Goal: Task Accomplishment & Management: Complete application form

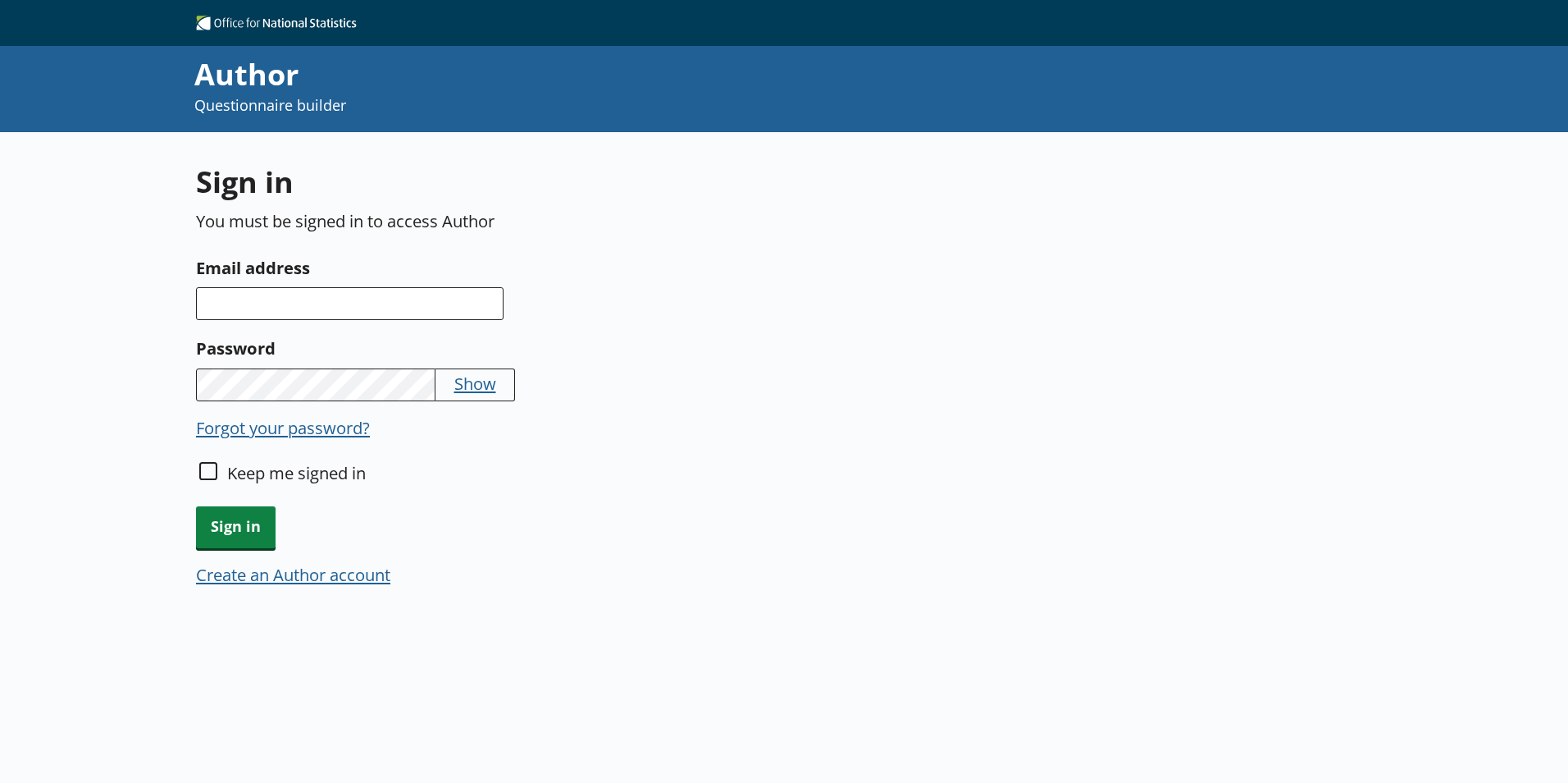
click at [336, 577] on button "Create an Author account" at bounding box center [293, 575] width 194 height 23
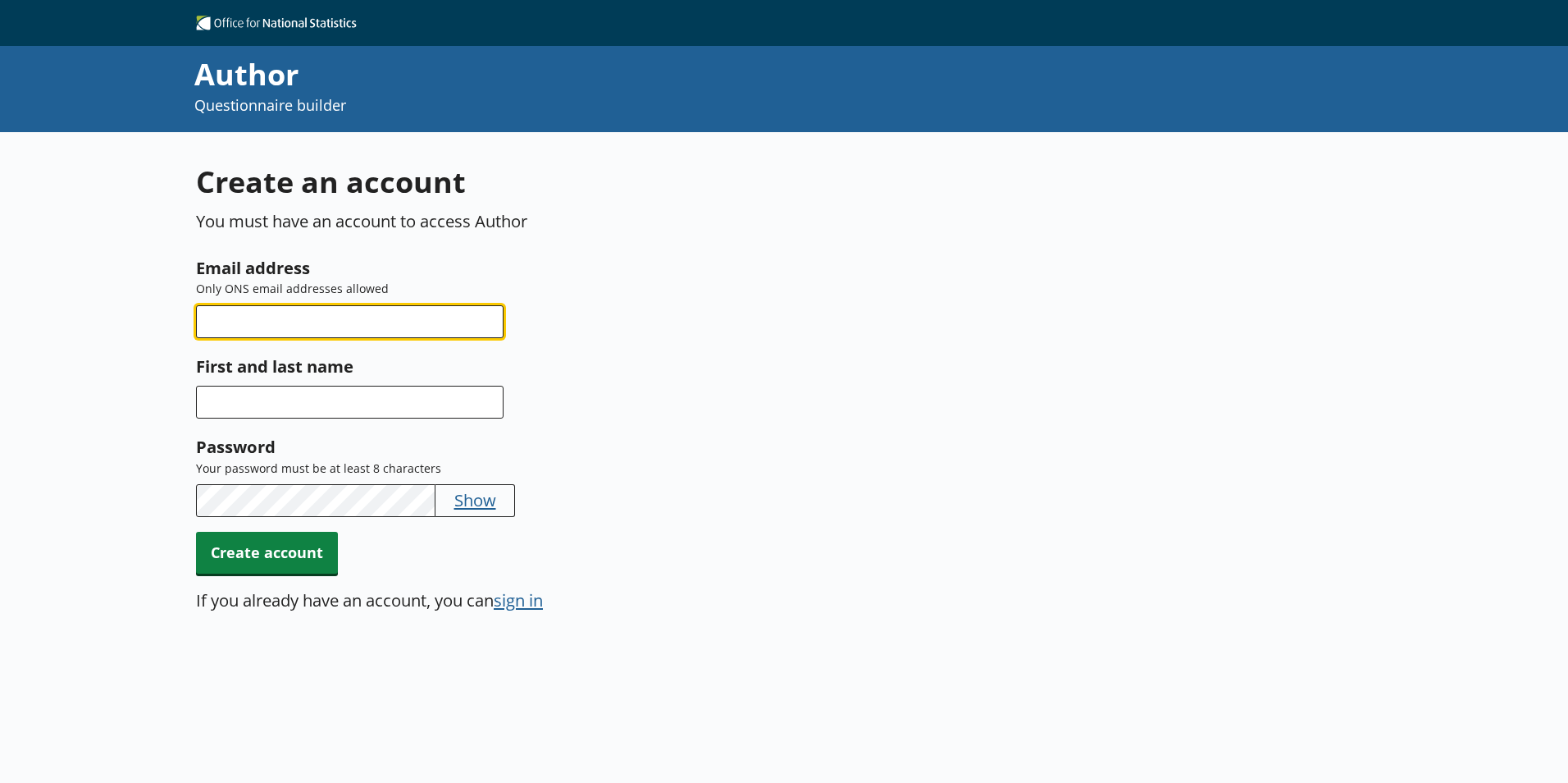
click at [255, 324] on input "Email address" at bounding box center [349, 322] width 307 height 33
click at [238, 330] on input "rebe" at bounding box center [349, 322] width 307 height 33
type input "[PERSON_NAME][EMAIL_ADDRESS][DOMAIN_NAME]"
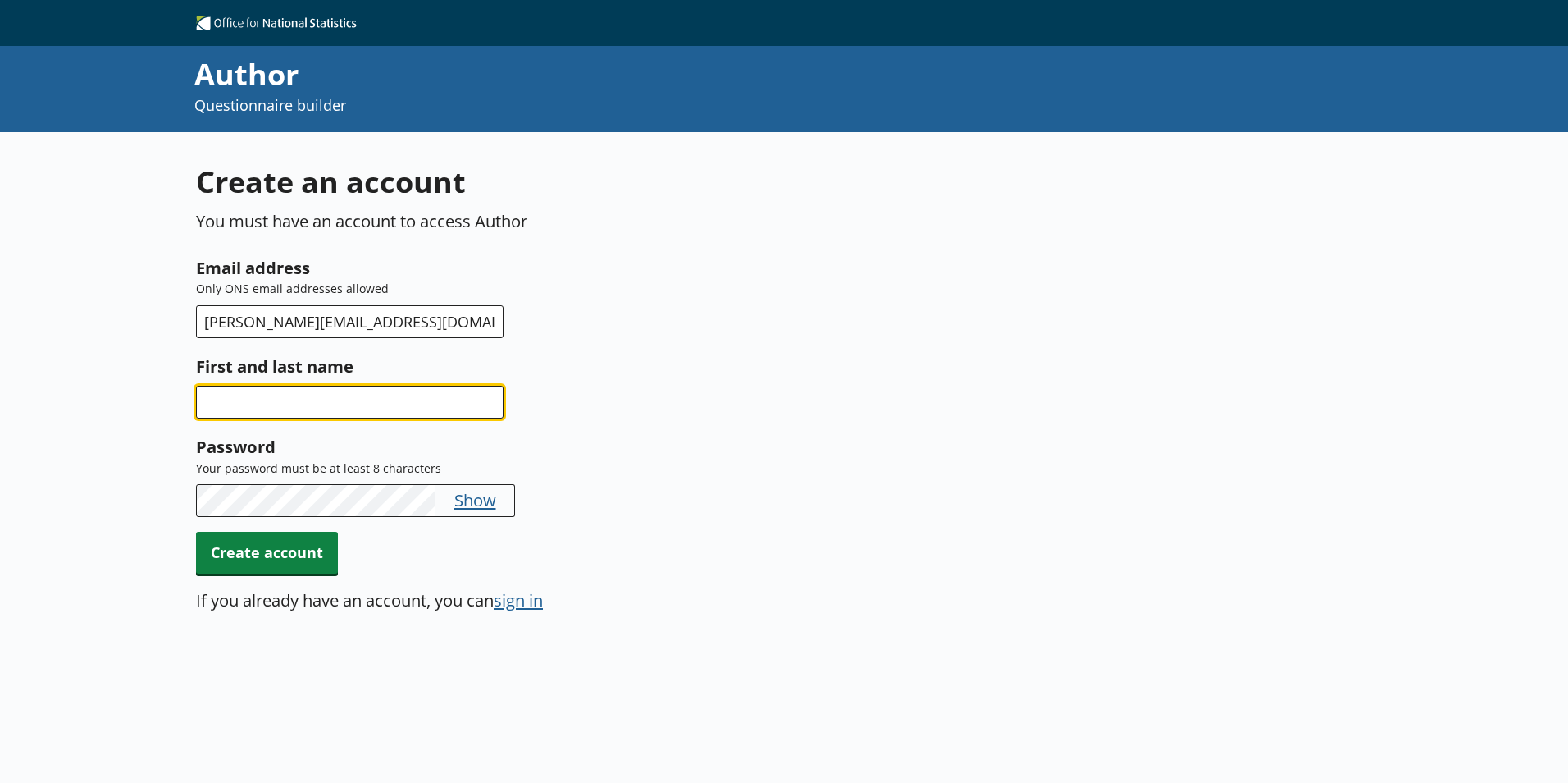
click at [272, 393] on input "First and last name" at bounding box center [349, 402] width 307 height 33
type input "Rebecca Porch"
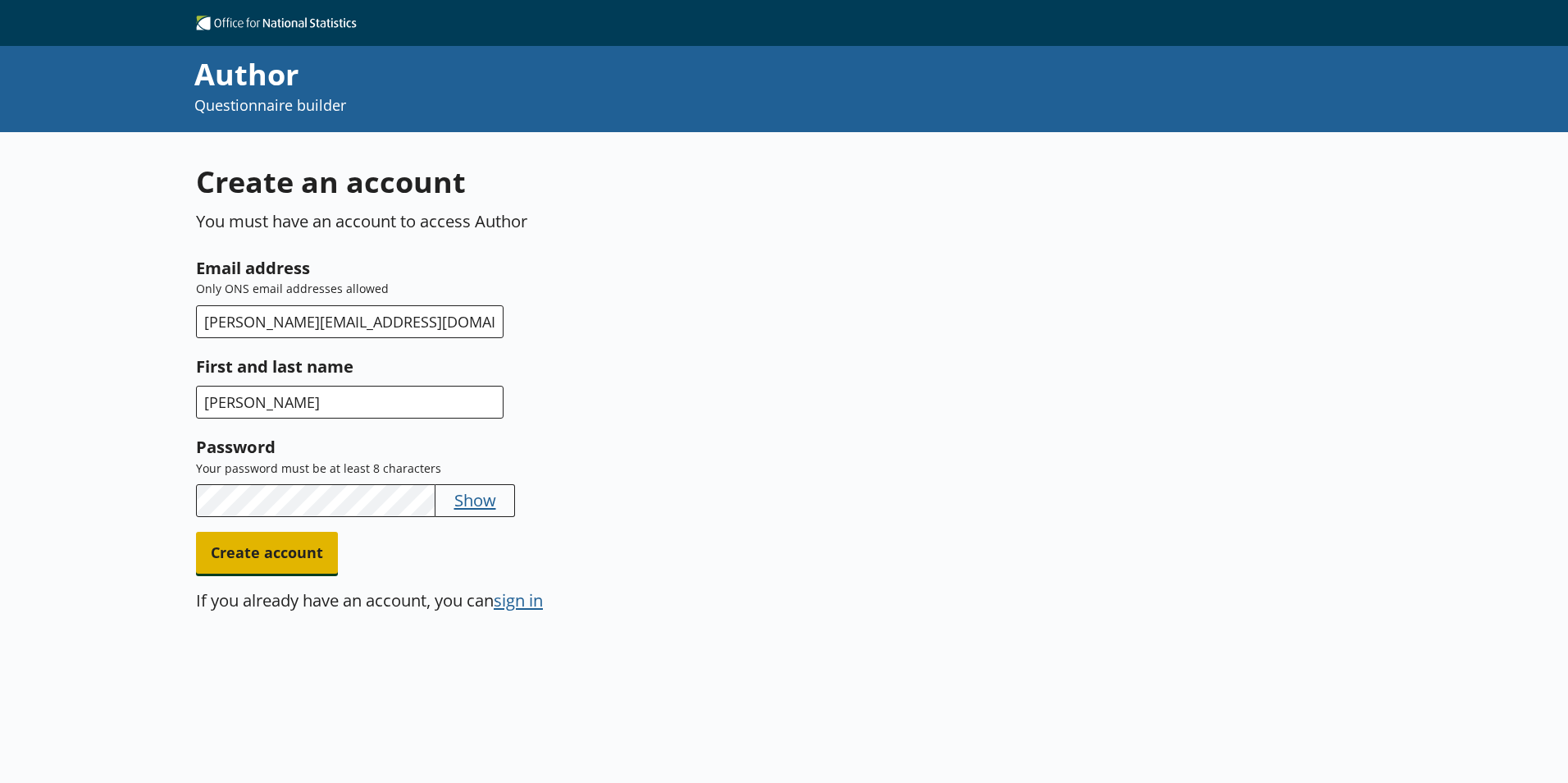
click at [278, 535] on span "Create account" at bounding box center [266, 552] width 142 height 42
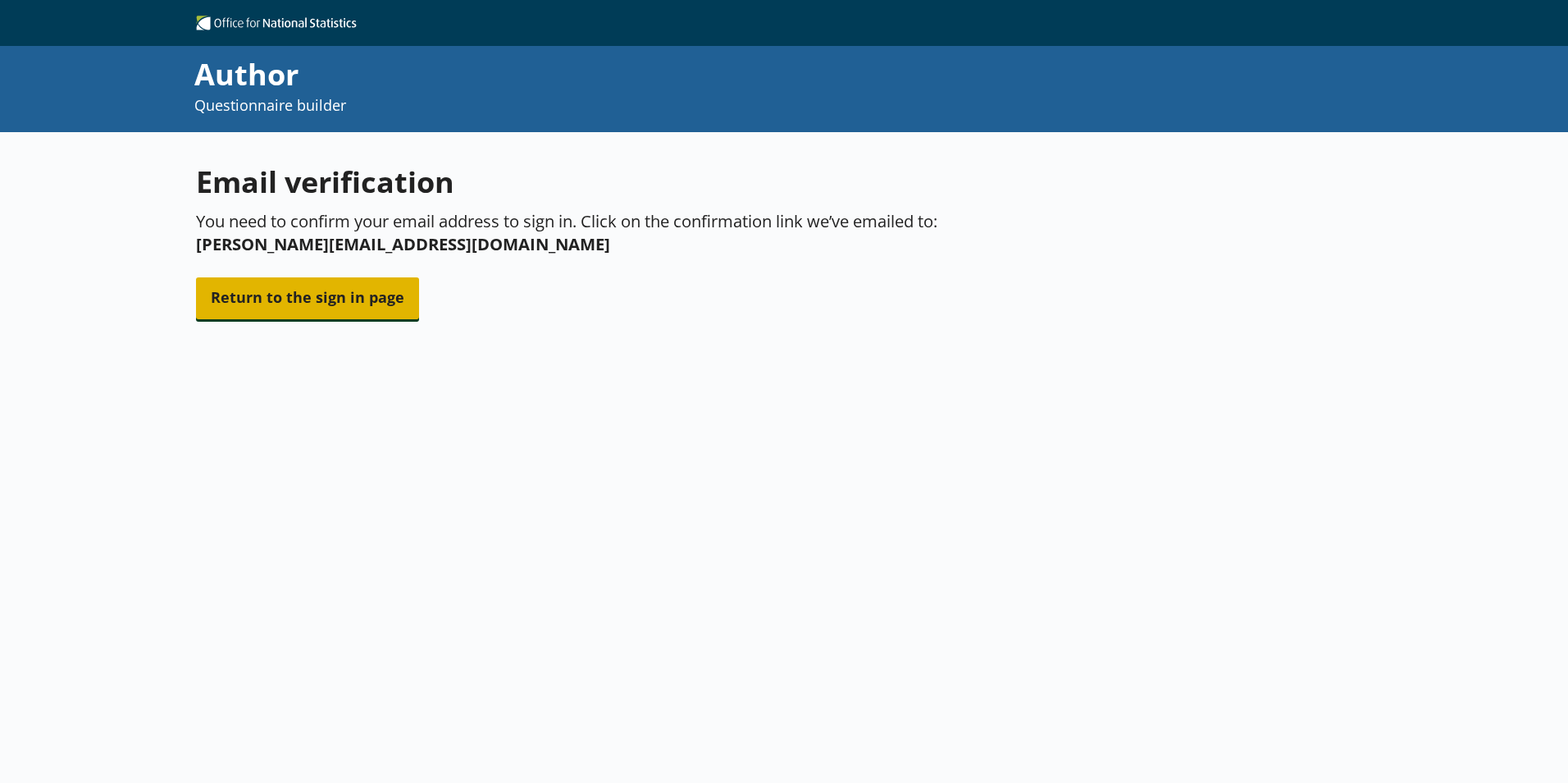
click at [335, 310] on span "Return to the sign in page" at bounding box center [307, 298] width 223 height 42
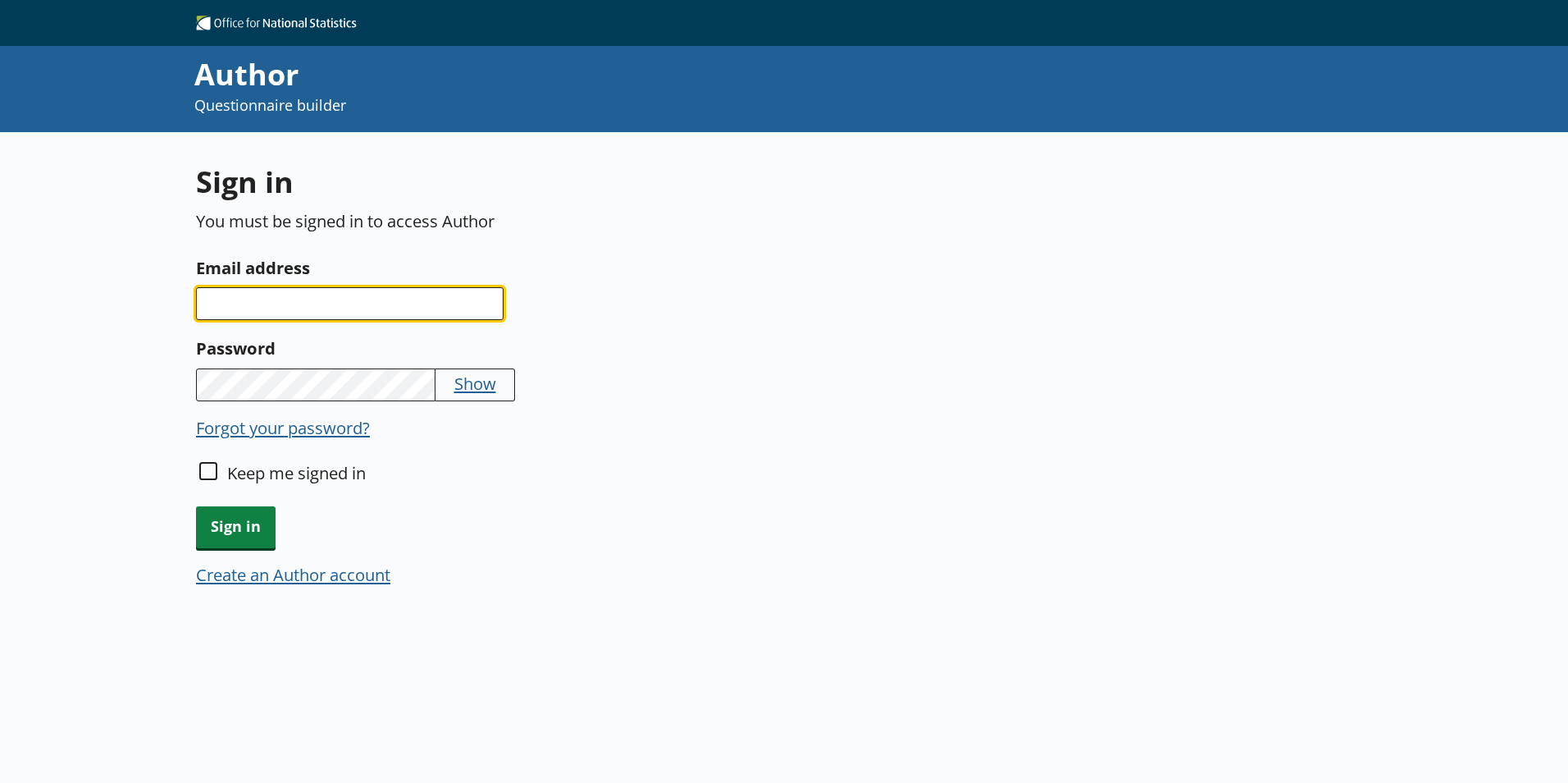
click at [237, 306] on input "Email address" at bounding box center [349, 303] width 307 height 33
click at [274, 306] on input "Email address" at bounding box center [349, 303] width 307 height 33
type input "[PERSON_NAME].porch"
click at [244, 302] on input "Email address" at bounding box center [349, 303] width 307 height 33
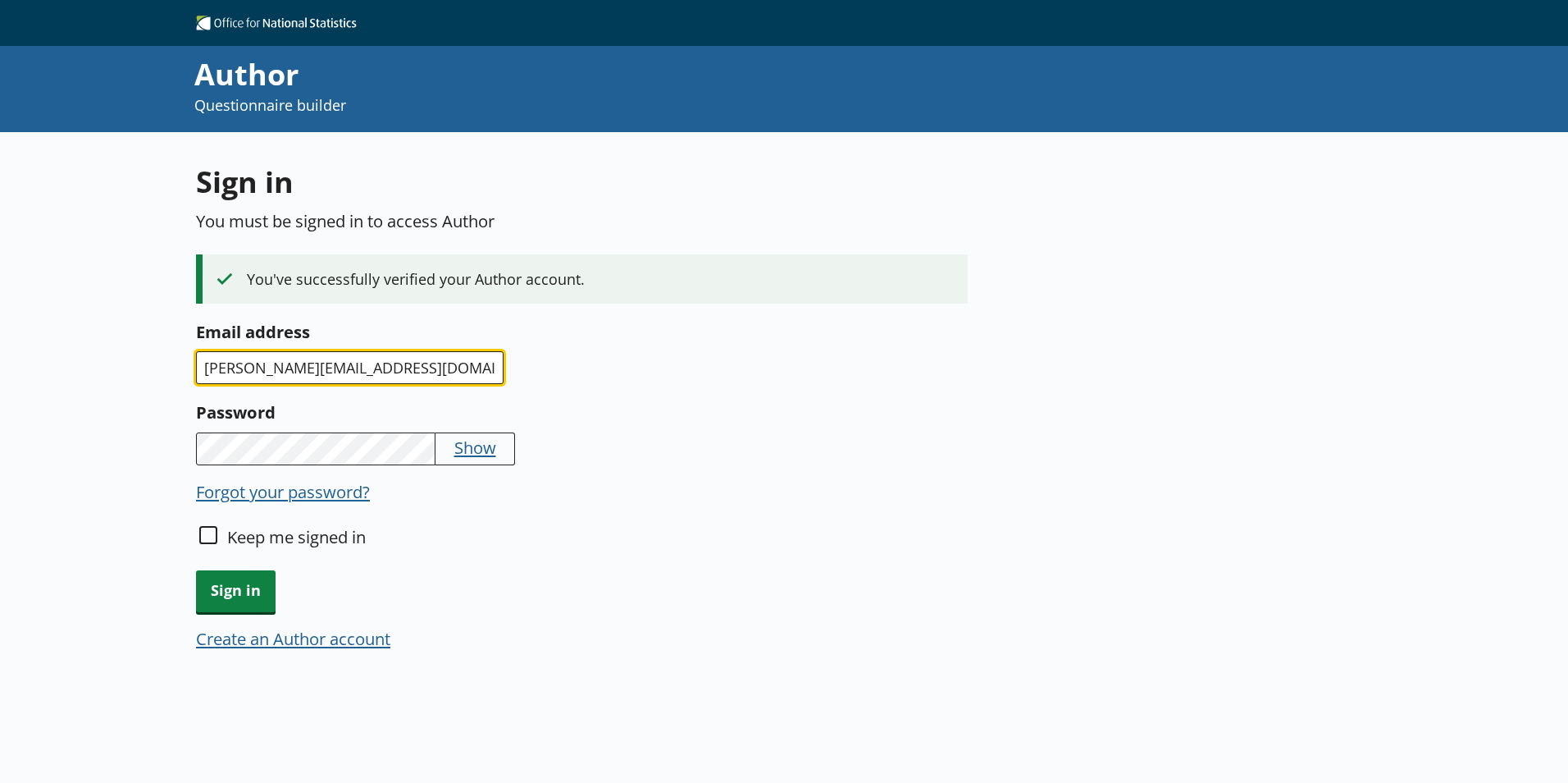
type input "[PERSON_NAME][EMAIL_ADDRESS][DOMAIN_NAME]"
click at [256, 468] on div "Sign in You must be signed in to access Author You've successfully verified you…" at bounding box center [585, 416] width 779 height 510
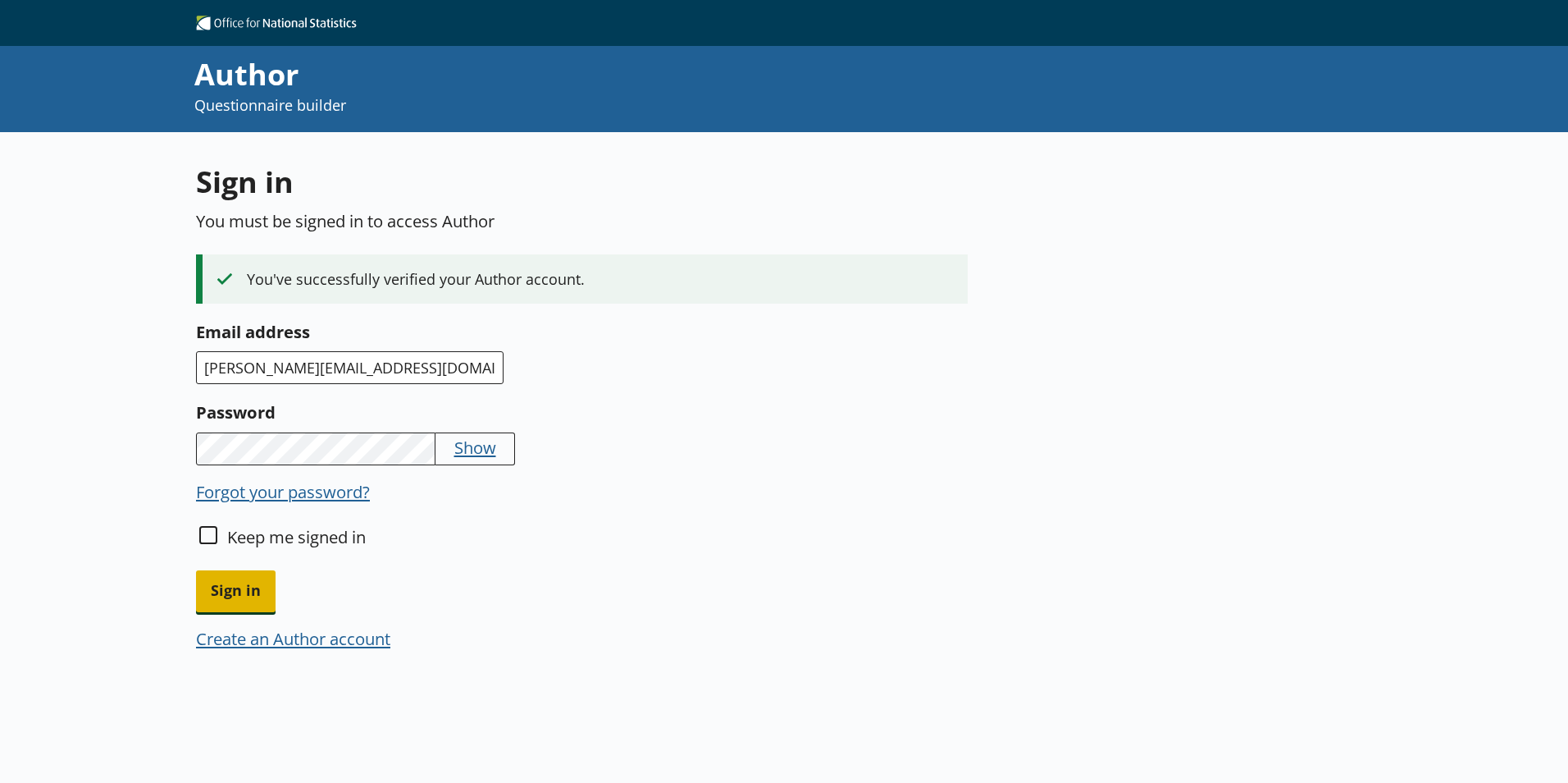
click at [228, 587] on span "Sign in" at bounding box center [235, 591] width 79 height 42
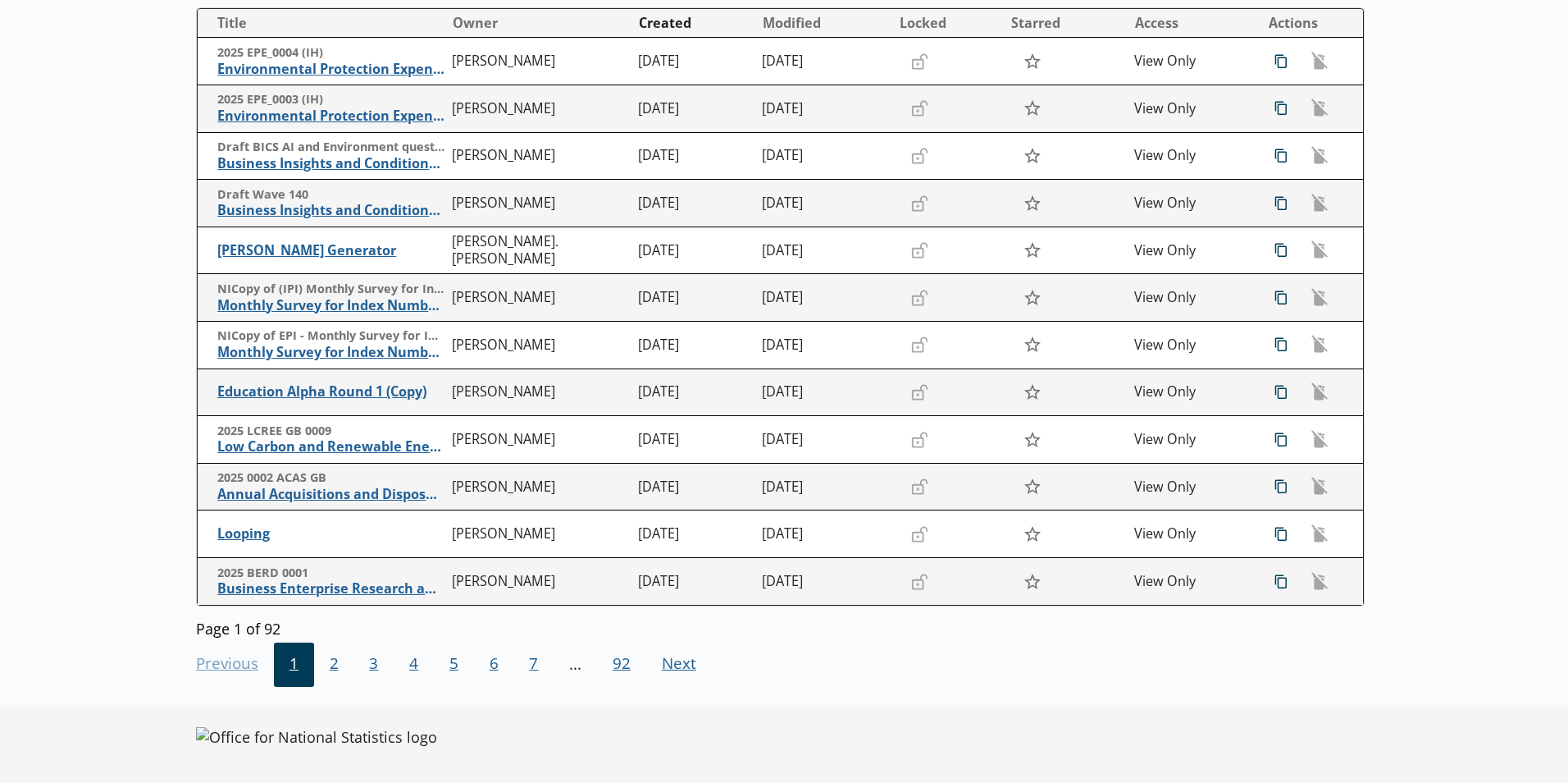
scroll to position [267, 0]
click at [659, 665] on span "Next Go to next page" at bounding box center [679, 665] width 66 height 45
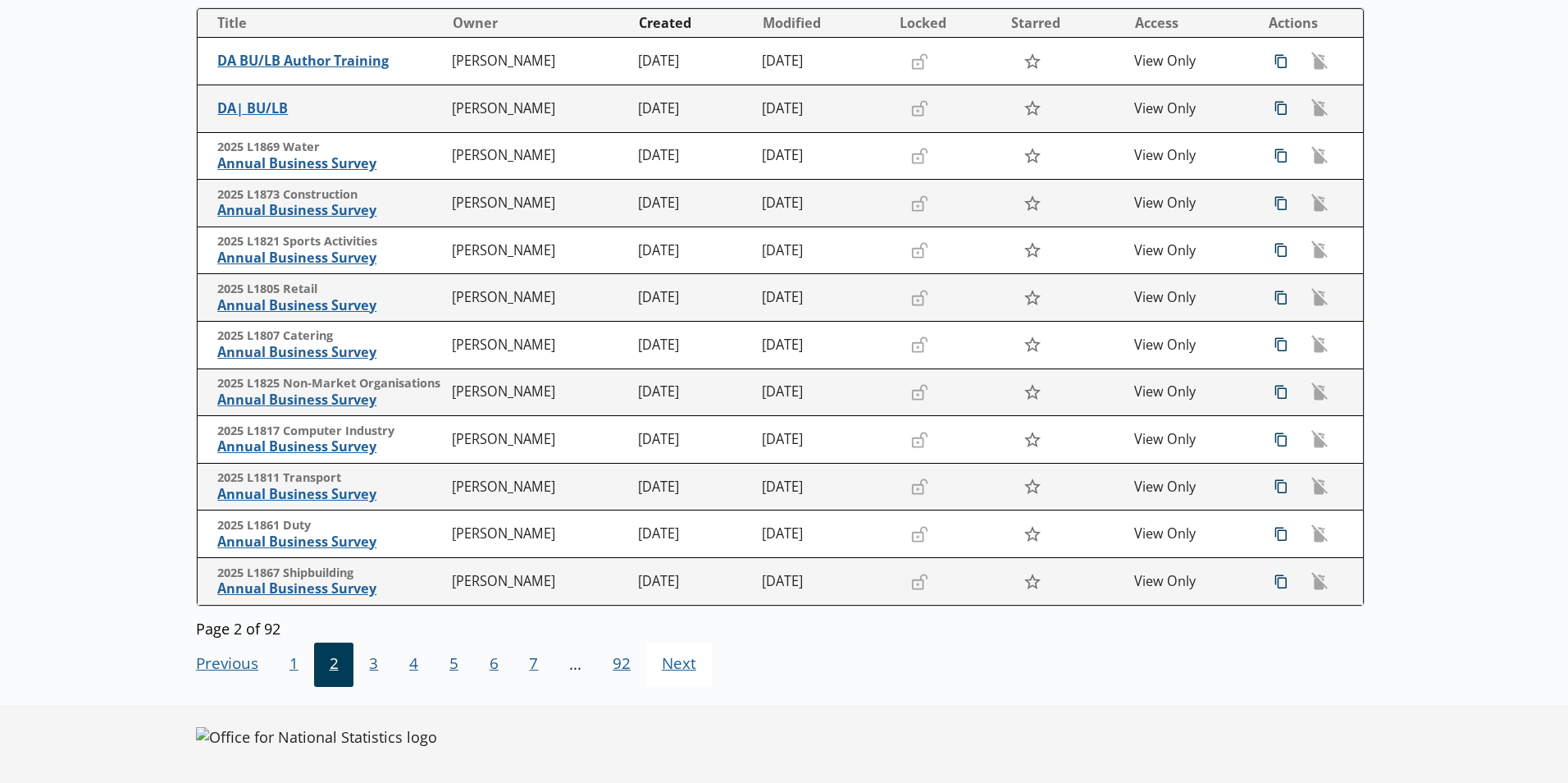
click at [663, 669] on span "Next Go to next page" at bounding box center [679, 665] width 66 height 45
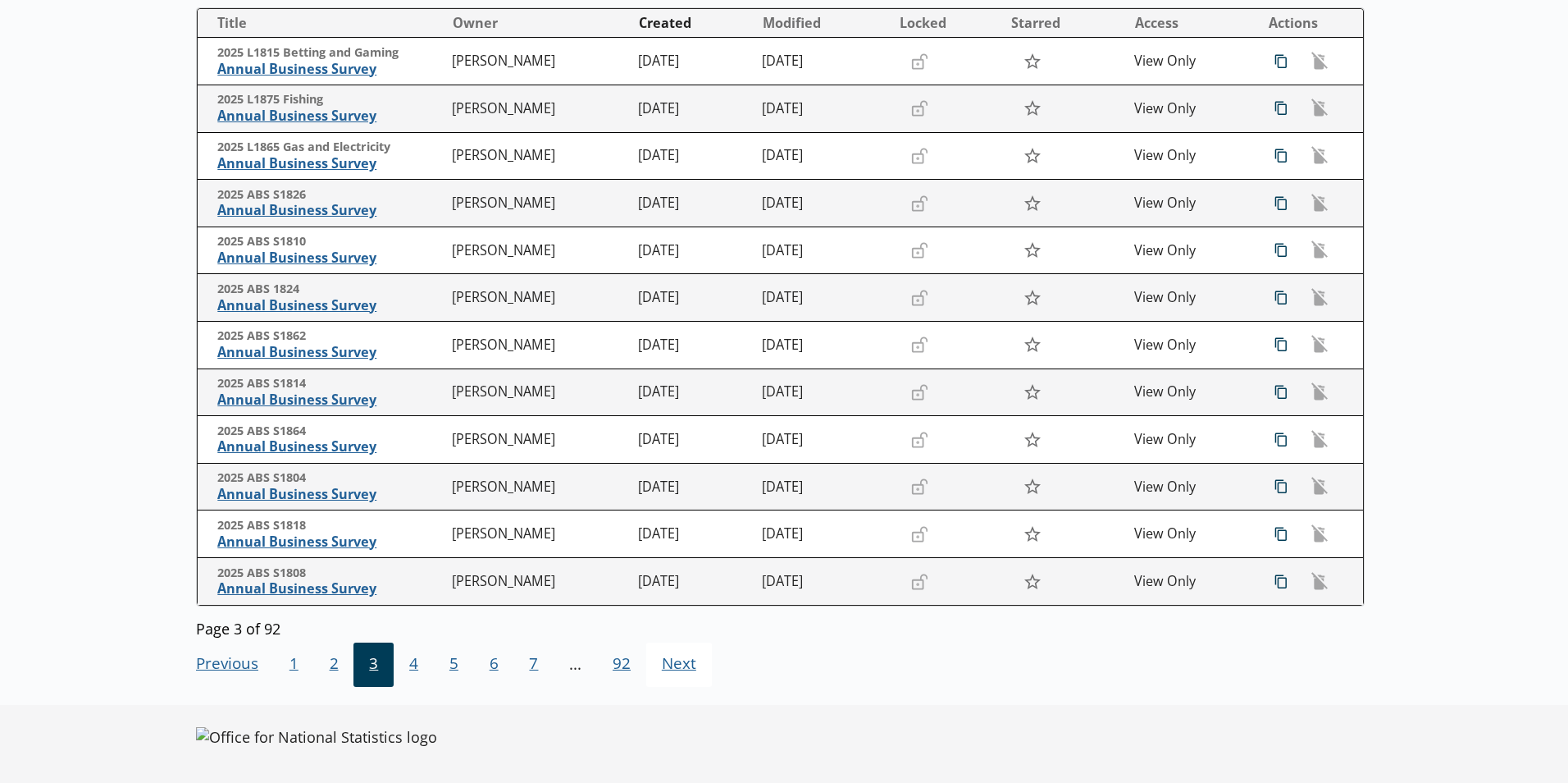
click at [663, 669] on span "Next Go to next page" at bounding box center [679, 665] width 66 height 45
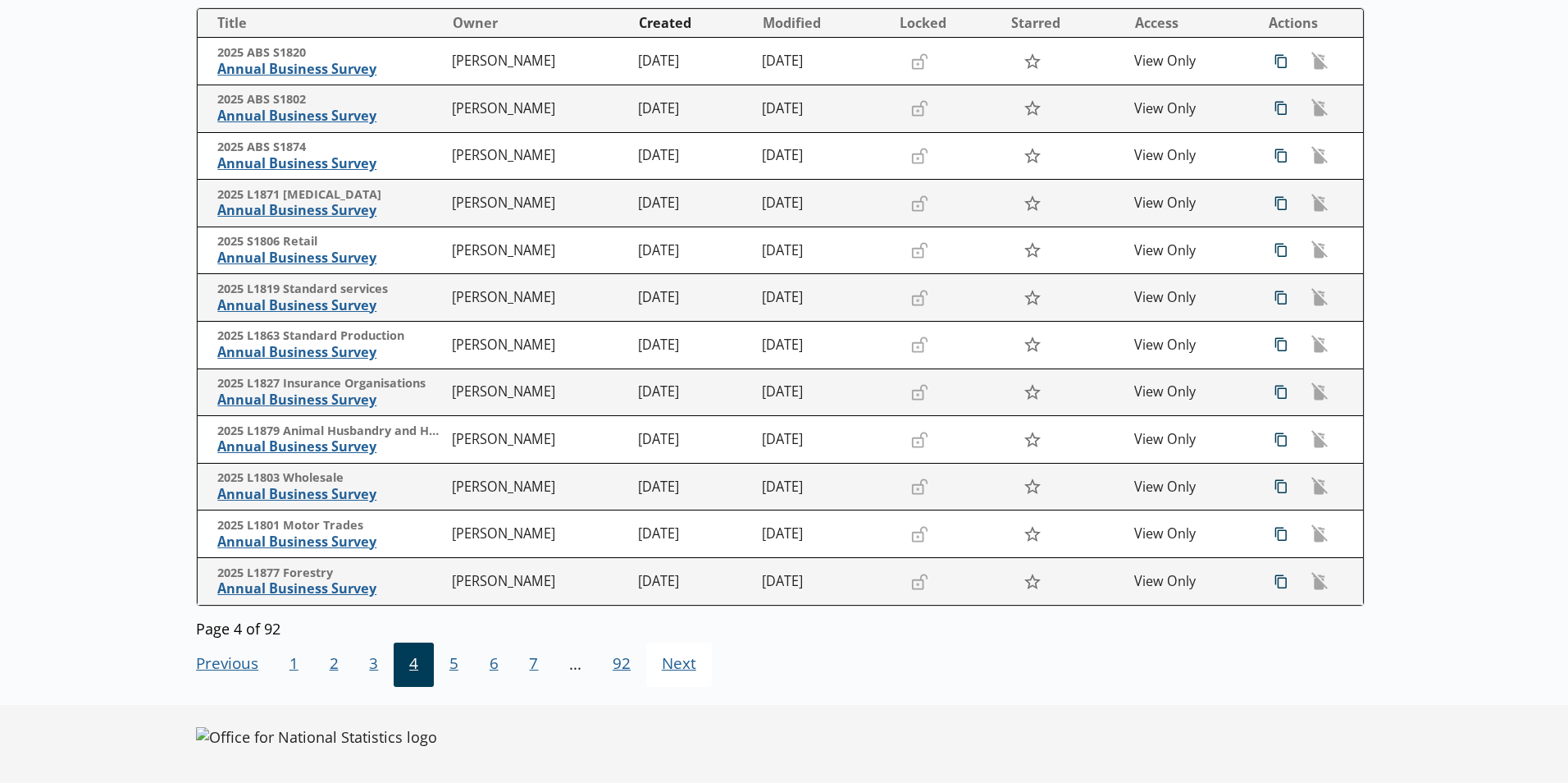
click at [663, 669] on span "Next Go to next page" at bounding box center [679, 665] width 66 height 45
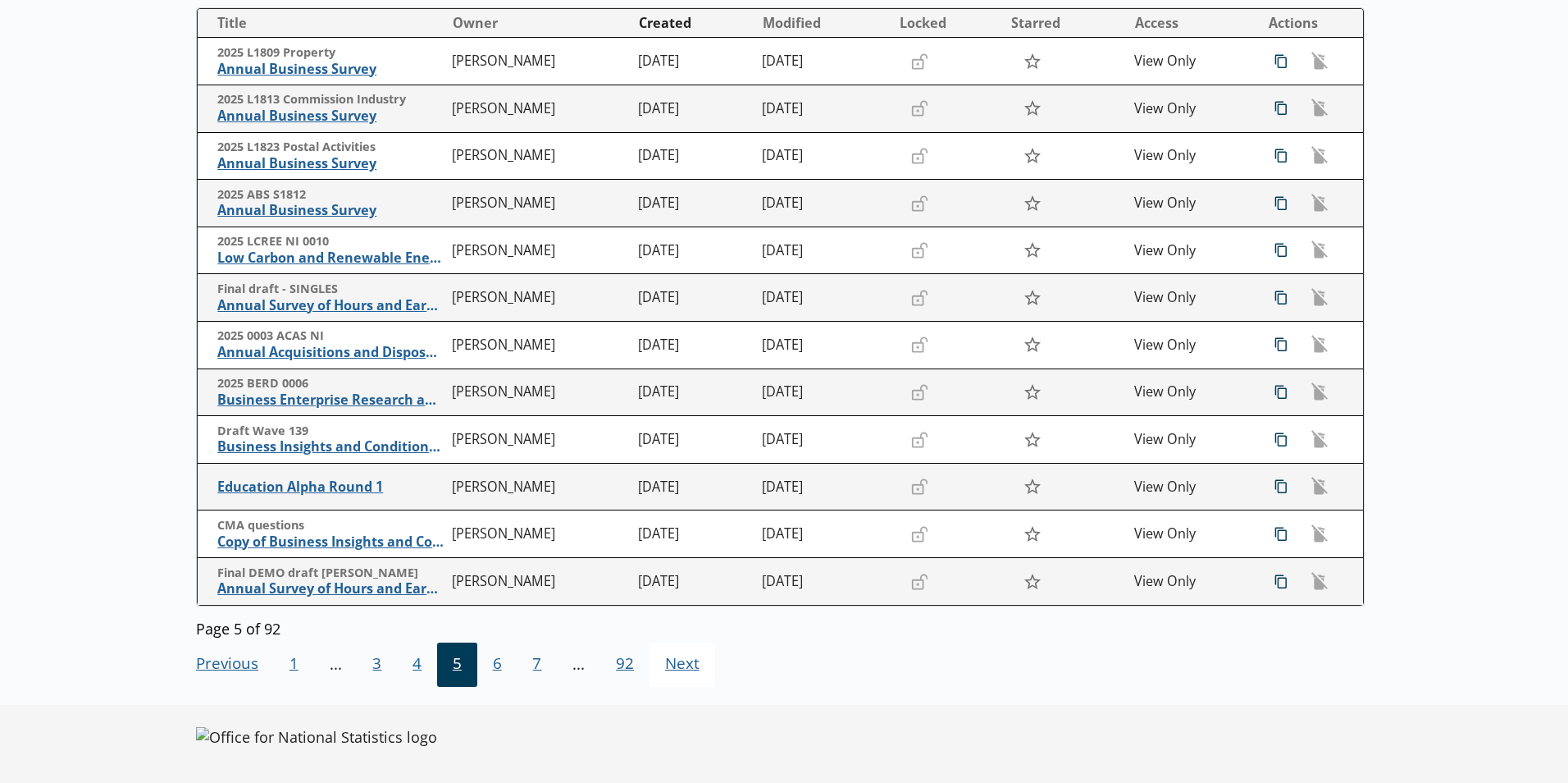
click at [663, 669] on span "Next Go to next page" at bounding box center [683, 665] width 66 height 45
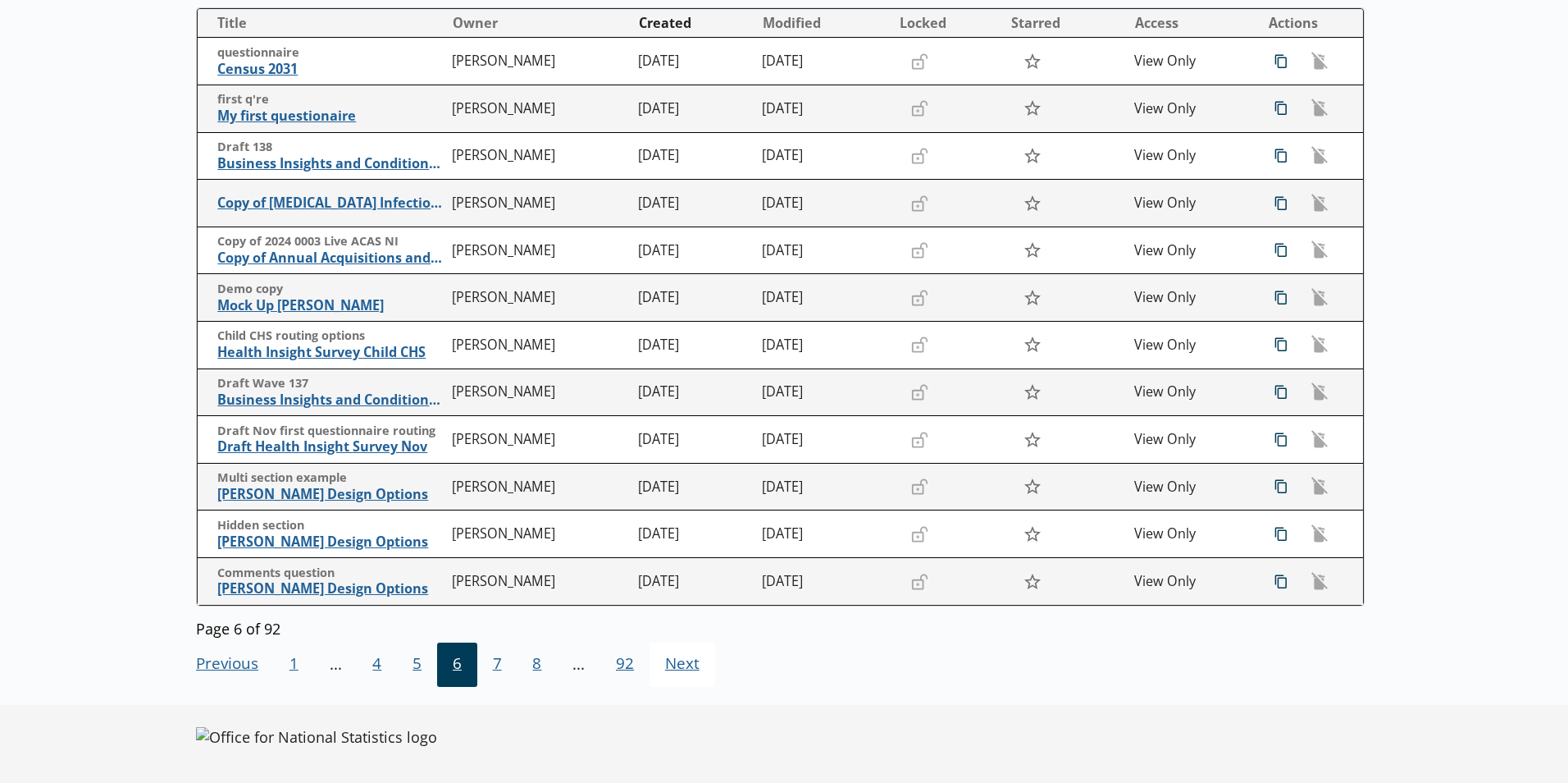
click at [663, 669] on span "Next Go to next page" at bounding box center [683, 665] width 66 height 45
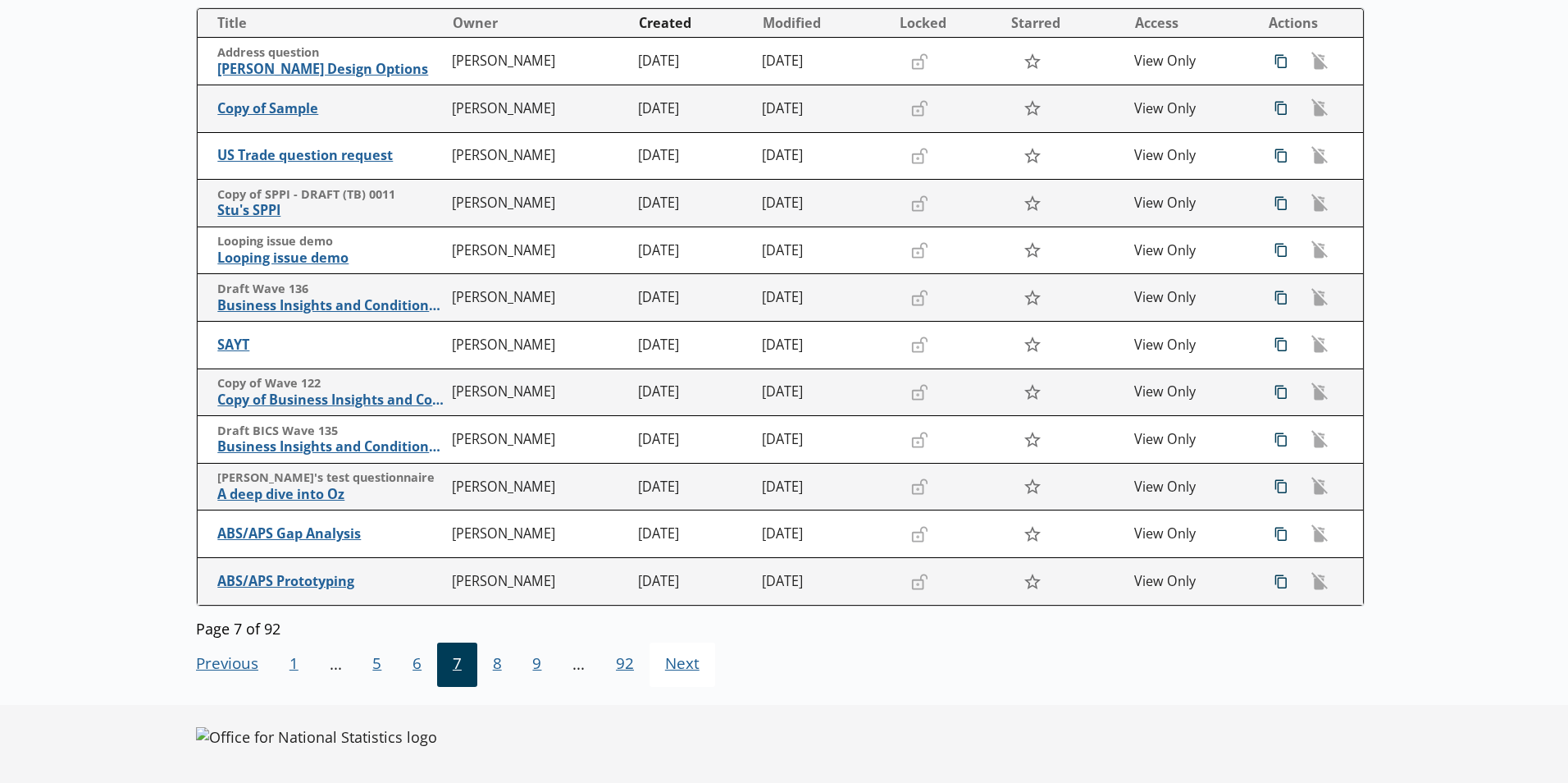
click at [663, 669] on span "Next Go to next page" at bounding box center [683, 665] width 66 height 45
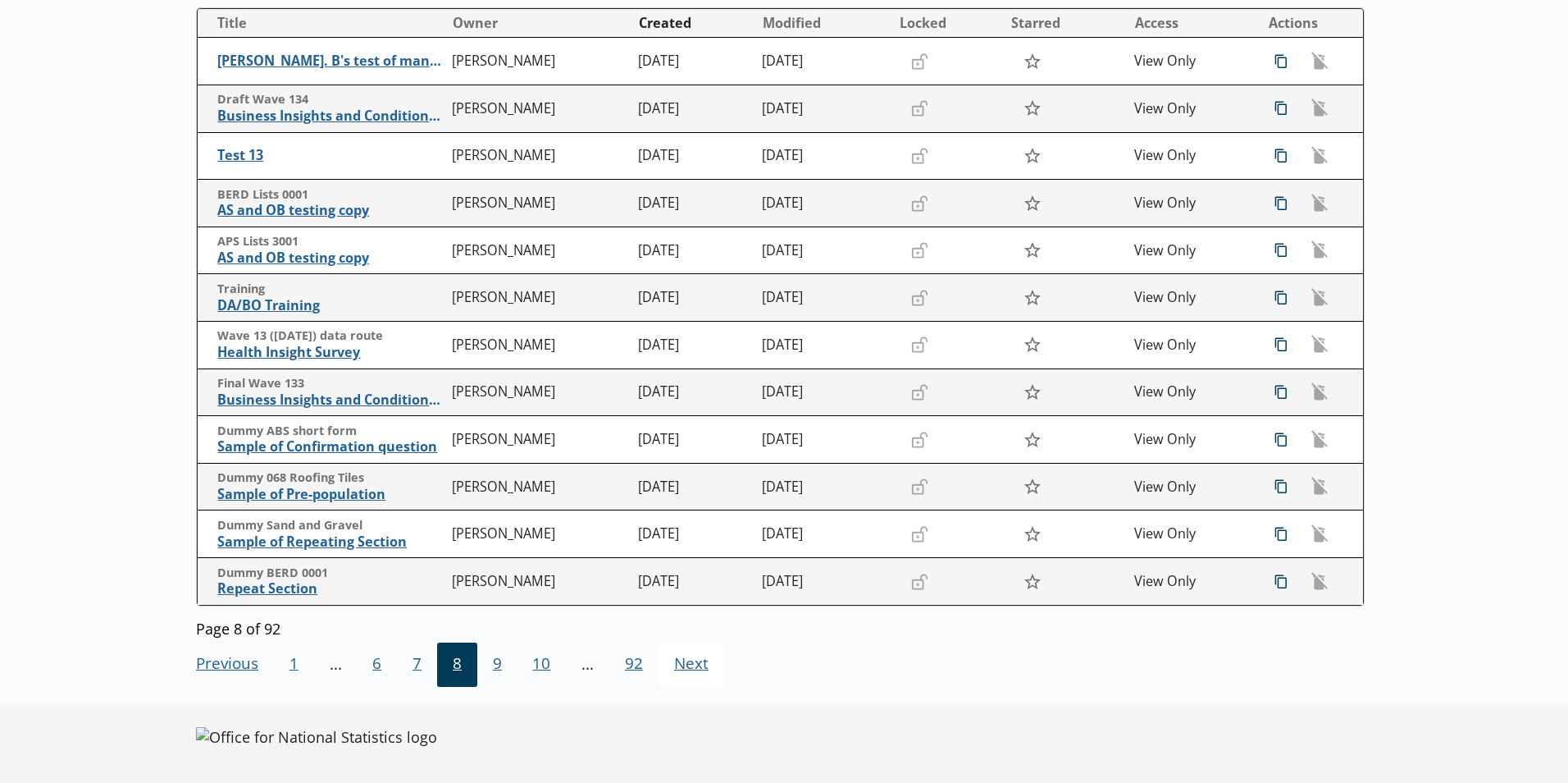
click at [663, 669] on span "Next Go to next page" at bounding box center [692, 665] width 66 height 45
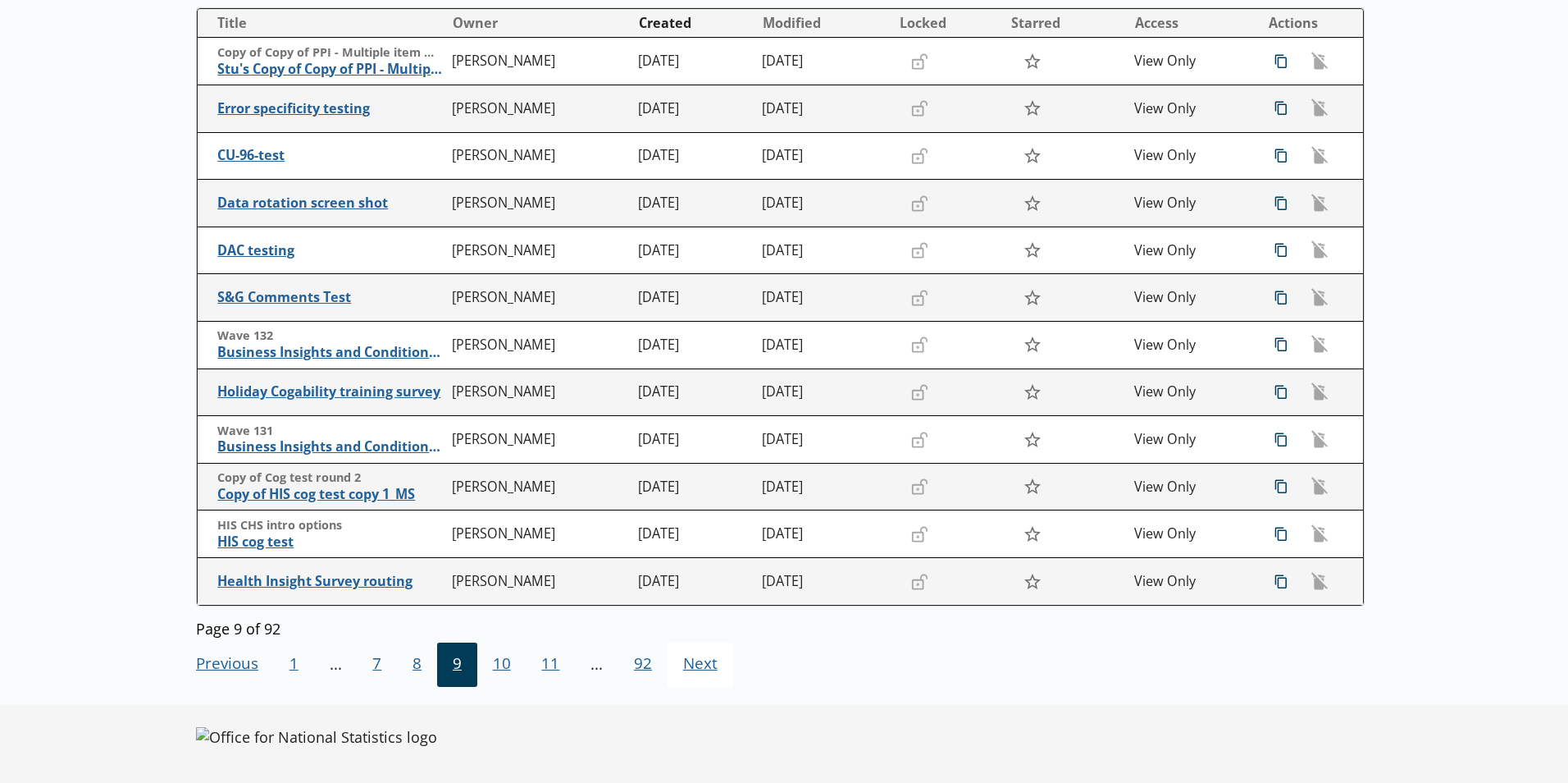
scroll to position [0, 0]
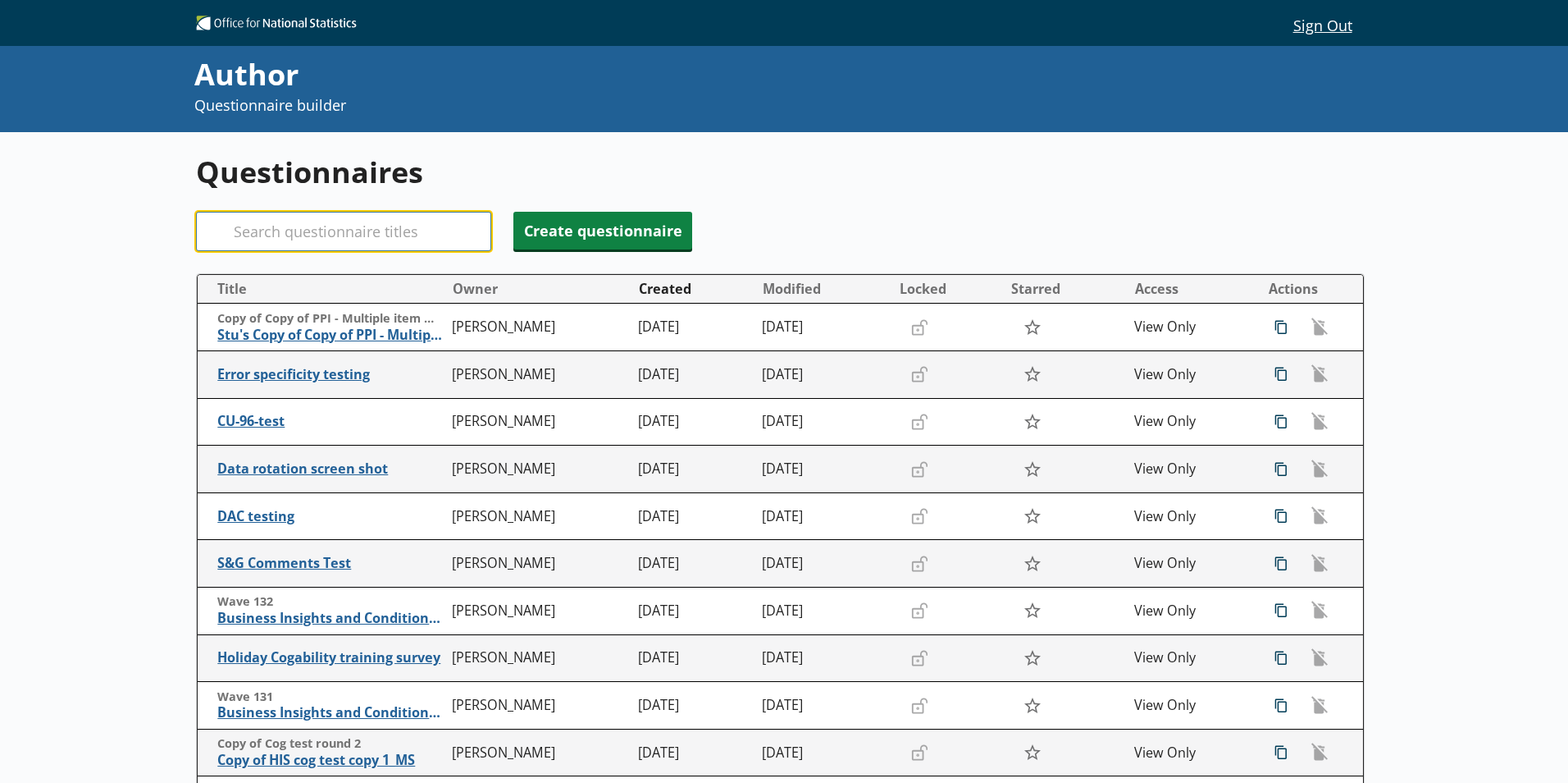
click at [260, 237] on input "Search" at bounding box center [344, 232] width 296 height 39
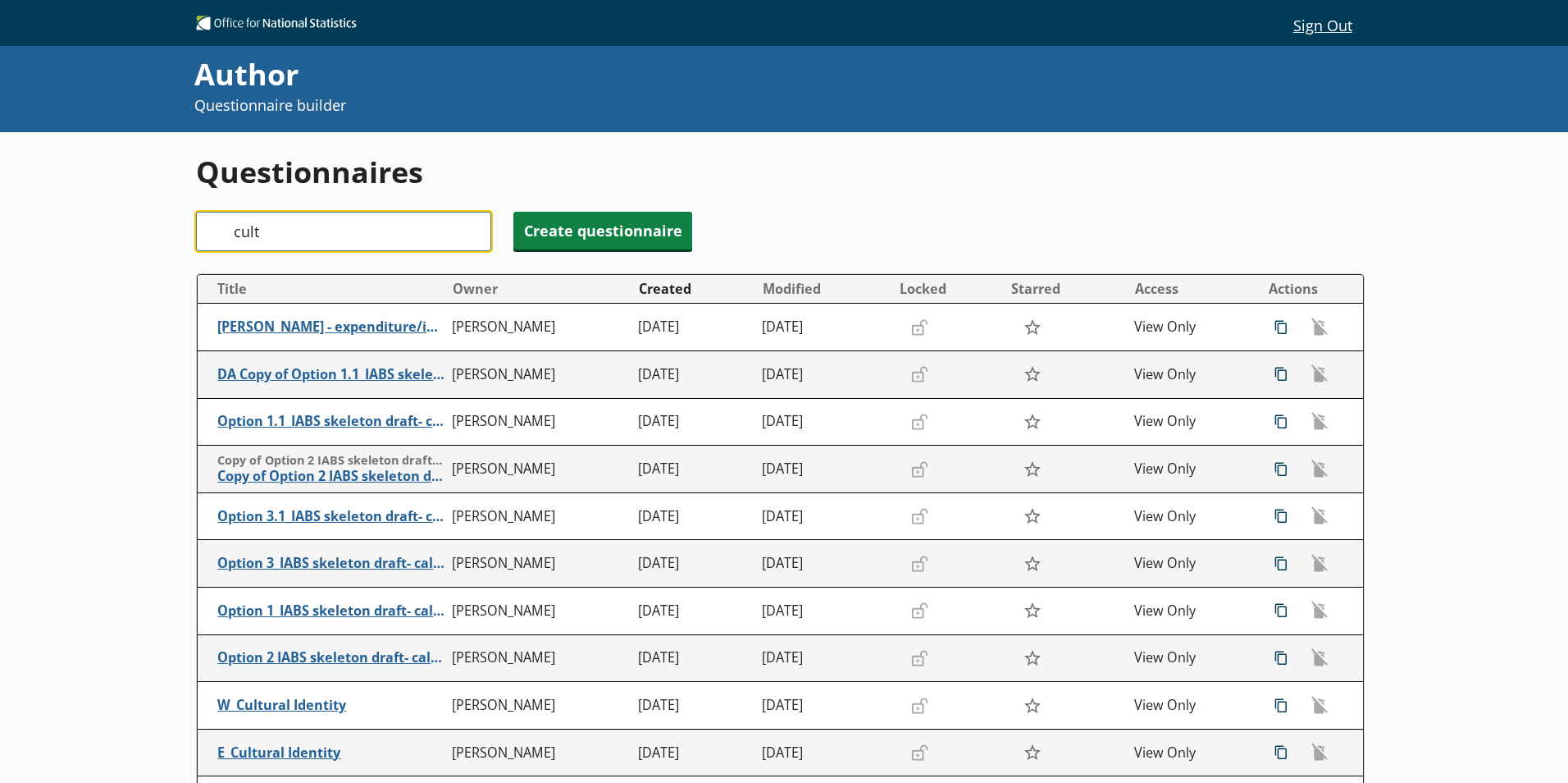
type input "cultu"
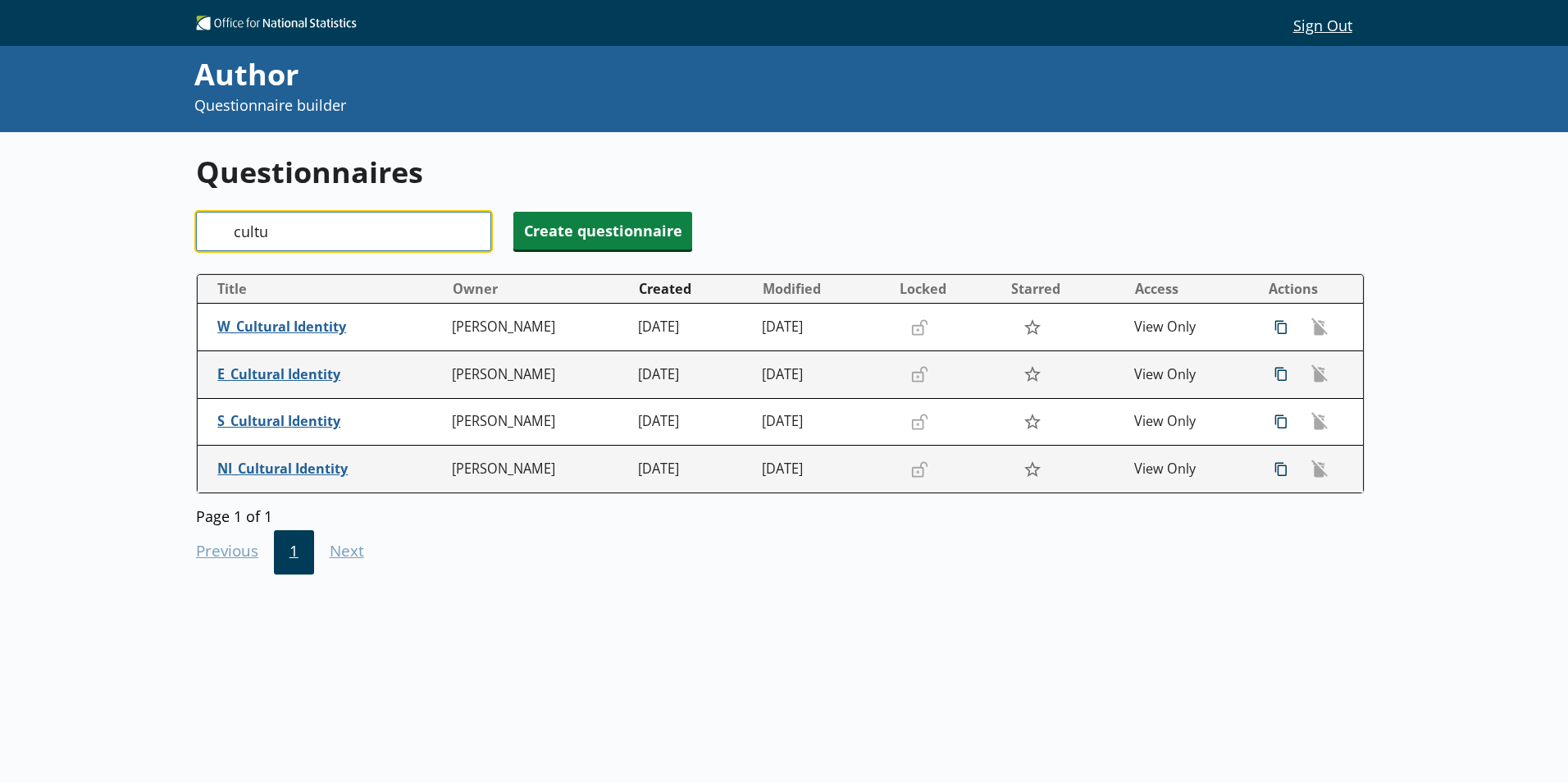
drag, startPoint x: 278, startPoint y: 241, endPoint x: 223, endPoint y: 236, distance: 55.2
click at [223, 236] on div "Search cultu" at bounding box center [344, 232] width 296 height 39
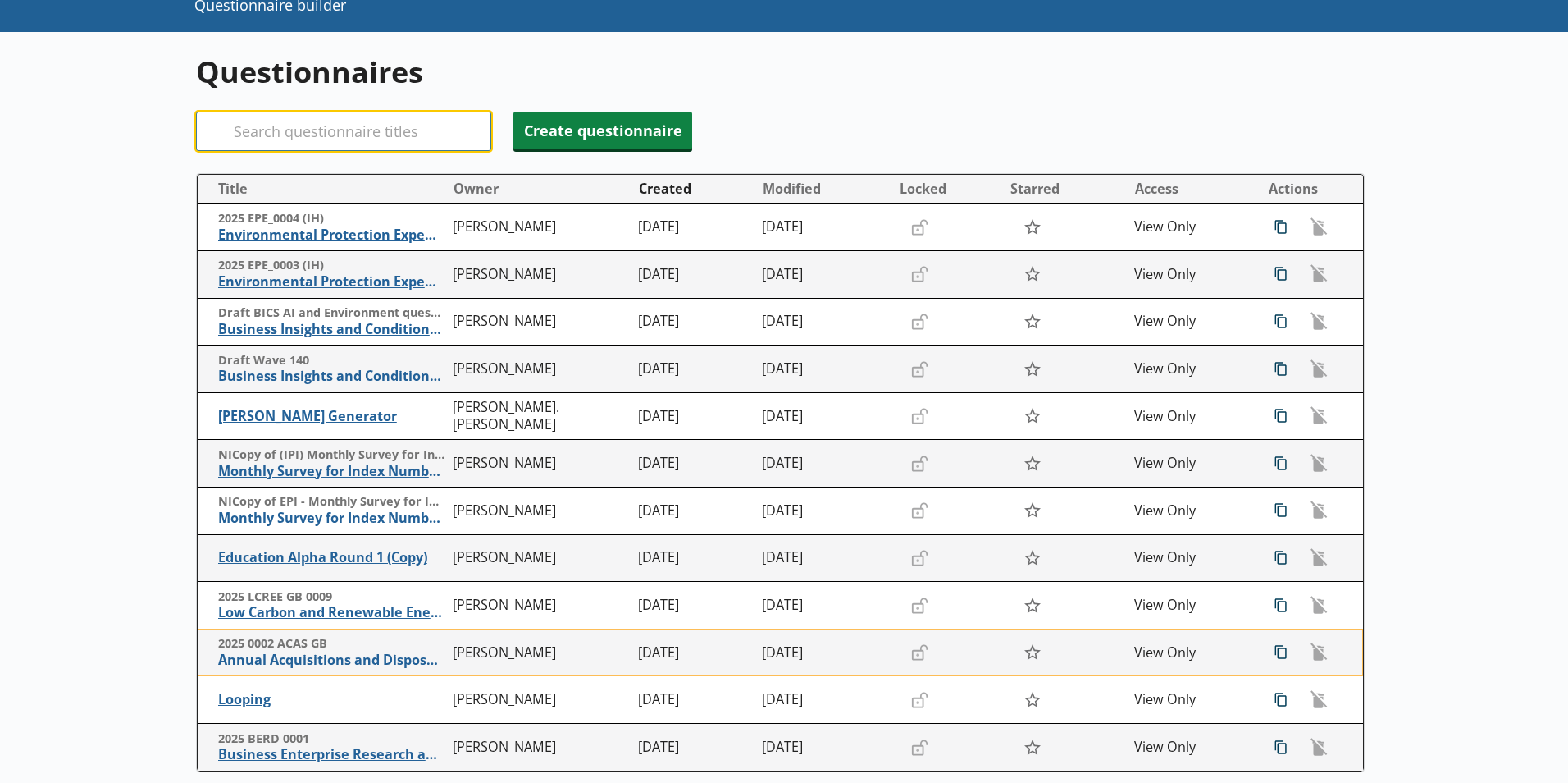
scroll to position [267, 0]
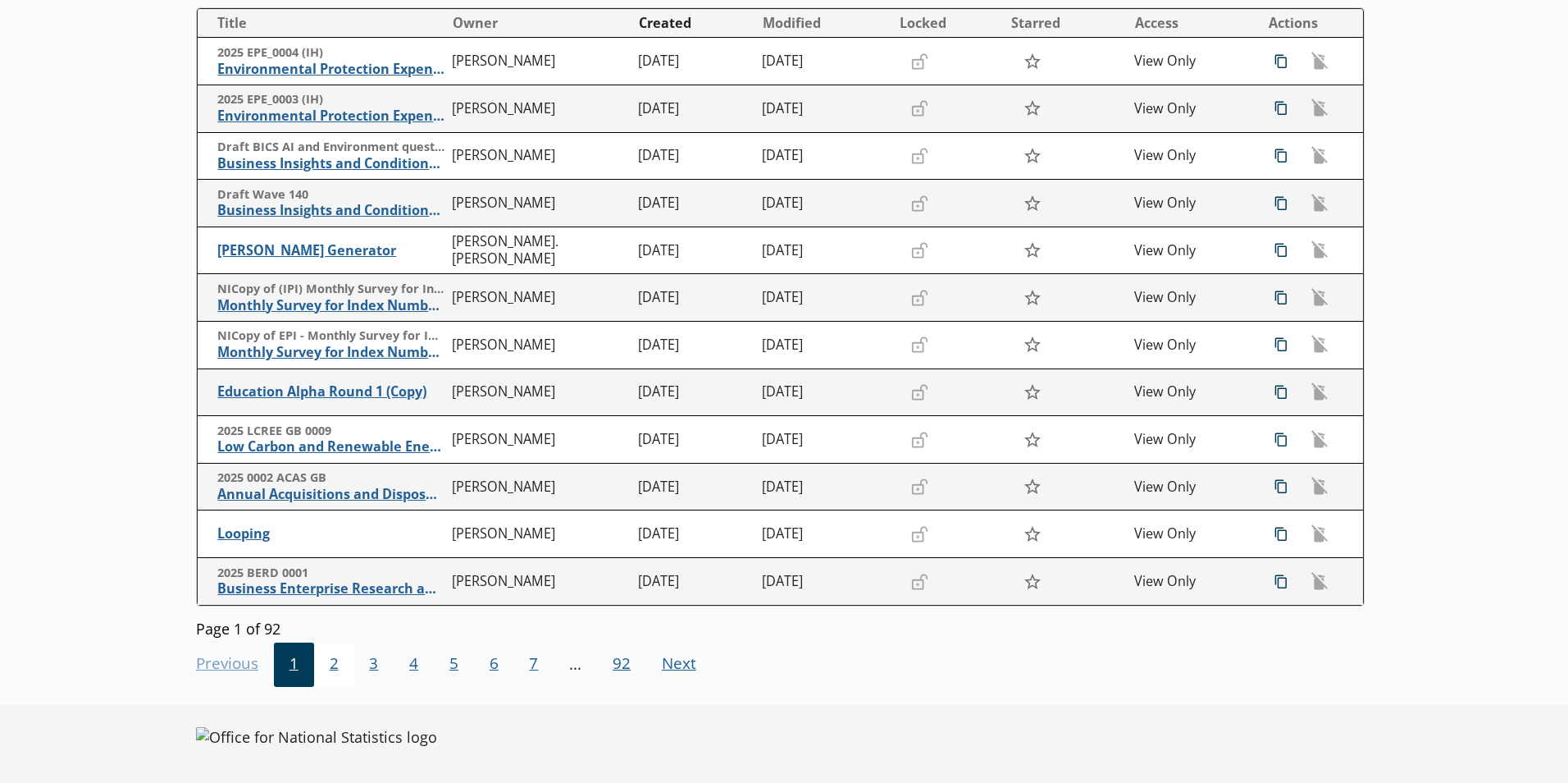
click at [337, 657] on span "2" at bounding box center [334, 665] width 40 height 45
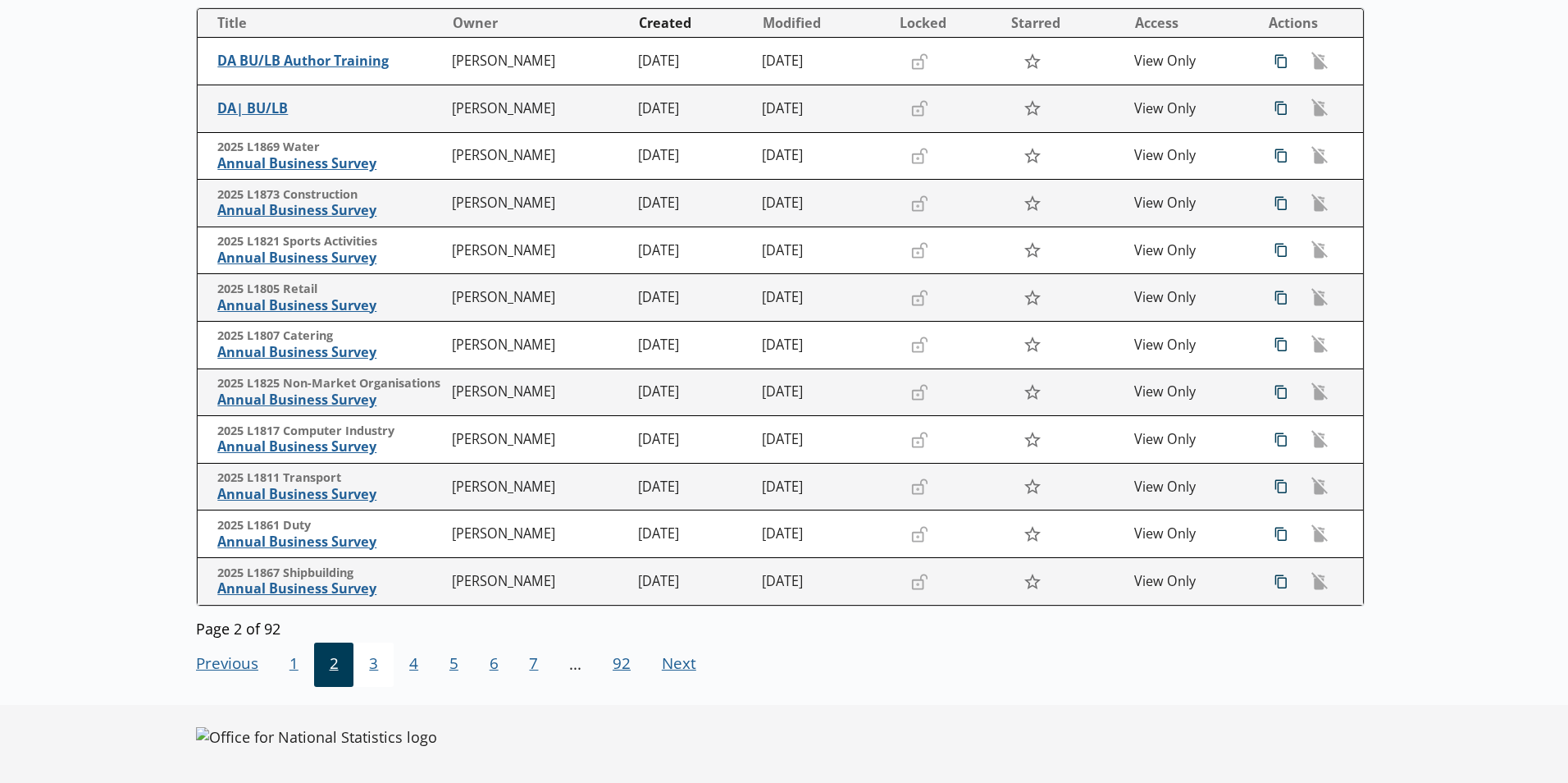
click at [365, 666] on span "3" at bounding box center [373, 665] width 40 height 45
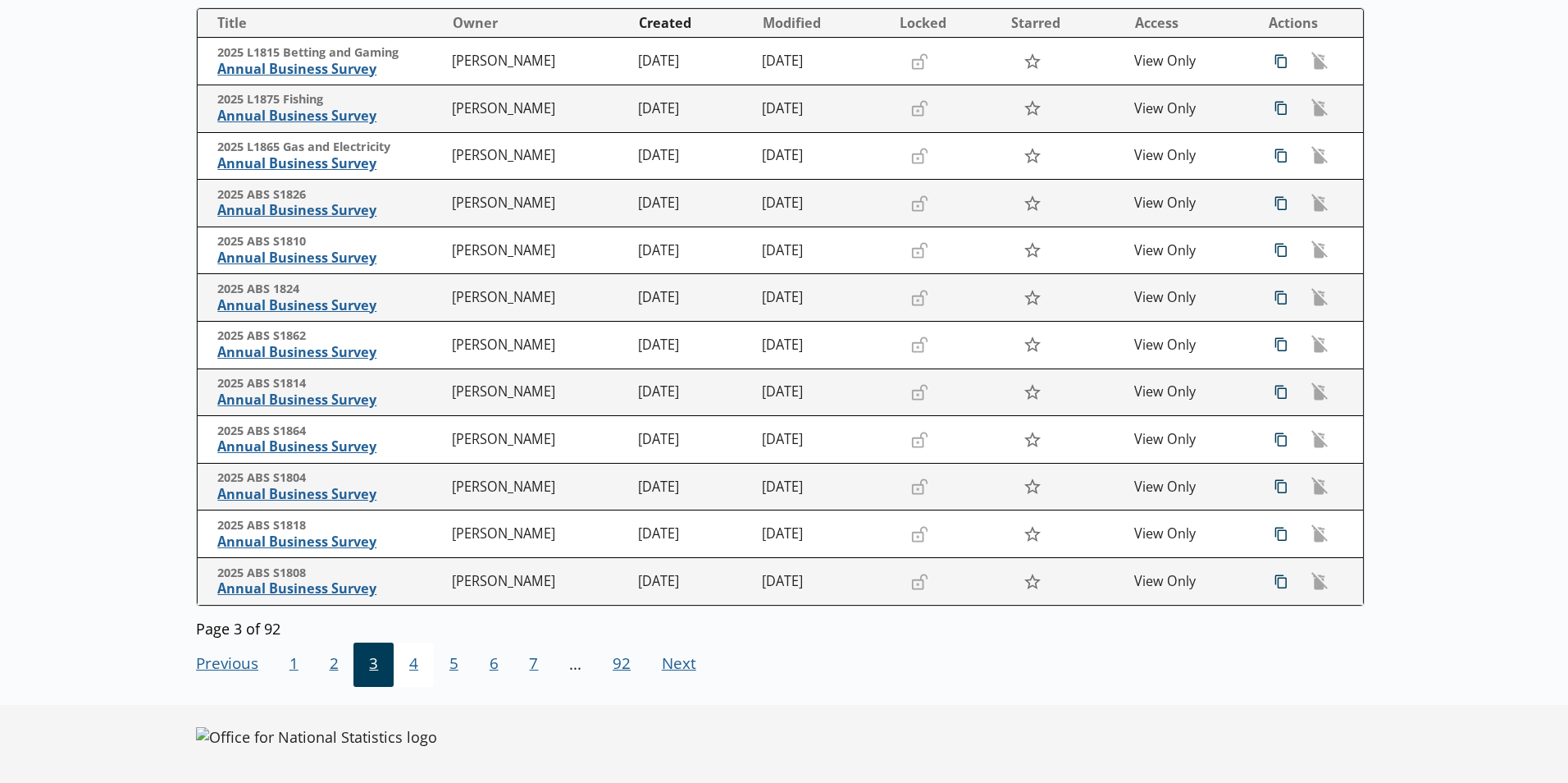
click at [421, 664] on span "4" at bounding box center [413, 665] width 40 height 45
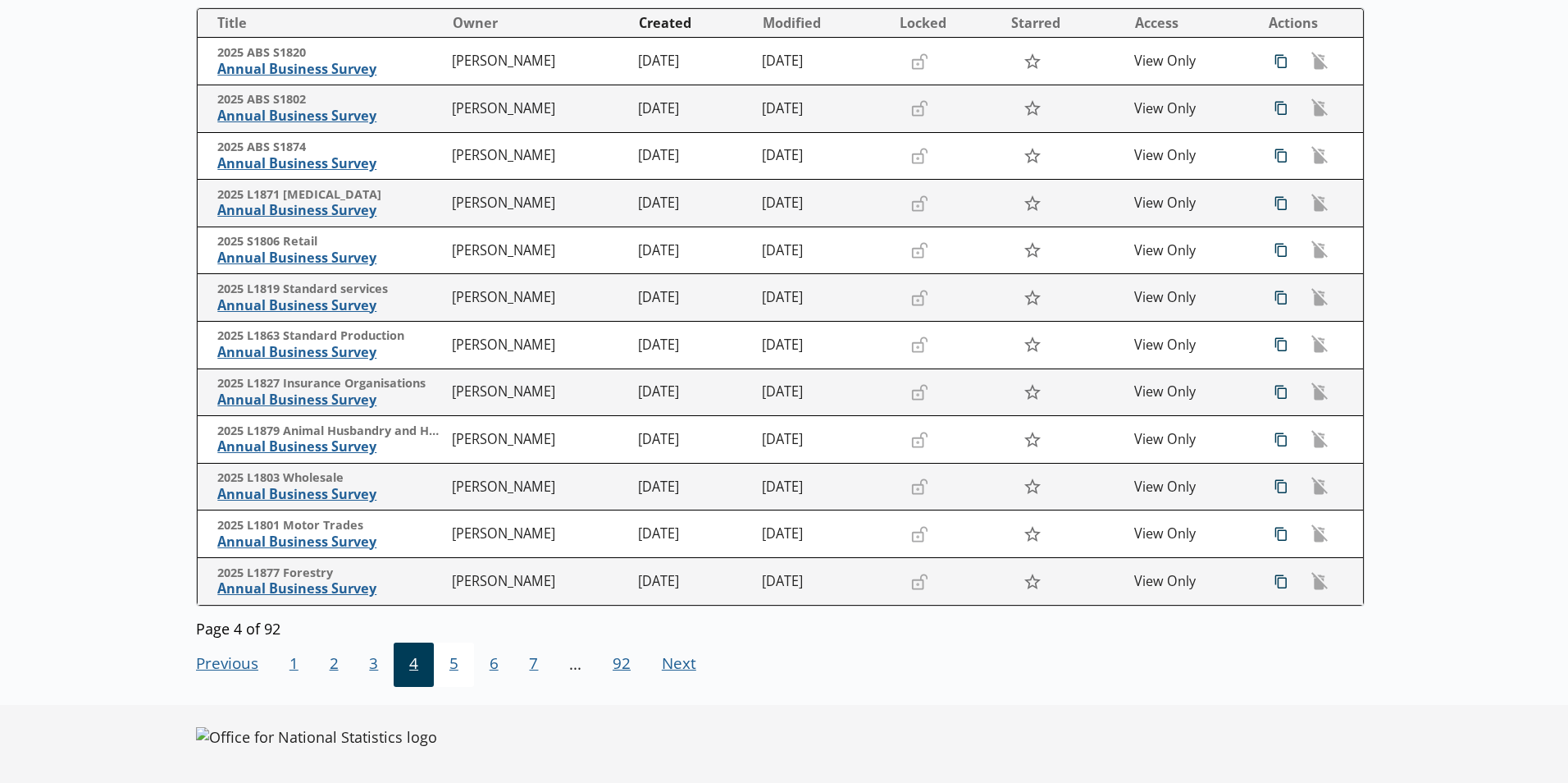
click at [465, 663] on span "5" at bounding box center [453, 665] width 40 height 45
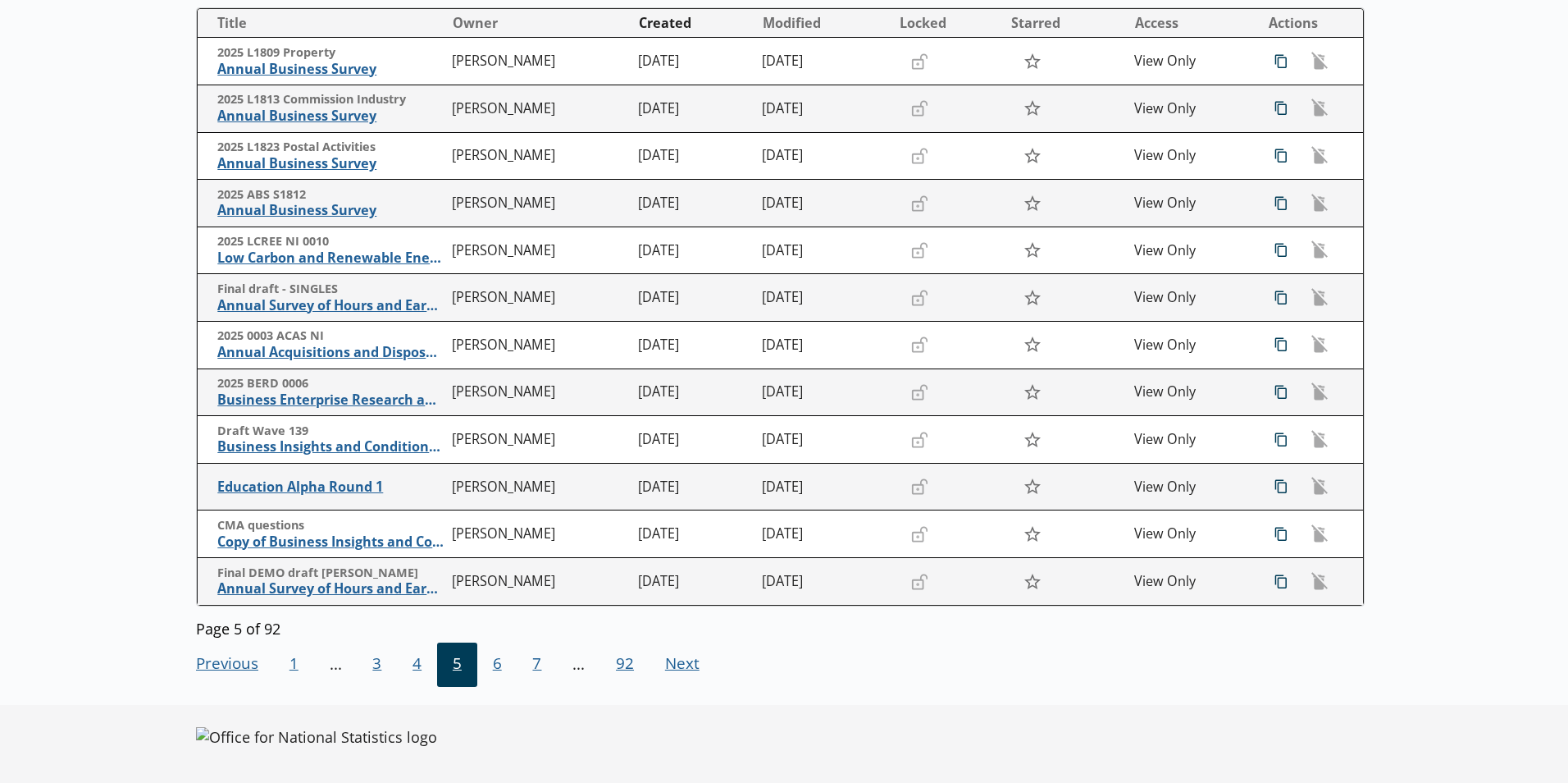
scroll to position [0, 0]
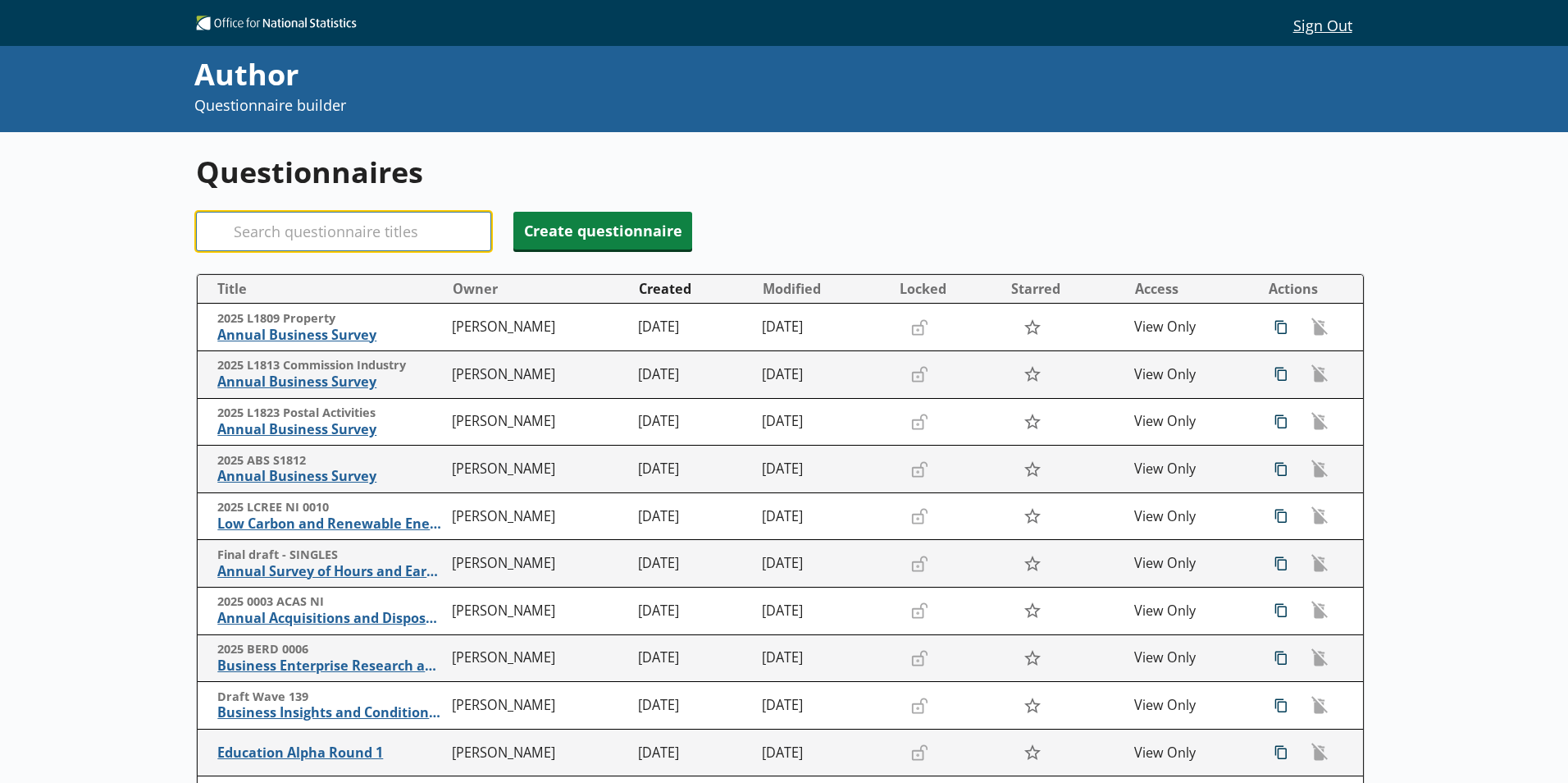
click at [356, 234] on input "Search" at bounding box center [344, 232] width 296 height 39
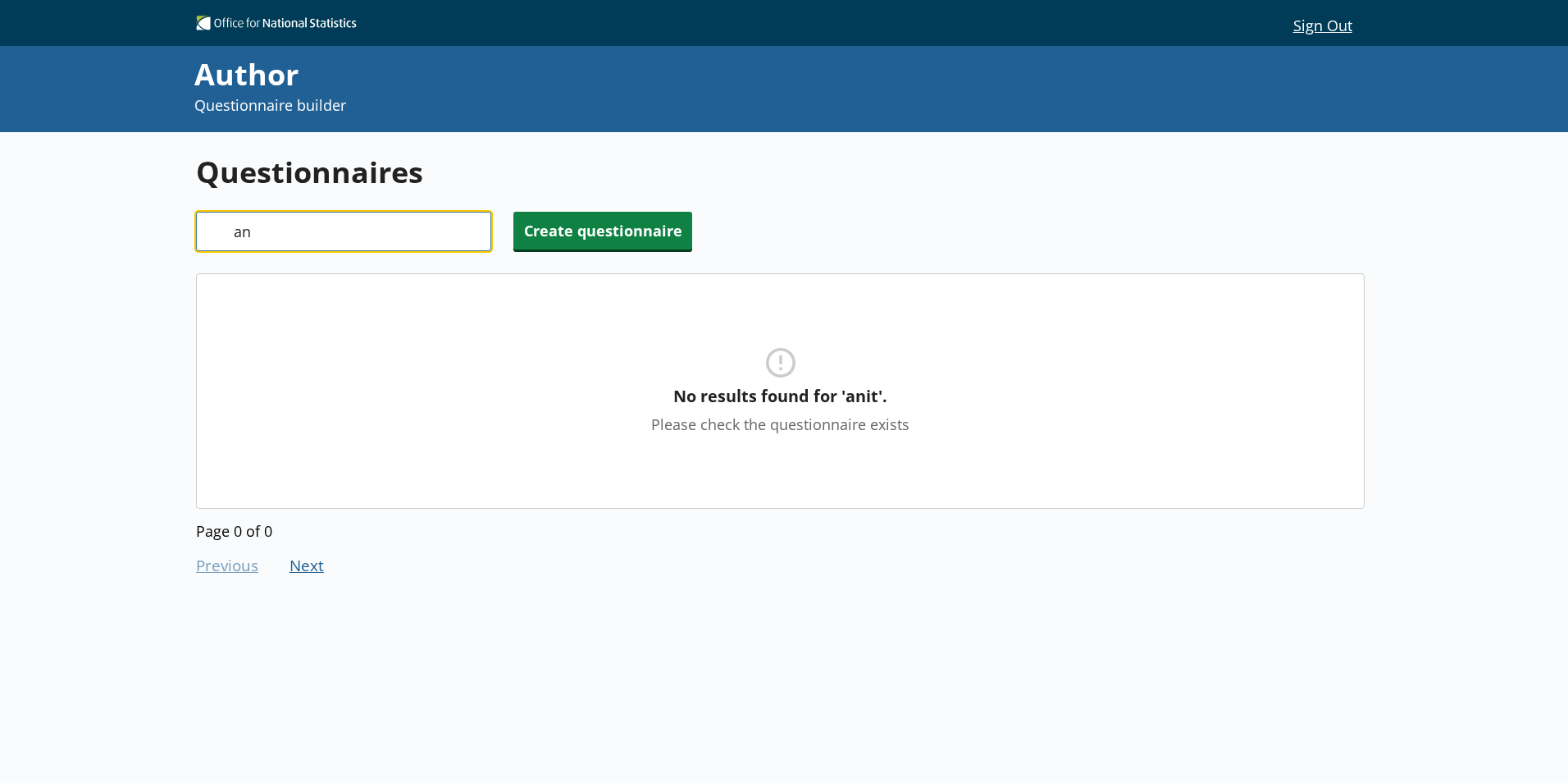
type input "a"
type input "charl"
drag, startPoint x: 273, startPoint y: 229, endPoint x: 223, endPoint y: 223, distance: 50.4
click at [223, 223] on div "Search charl" at bounding box center [344, 232] width 296 height 39
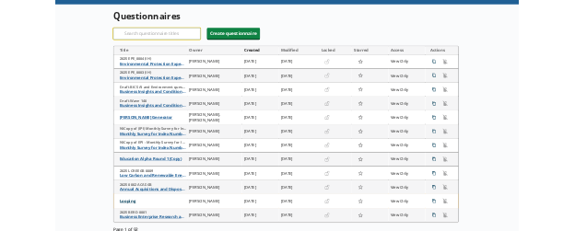
scroll to position [300, 0]
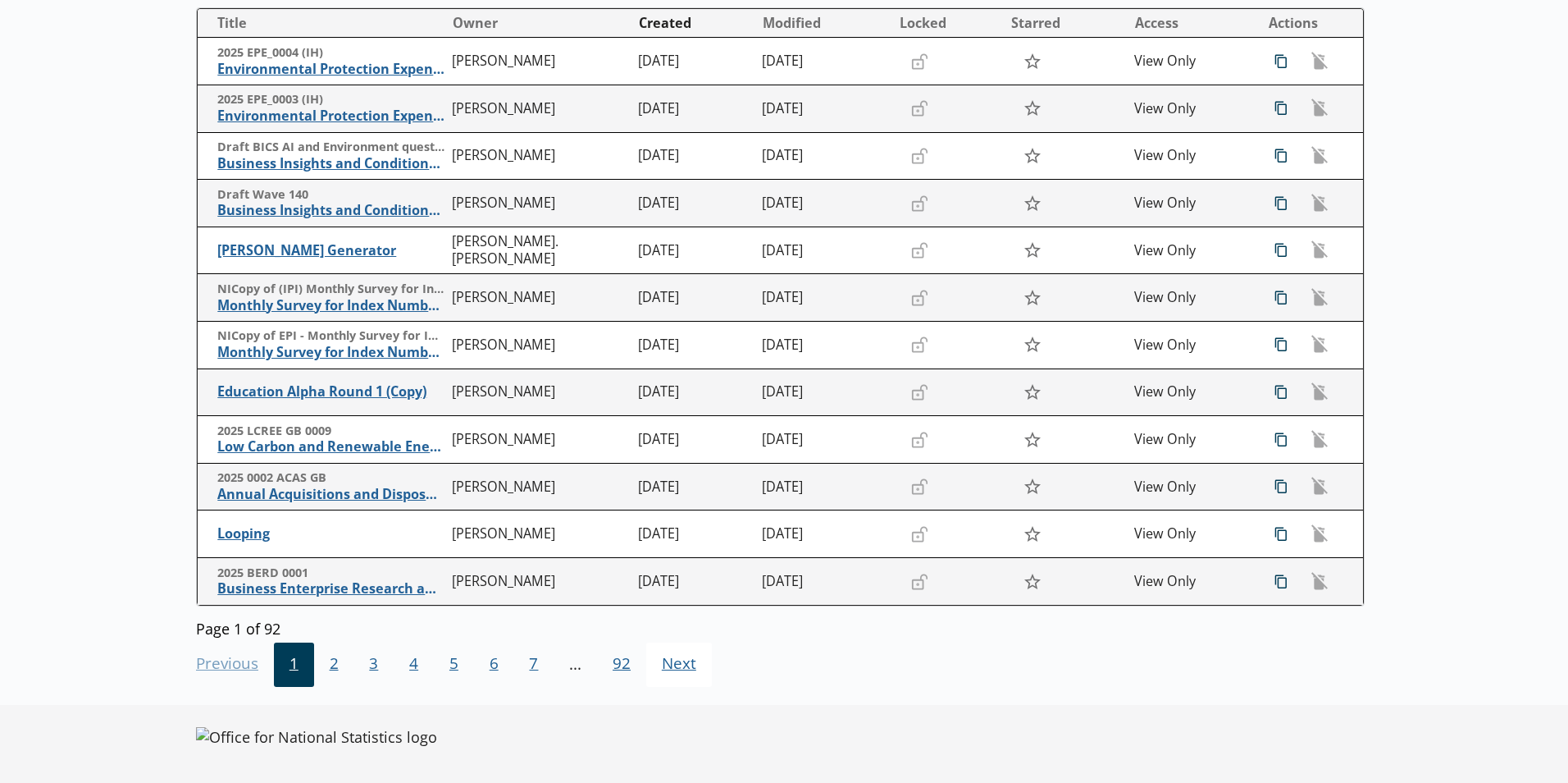
click at [672, 657] on span "Next Go to next page" at bounding box center [679, 665] width 66 height 45
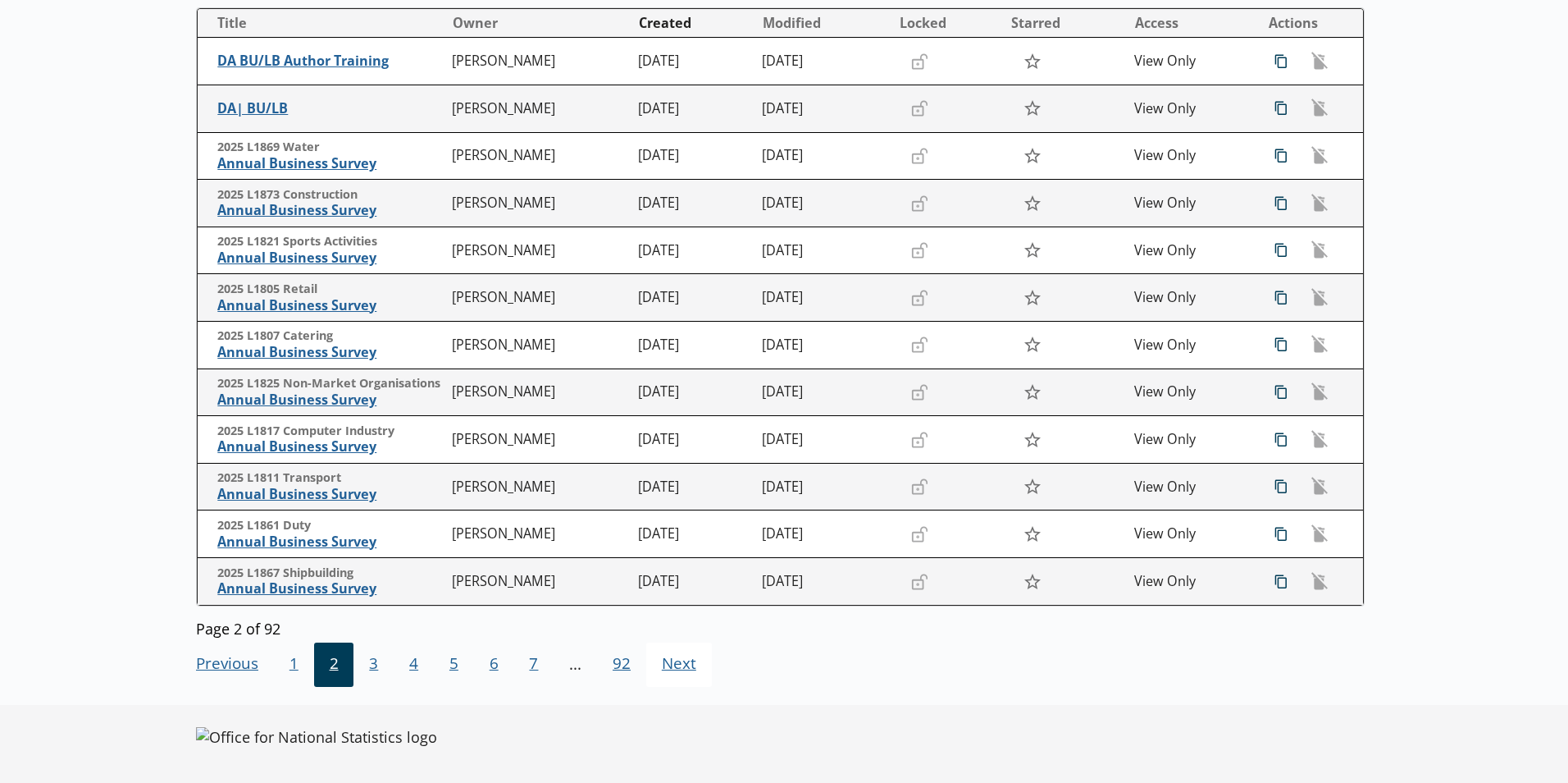
click at [665, 666] on span "Next Go to next page" at bounding box center [679, 665] width 66 height 45
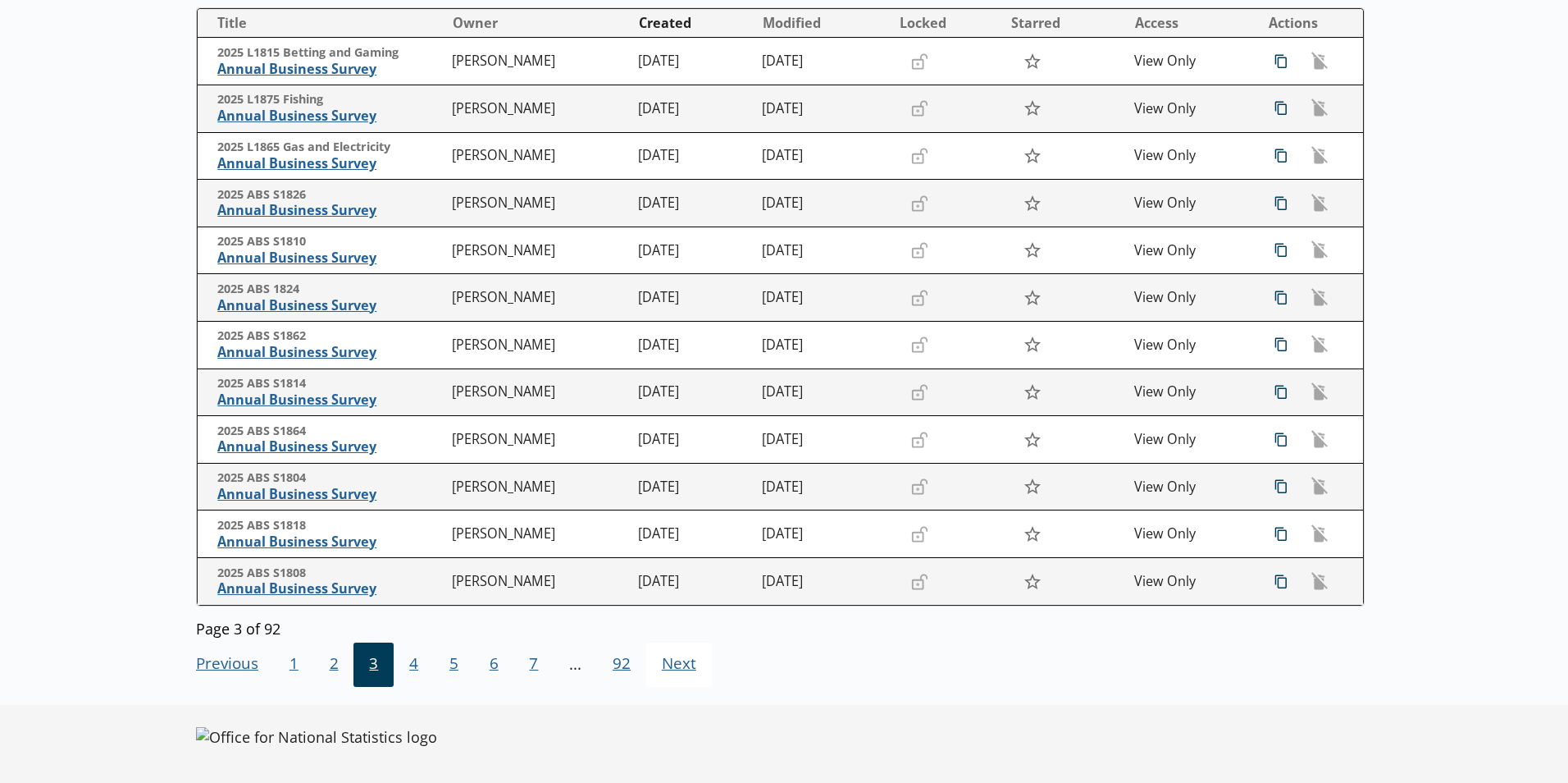
click at [665, 666] on span "Next Go to next page" at bounding box center [679, 665] width 66 height 45
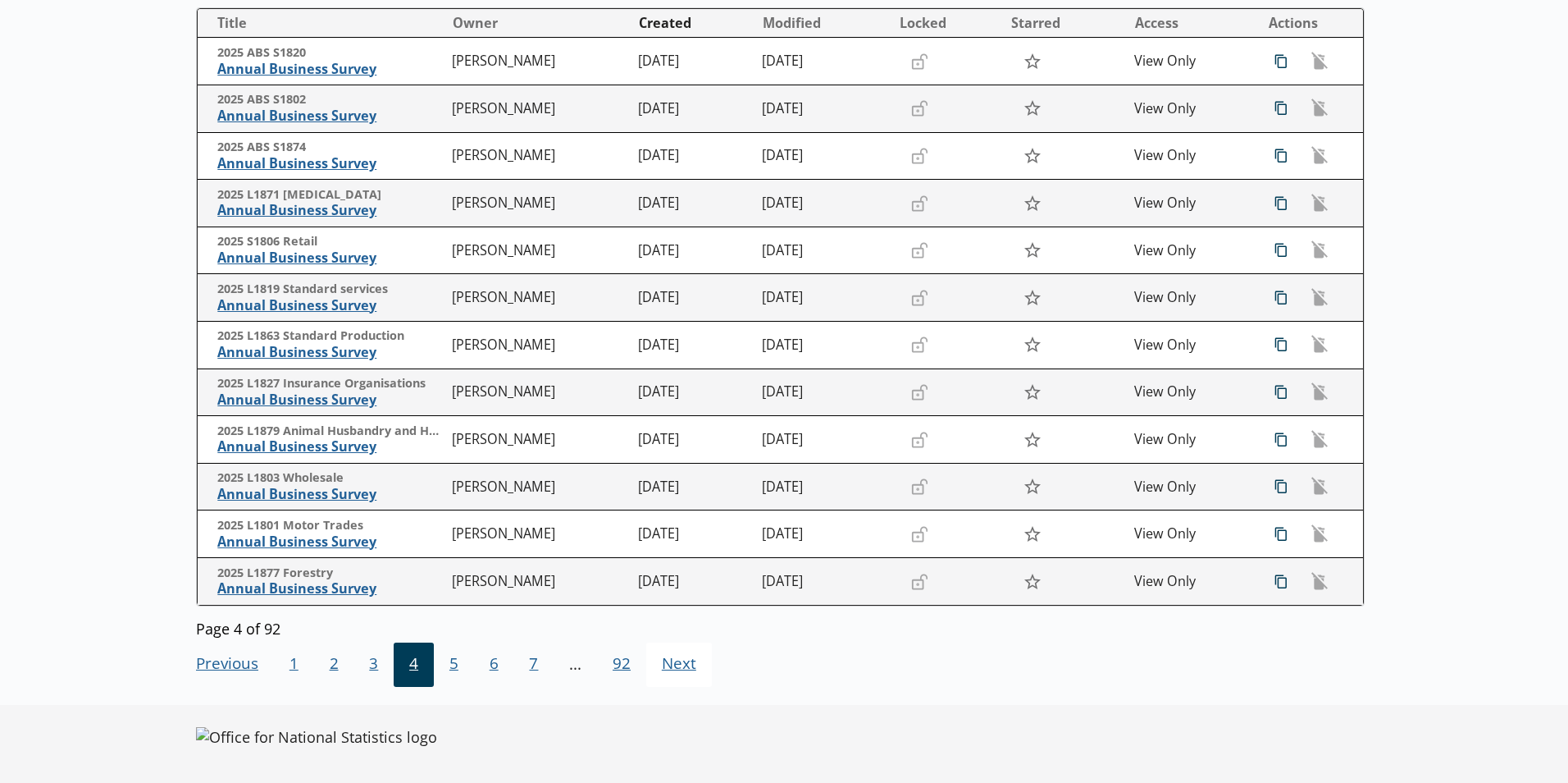
click at [665, 666] on span "Next Go to next page" at bounding box center [679, 665] width 66 height 45
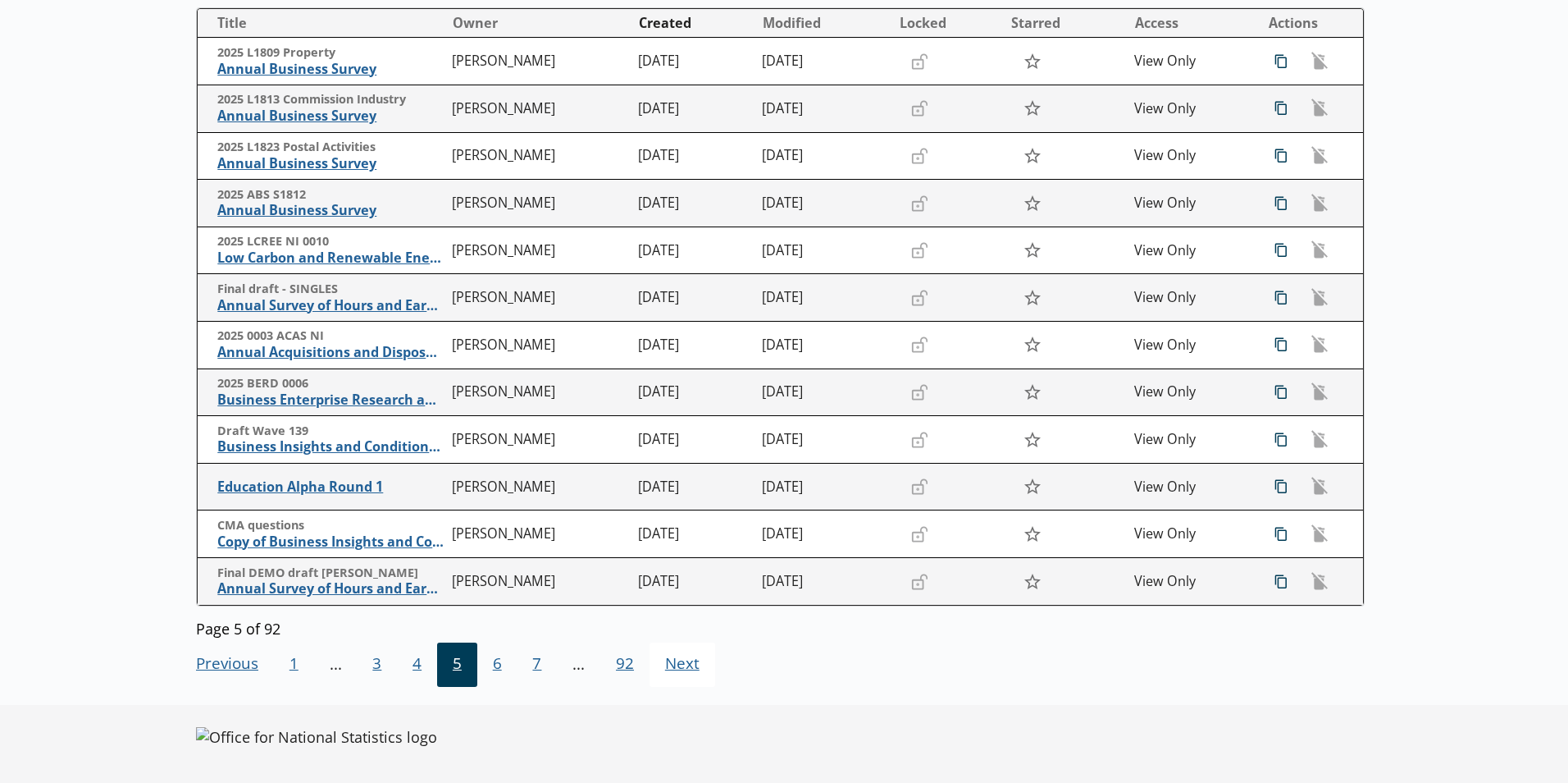
click at [665, 666] on span "Next Go to next page" at bounding box center [683, 665] width 66 height 45
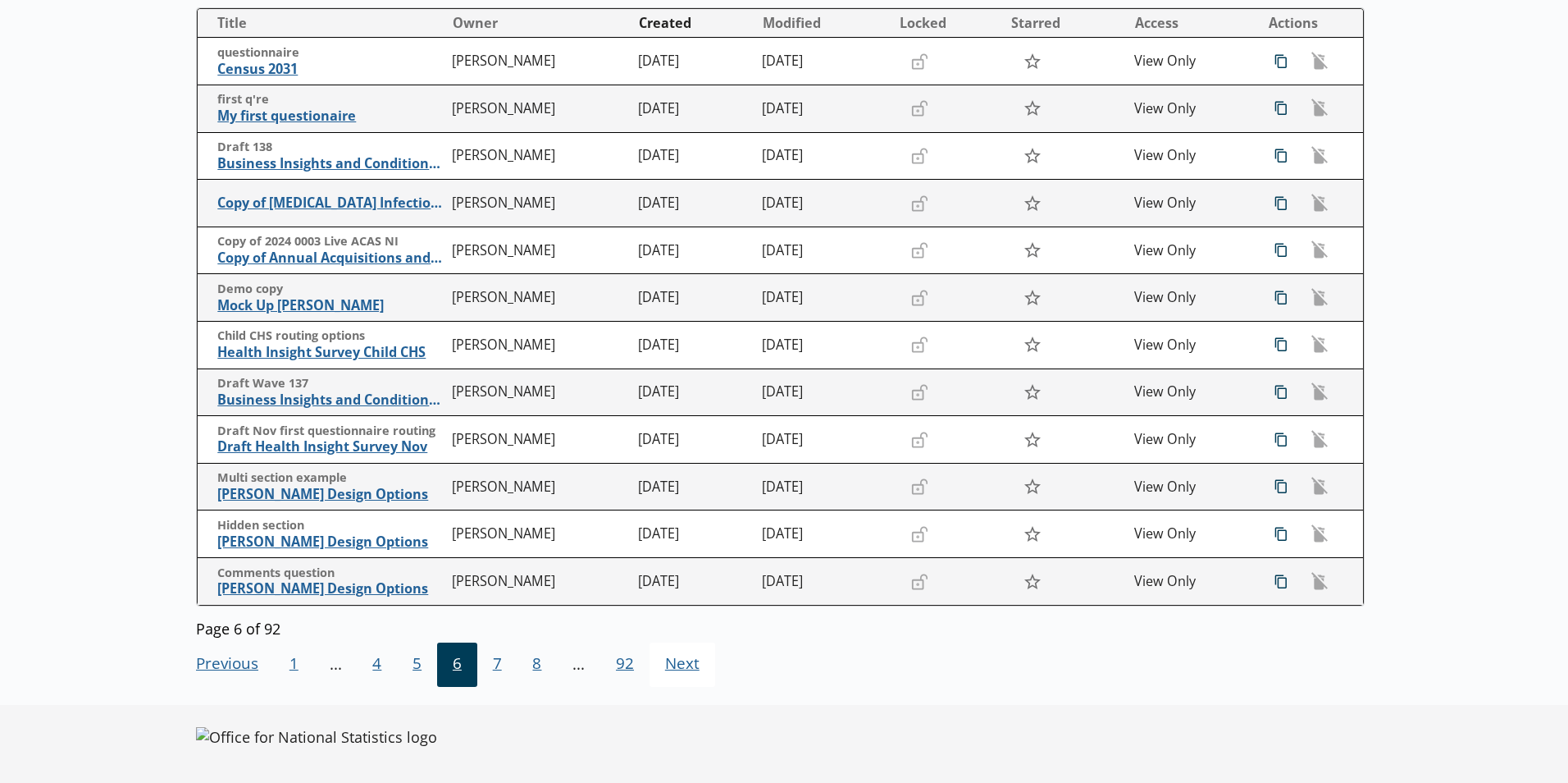
click at [665, 666] on span "Next Go to next page" at bounding box center [683, 665] width 66 height 45
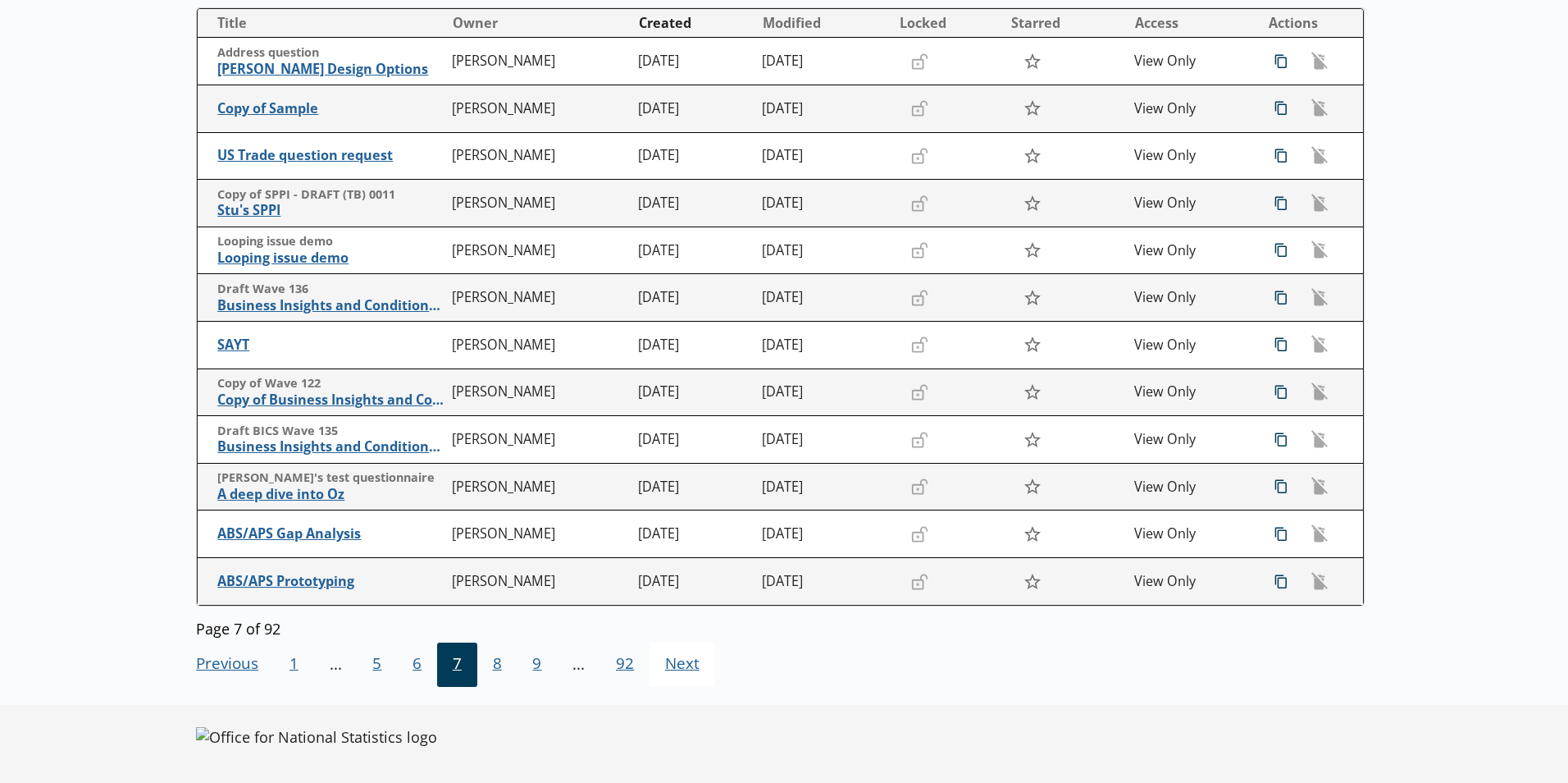
click at [665, 666] on span "Next Go to next page" at bounding box center [683, 665] width 66 height 45
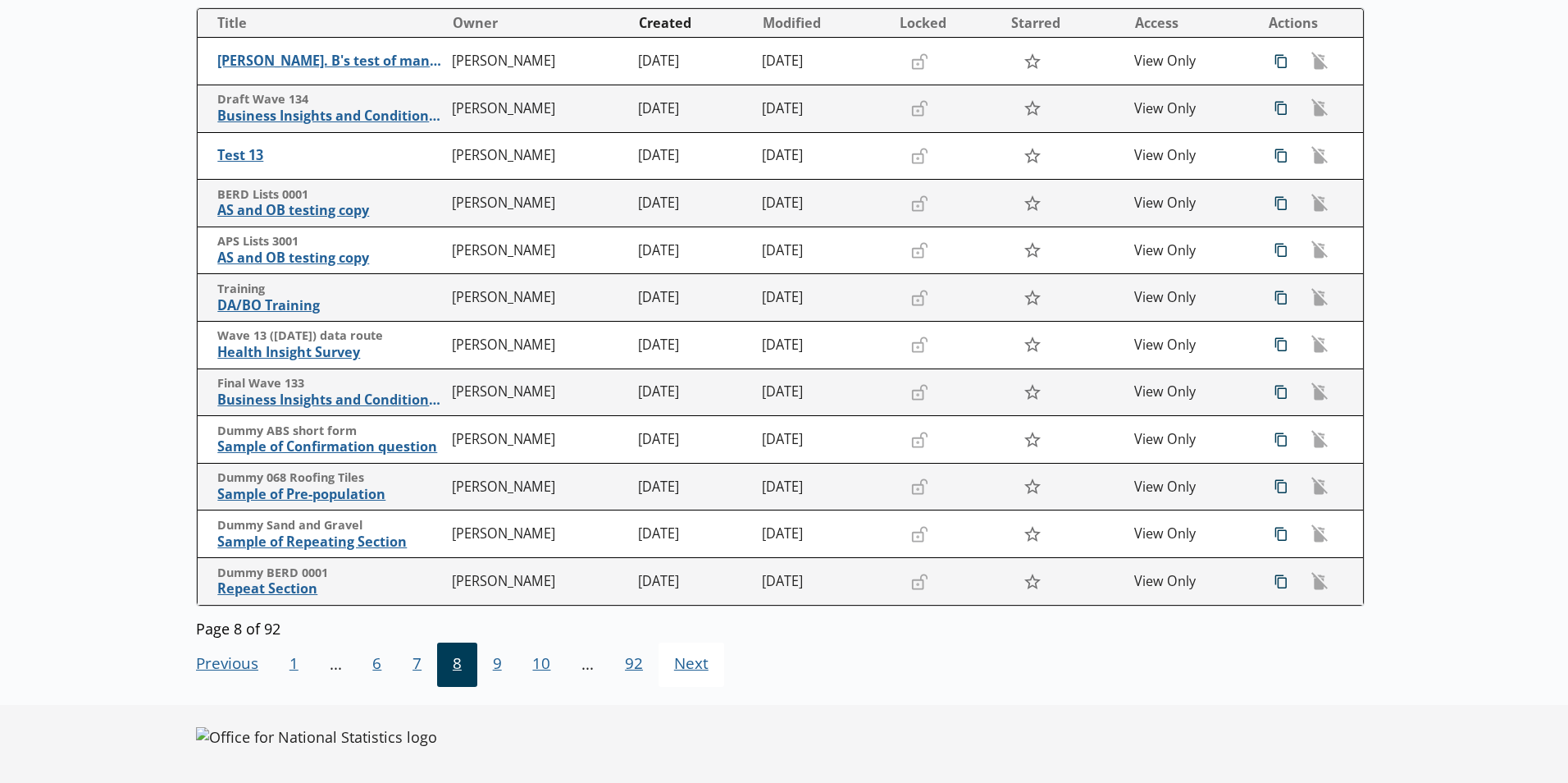
click at [665, 666] on span "Next Go to next page" at bounding box center [692, 665] width 66 height 45
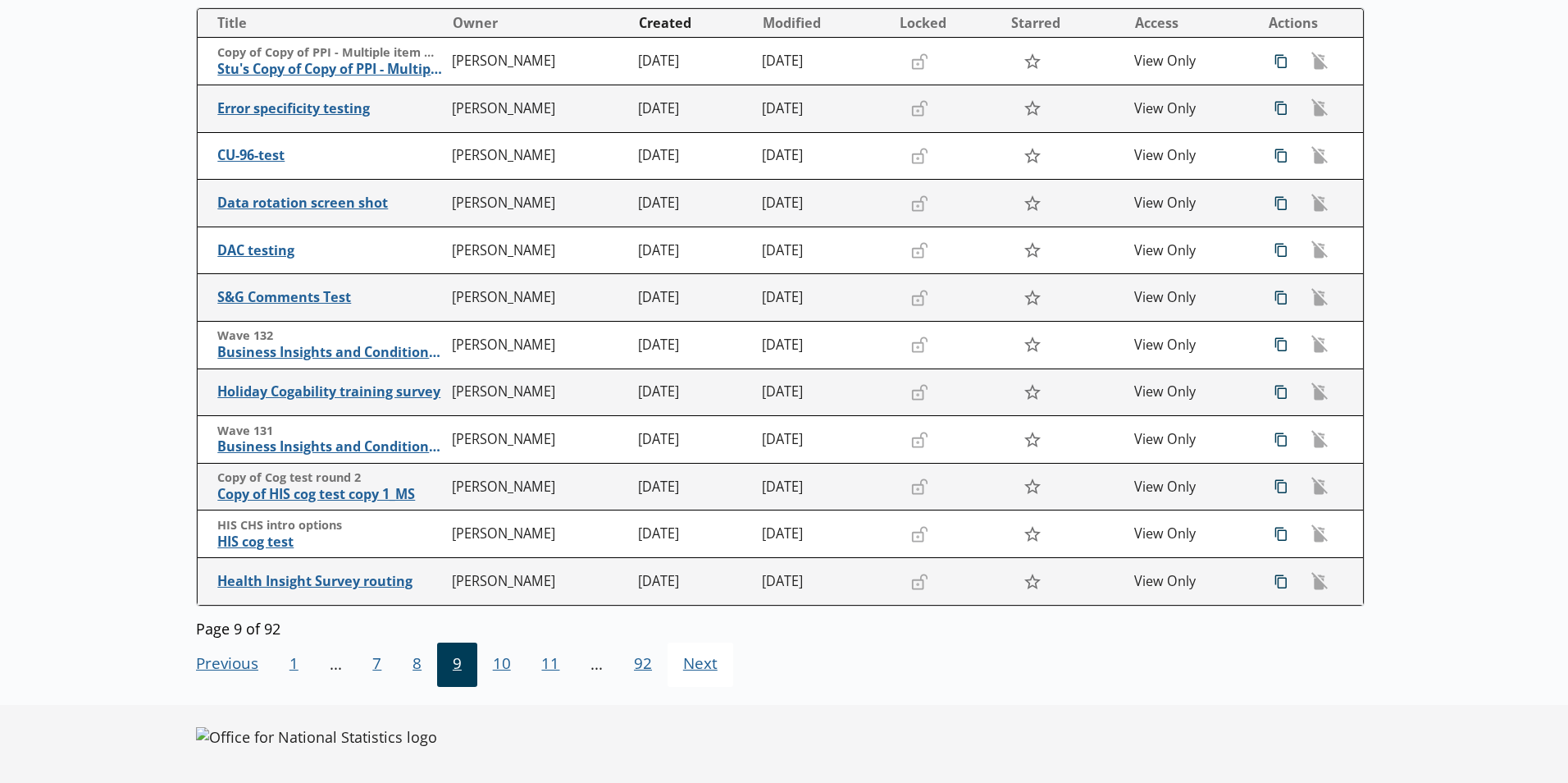
click at [668, 666] on span "Next Go to next page" at bounding box center [701, 665] width 66 height 45
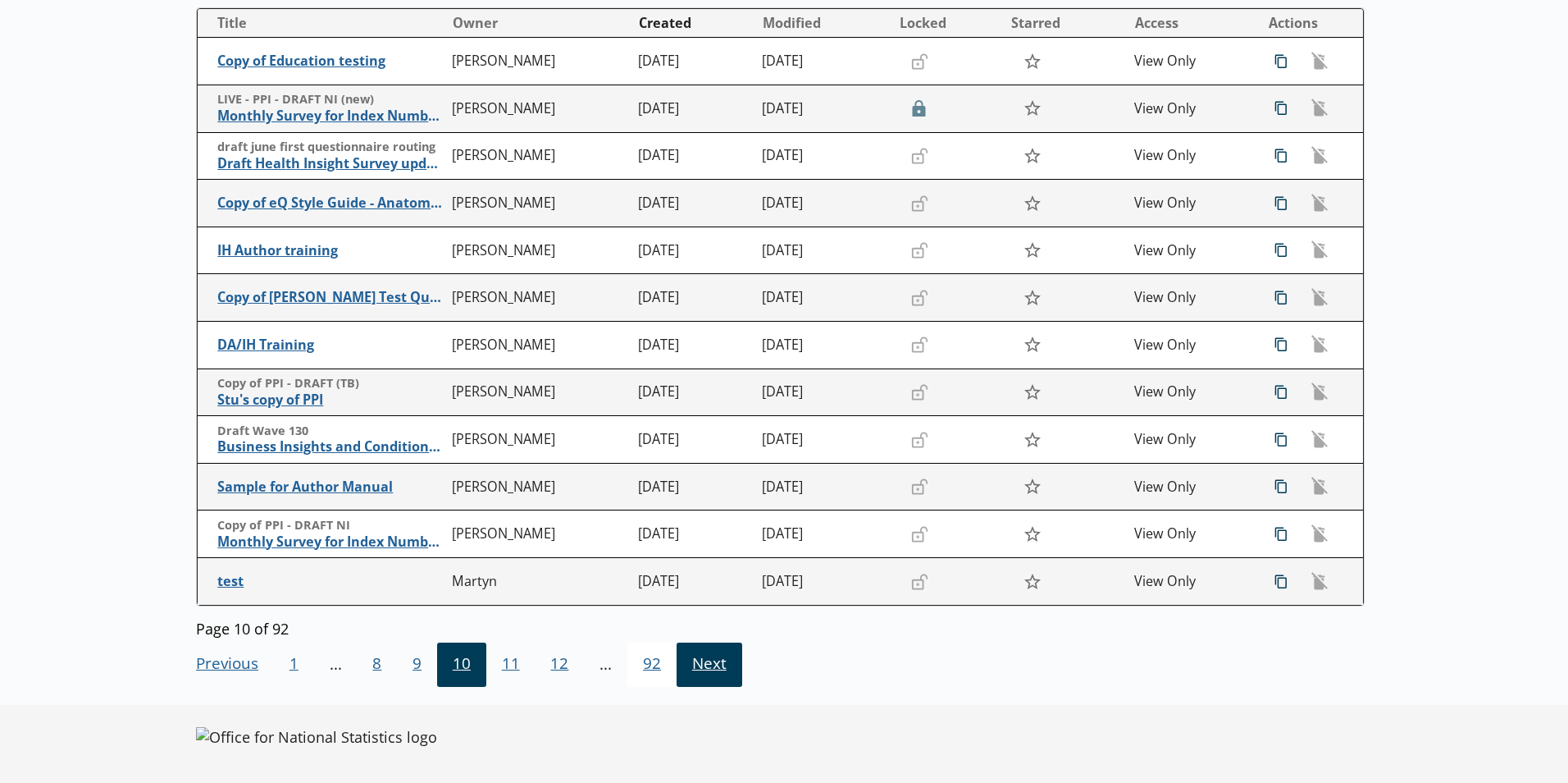
click at [665, 666] on span "92" at bounding box center [652, 665] width 49 height 45
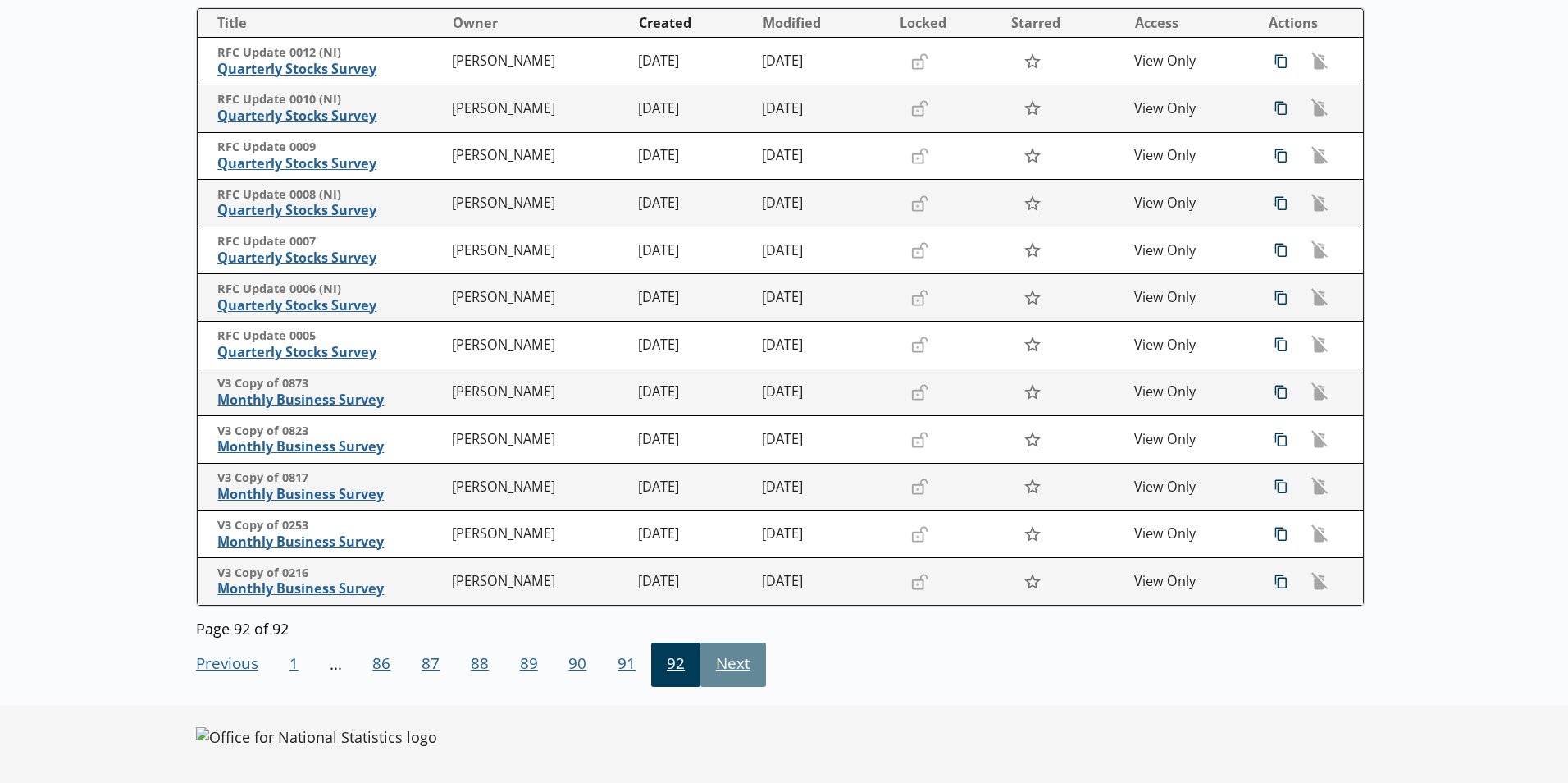
click at [665, 666] on span "92" at bounding box center [675, 665] width 49 height 45
click at [389, 662] on span "86" at bounding box center [381, 665] width 49 height 45
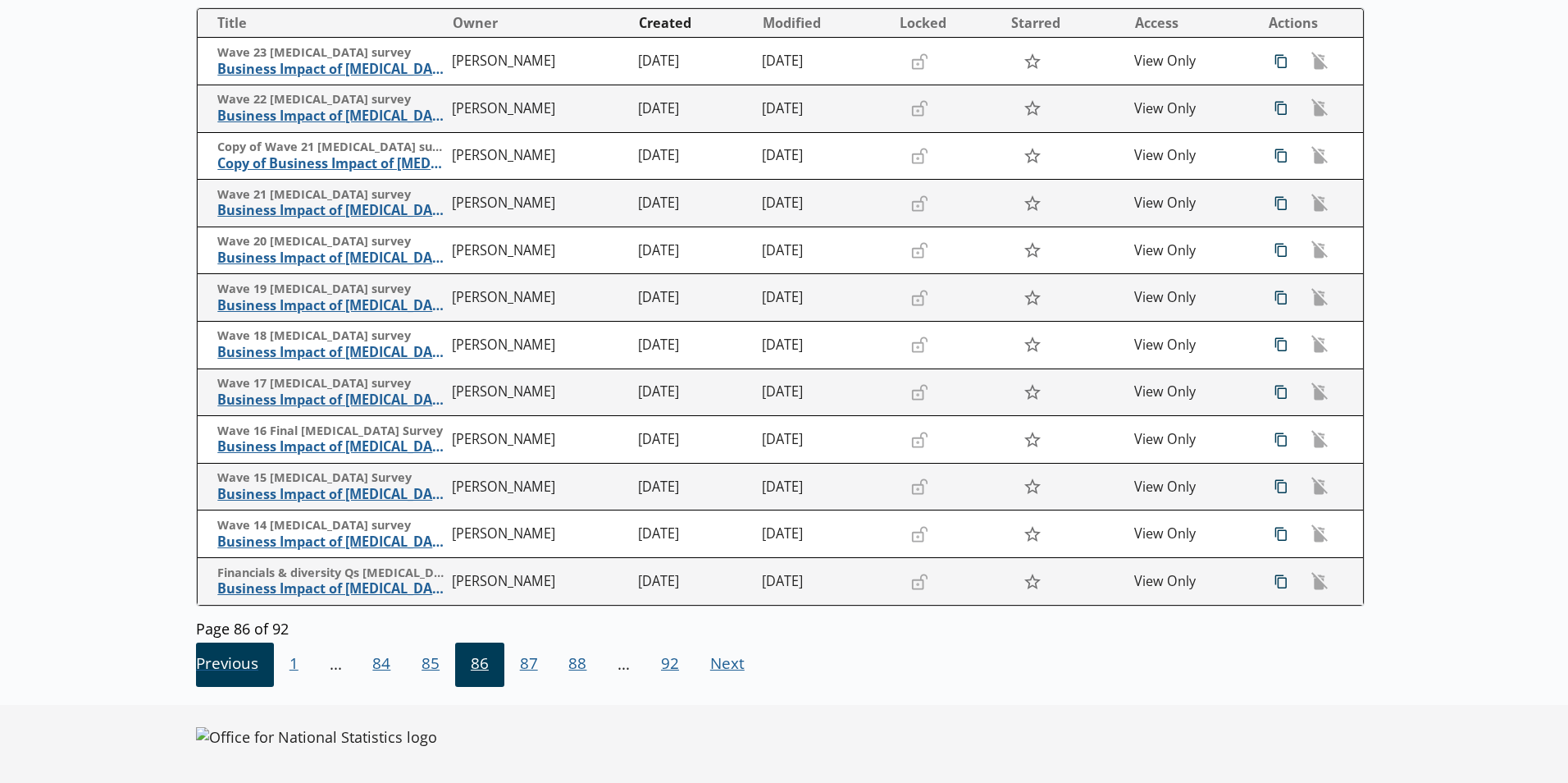
click at [259, 669] on span "Previous Go to previous page" at bounding box center [235, 665] width 78 height 45
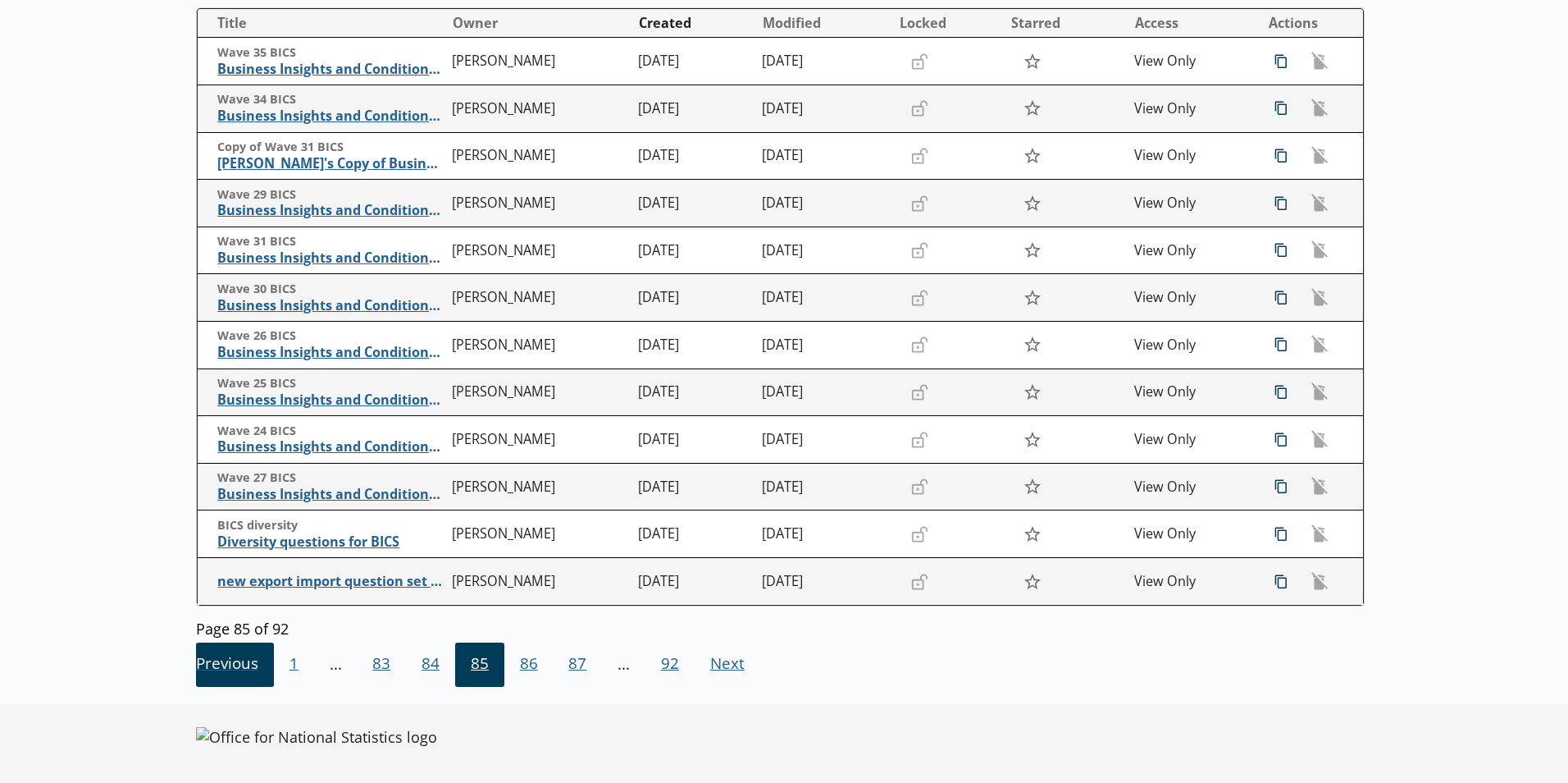
click at [259, 669] on span "Previous Go to previous page" at bounding box center [235, 665] width 78 height 45
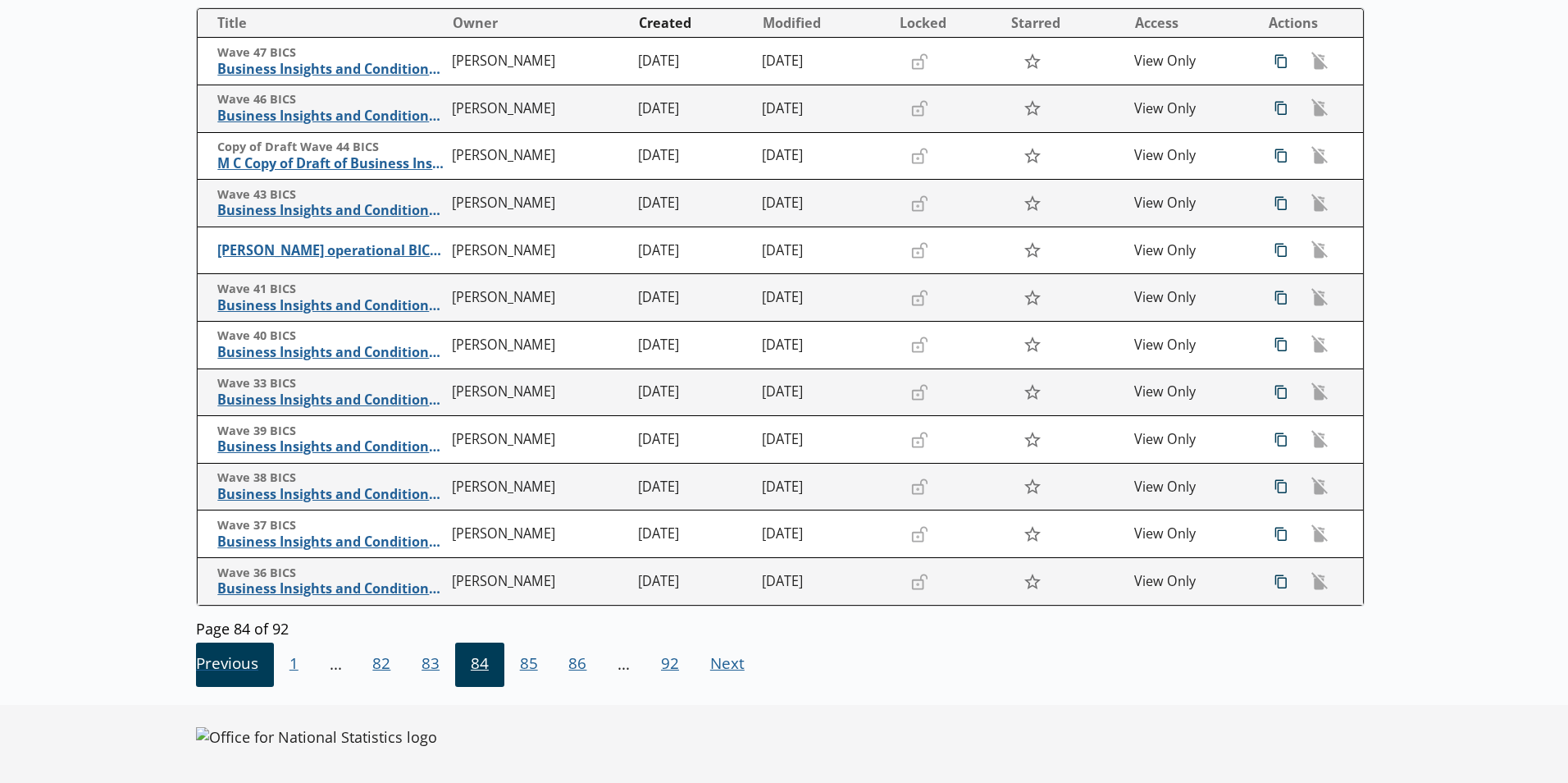
click at [259, 669] on span "Previous Go to previous page" at bounding box center [235, 665] width 78 height 45
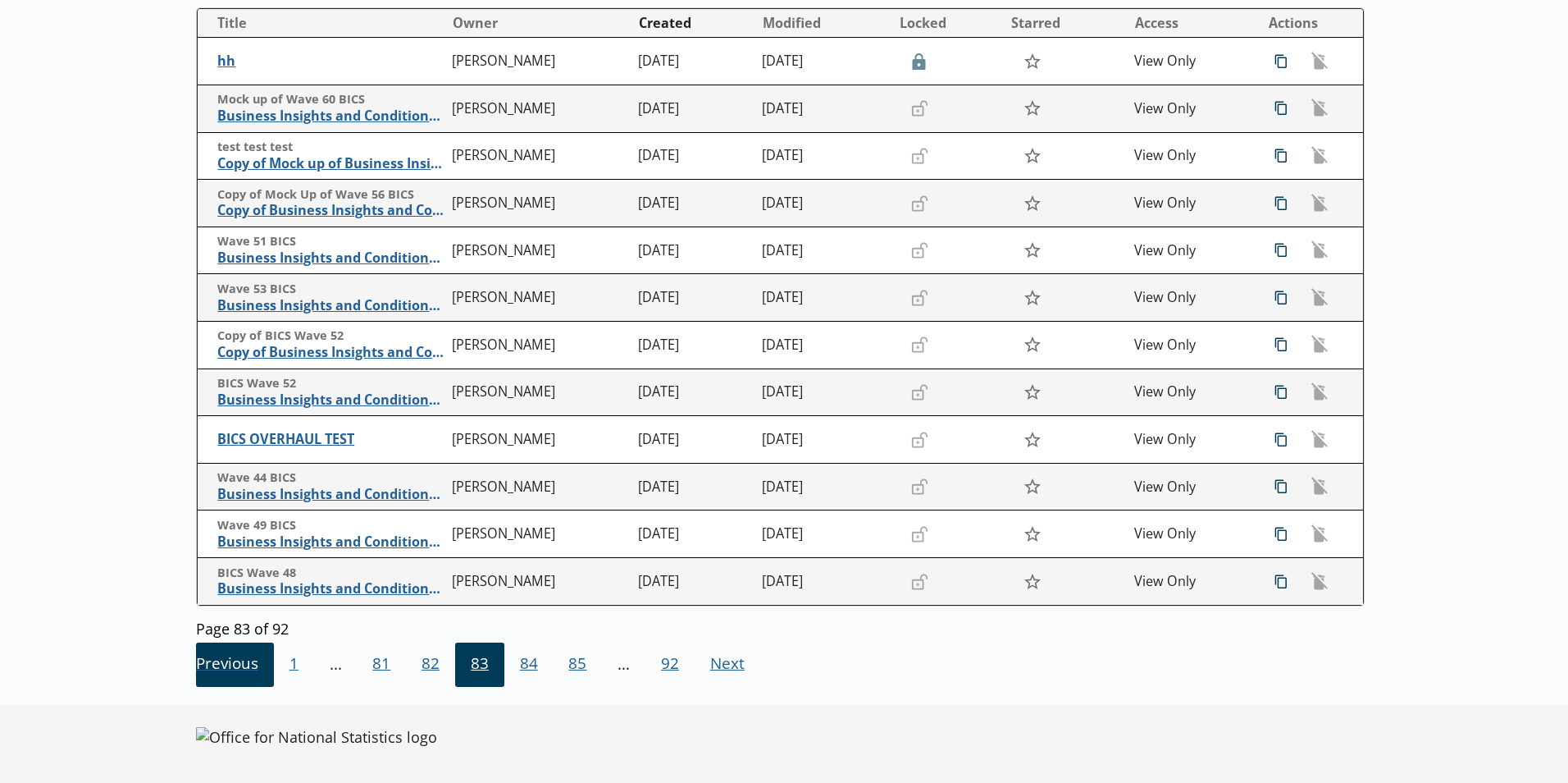
click at [259, 669] on span "Previous Go to previous page" at bounding box center [235, 665] width 78 height 45
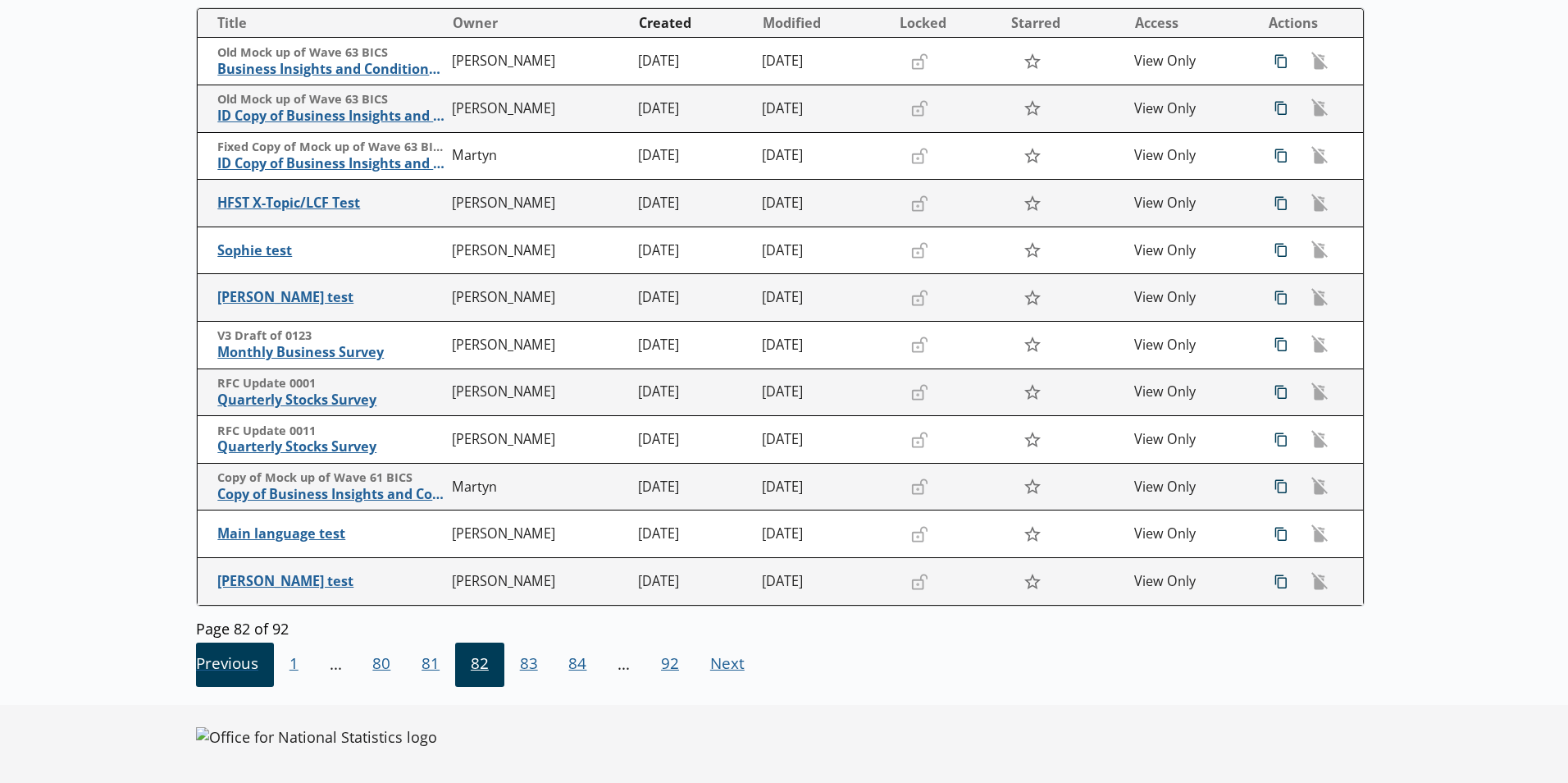
click at [259, 669] on span "Previous Go to previous page" at bounding box center [235, 665] width 78 height 45
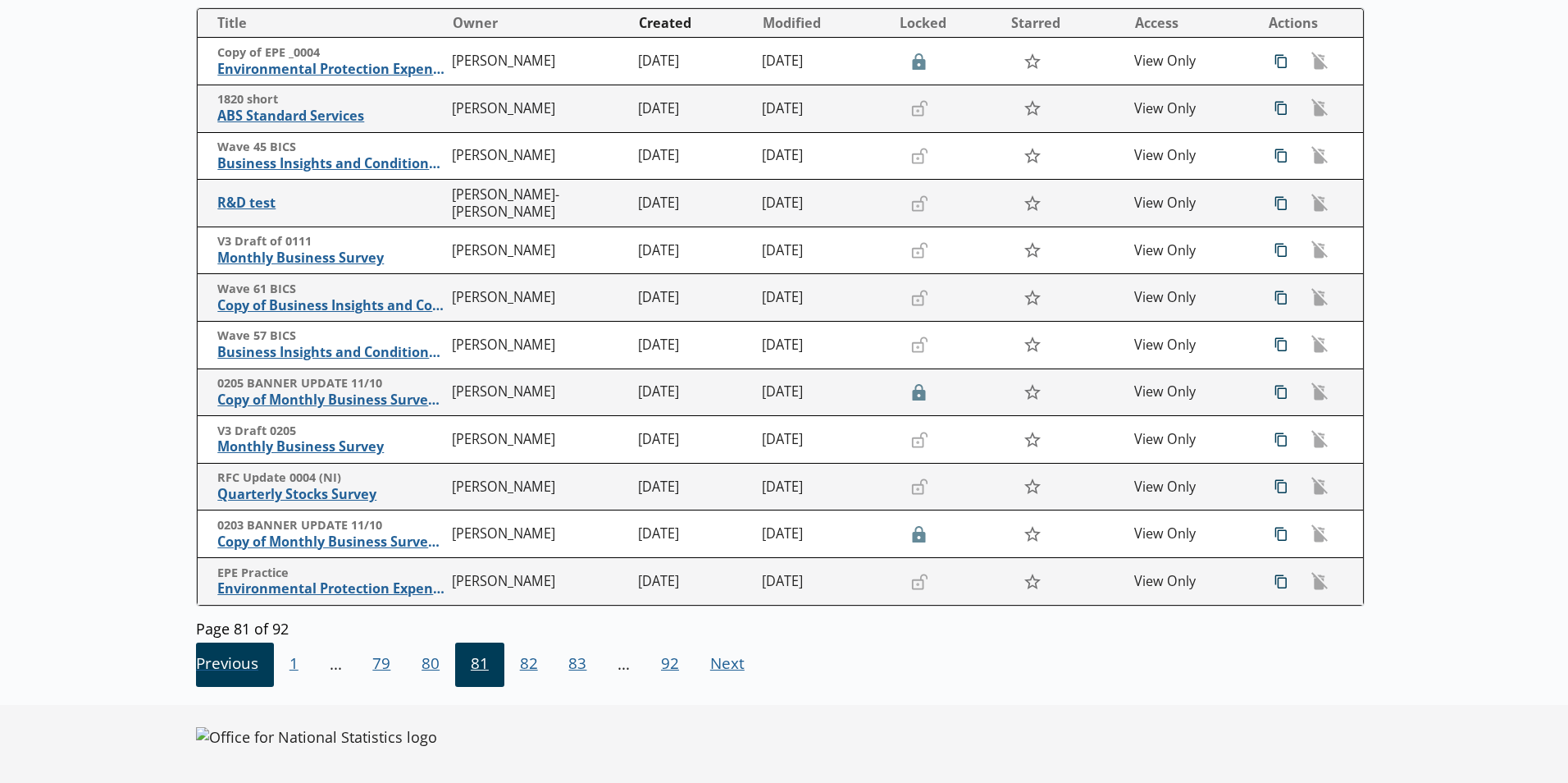
click at [259, 669] on span "Previous Go to previous page" at bounding box center [235, 665] width 78 height 45
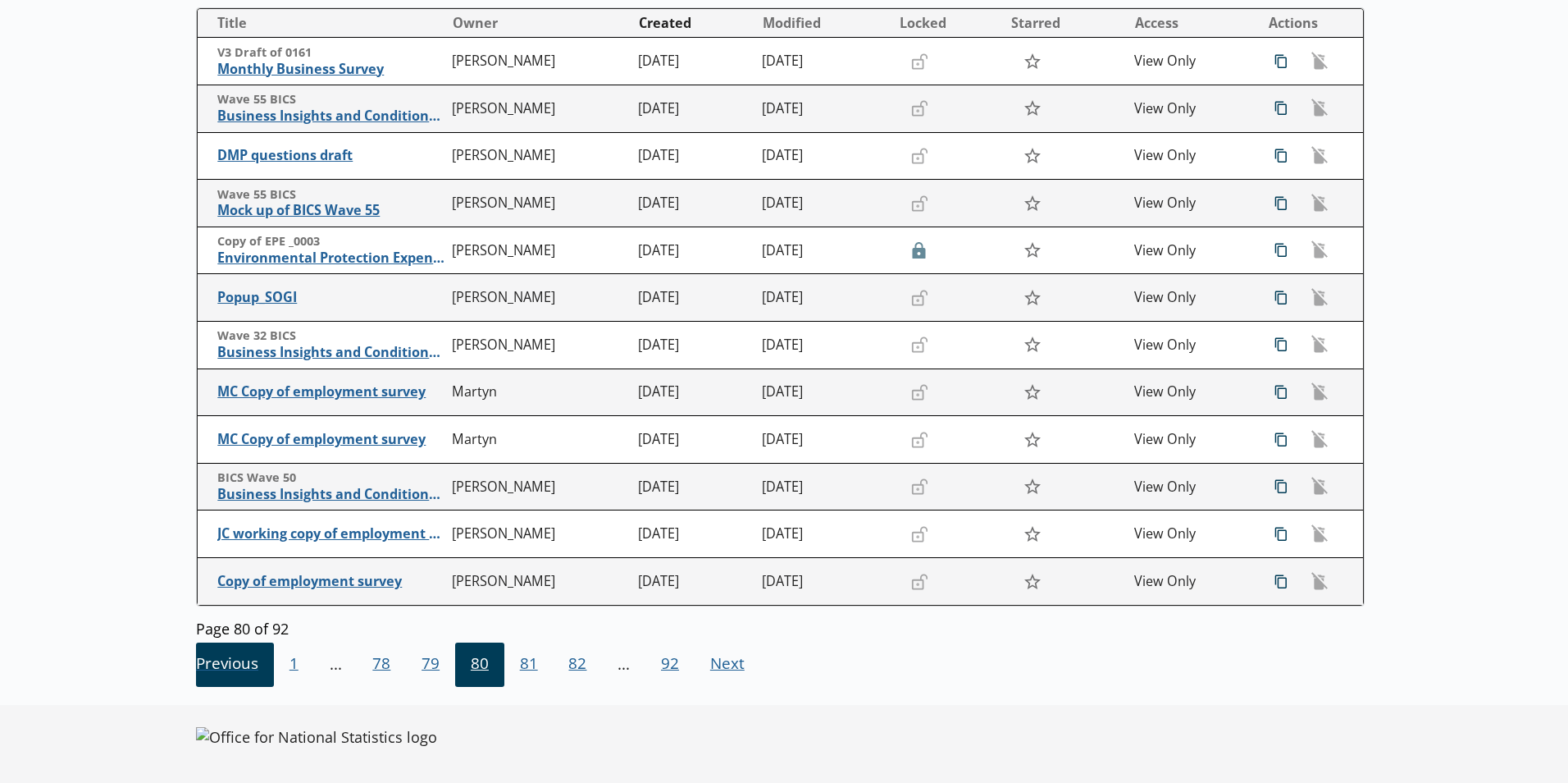
click at [259, 669] on span "Previous Go to previous page" at bounding box center [235, 665] width 78 height 45
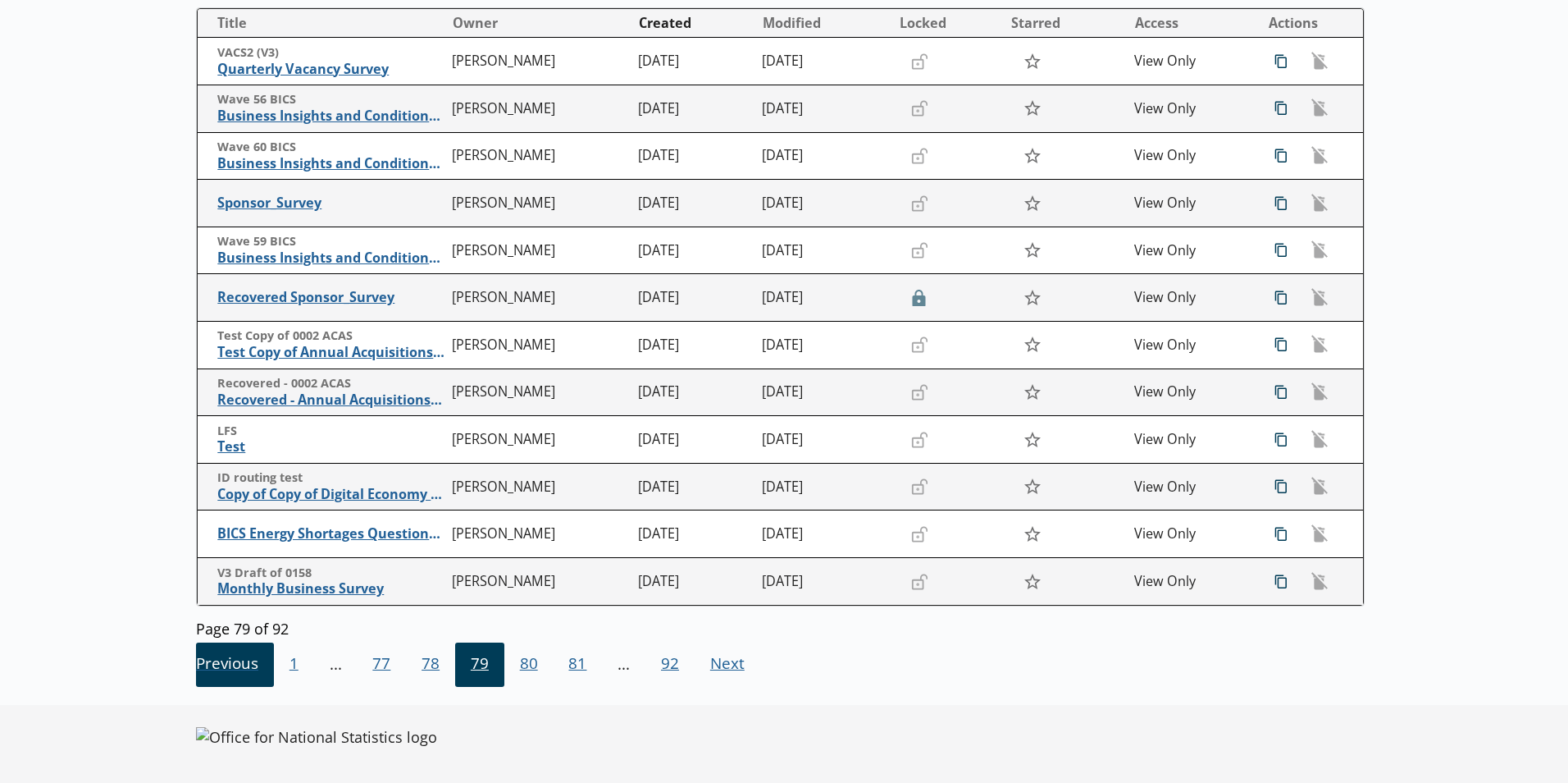
click at [259, 669] on span "Previous Go to previous page" at bounding box center [235, 665] width 78 height 45
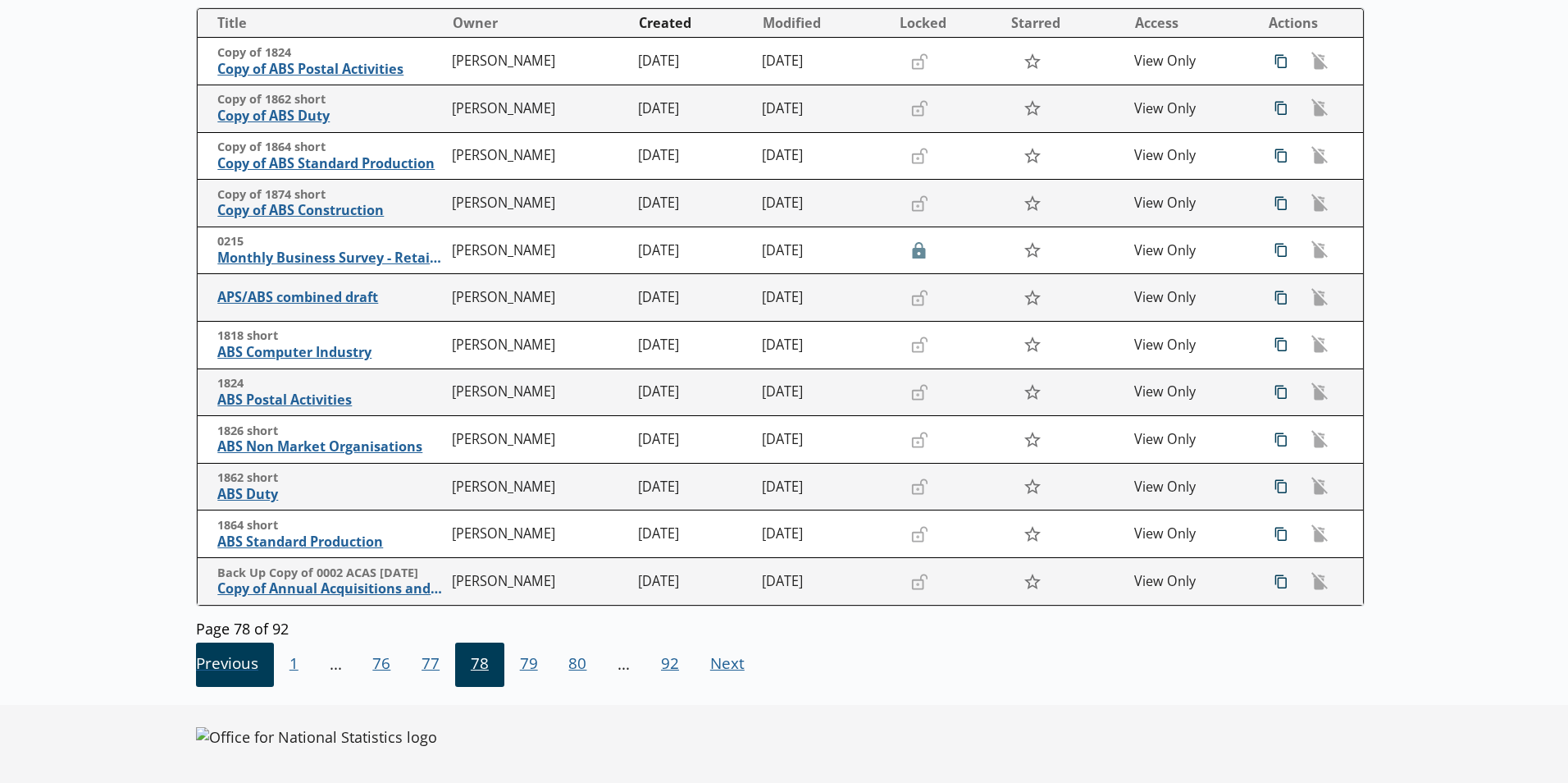
click at [257, 664] on span "Previous Go to previous page" at bounding box center [235, 665] width 78 height 45
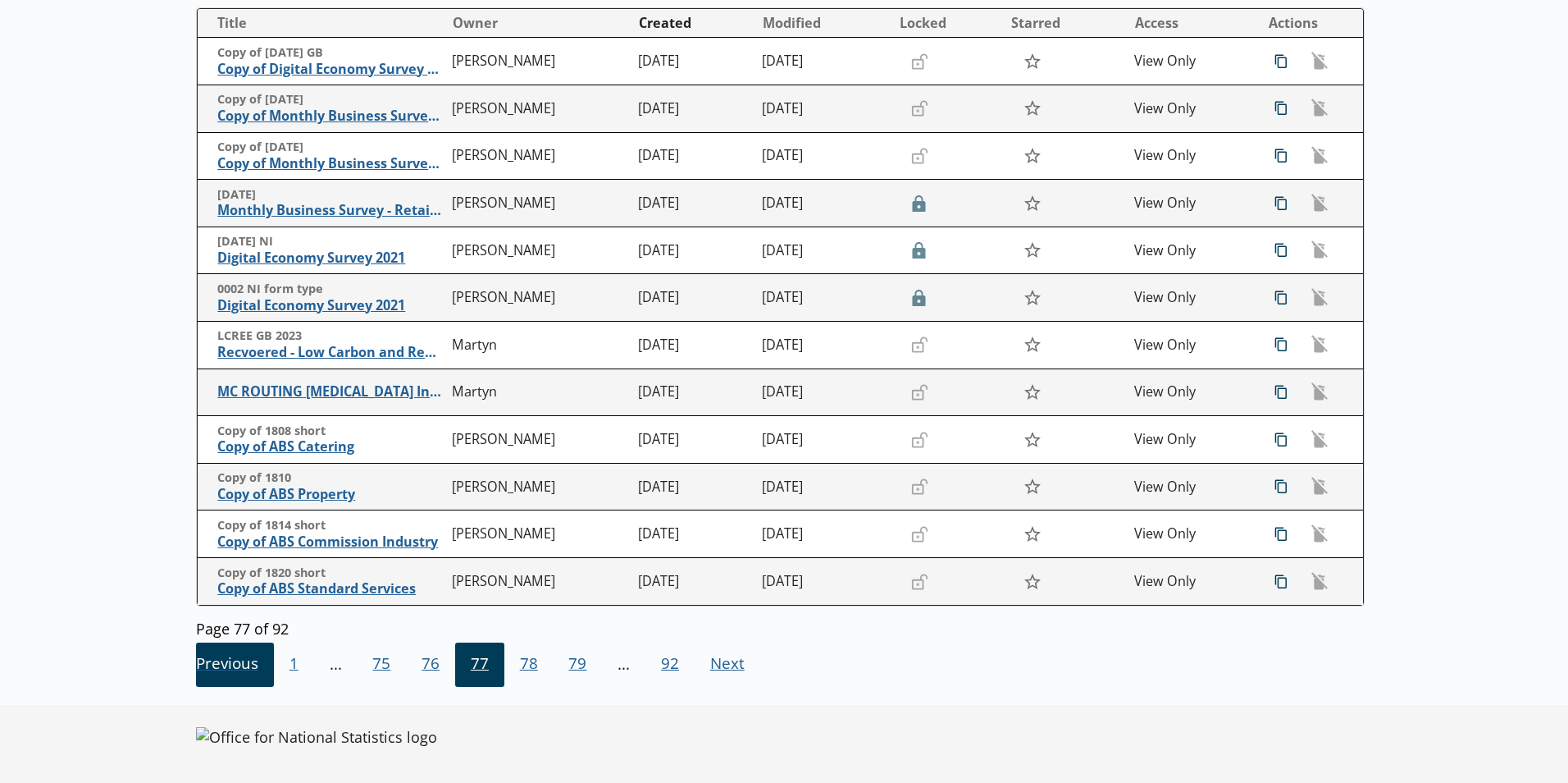
click at [251, 663] on span "Previous Go to previous page" at bounding box center [235, 665] width 78 height 45
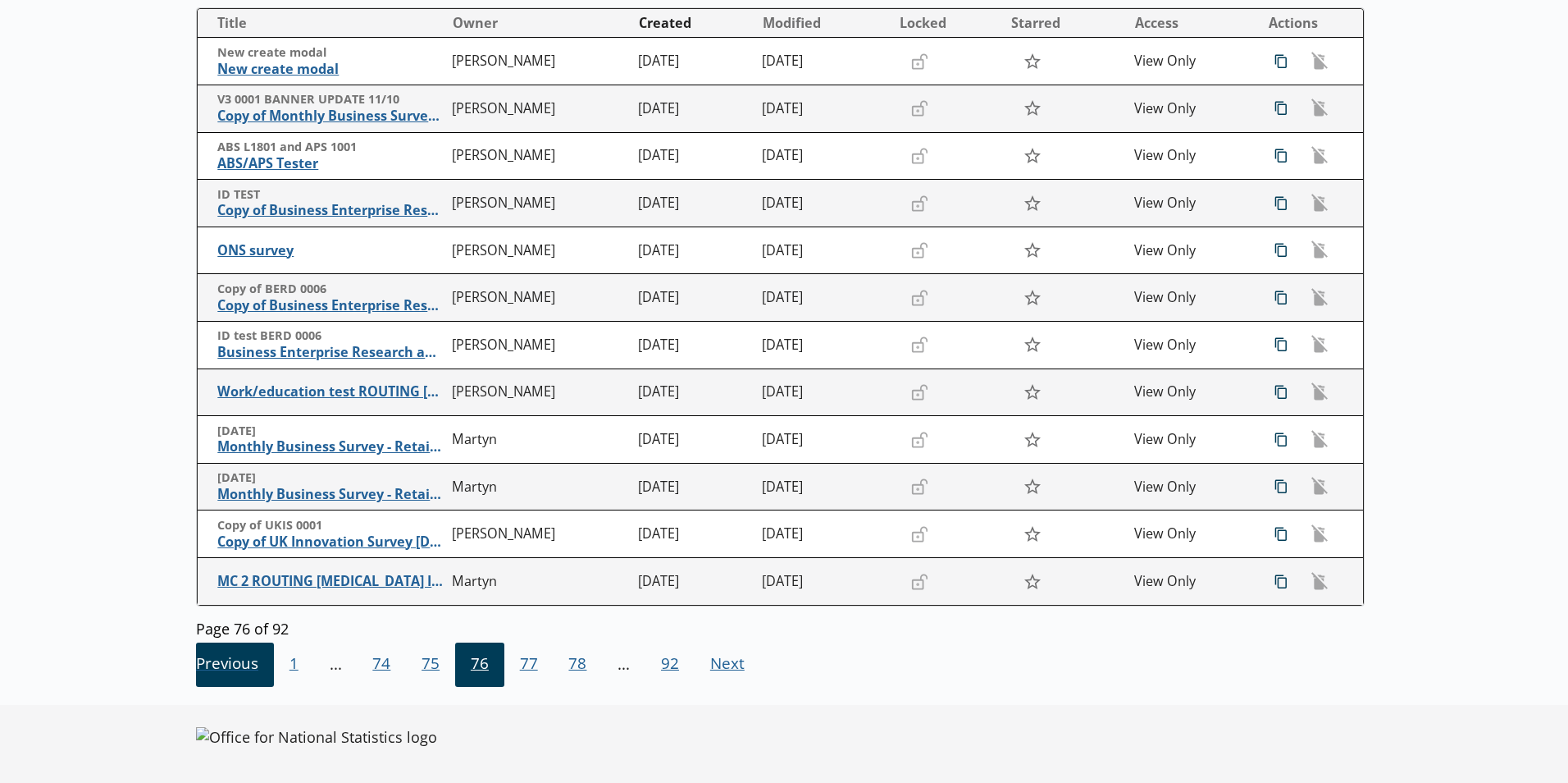
click at [251, 663] on span "Previous Go to previous page" at bounding box center [235, 665] width 78 height 45
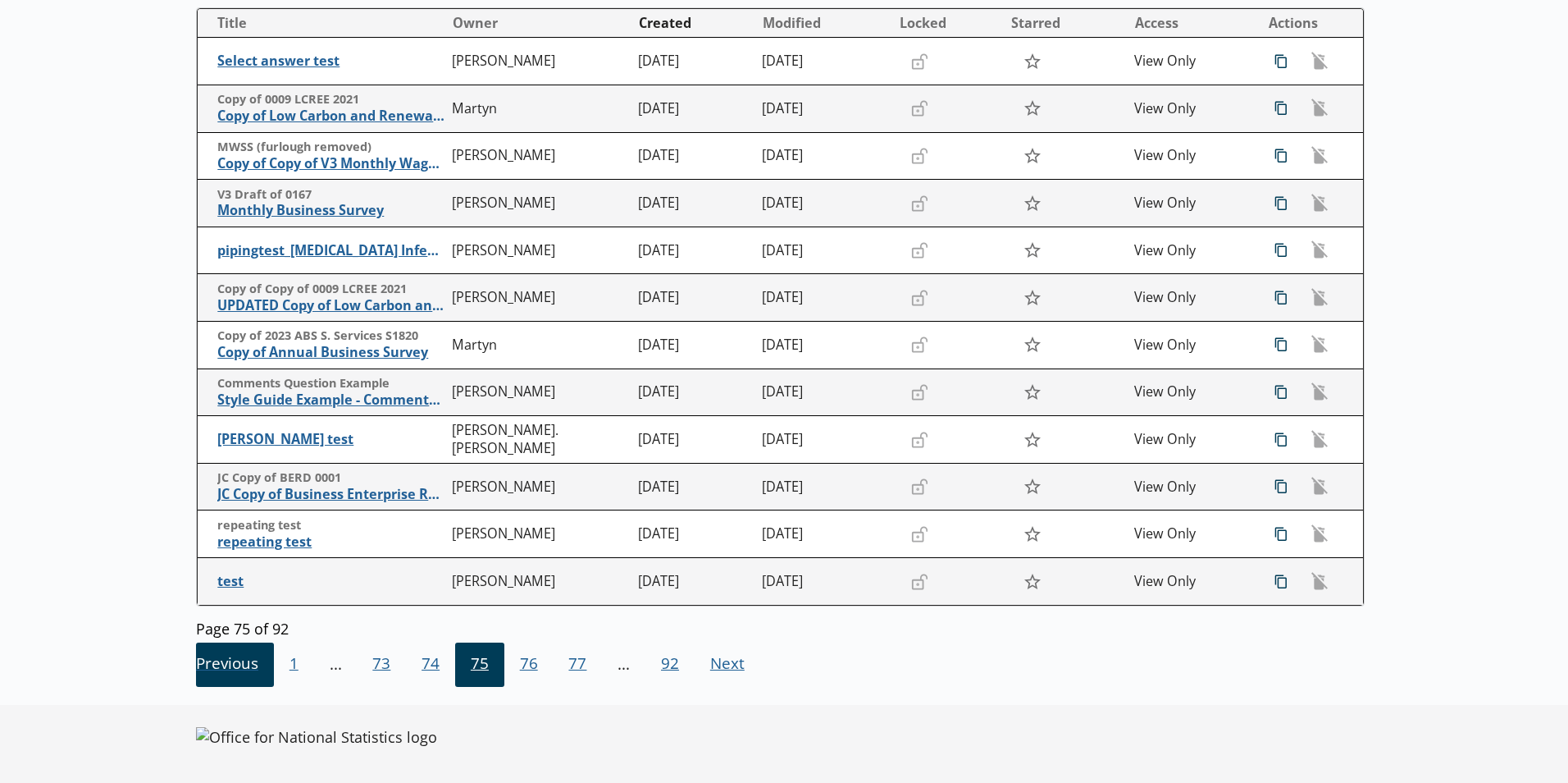
click at [251, 663] on span "Previous Go to previous page" at bounding box center [235, 665] width 78 height 45
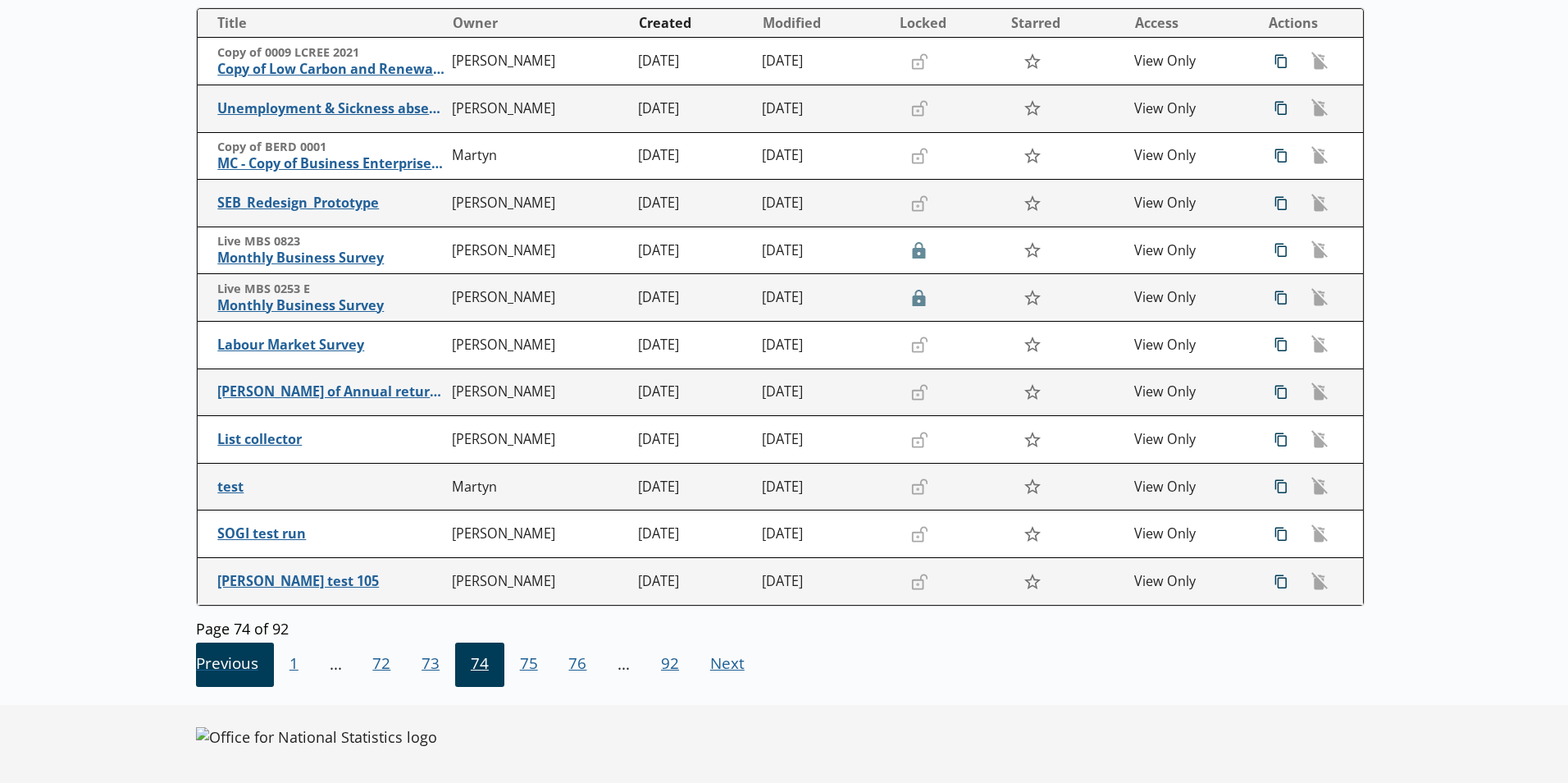
click at [251, 663] on span "Previous Go to previous page" at bounding box center [235, 665] width 78 height 45
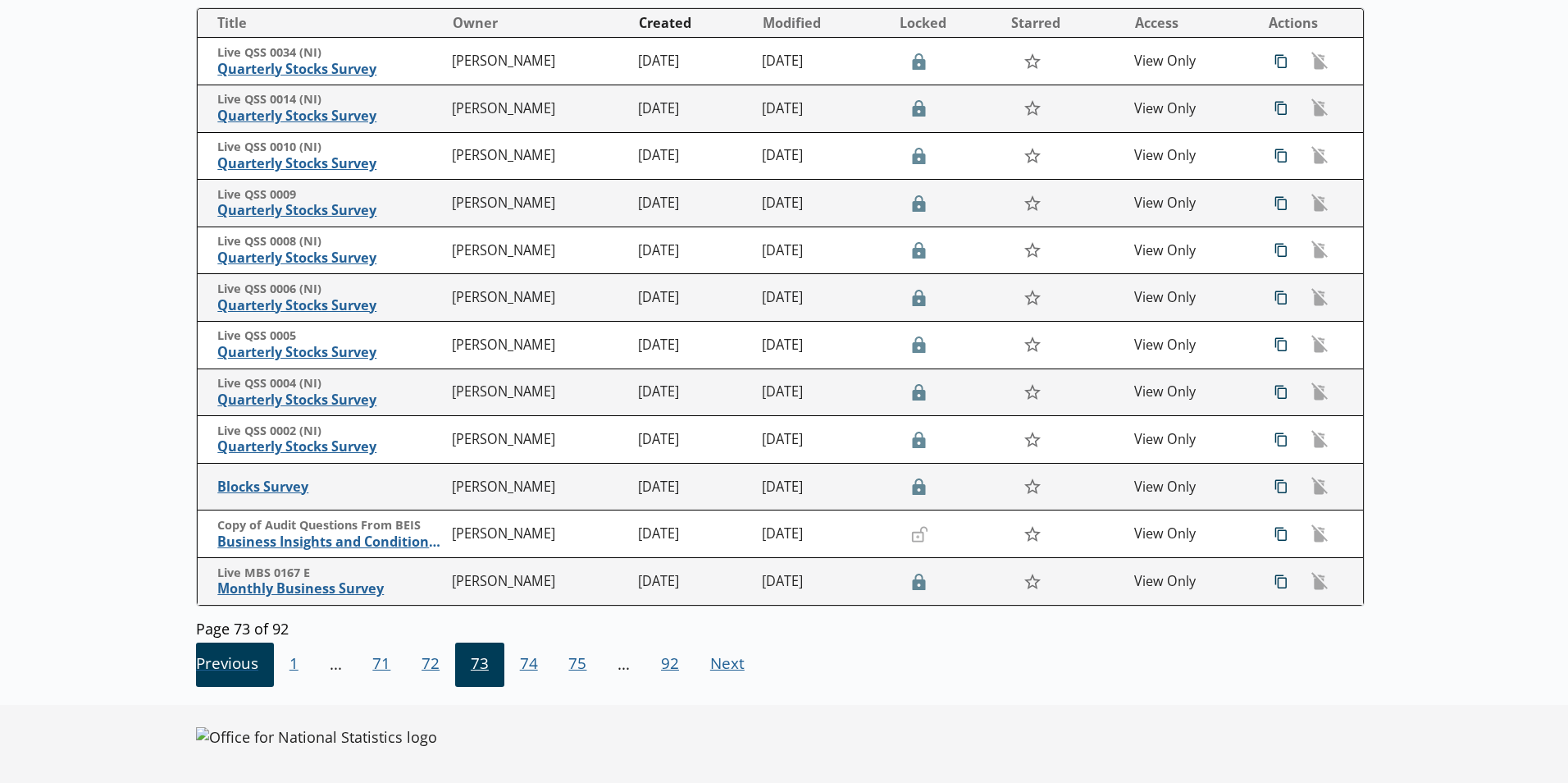
click at [251, 663] on span "Previous Go to previous page" at bounding box center [235, 665] width 78 height 45
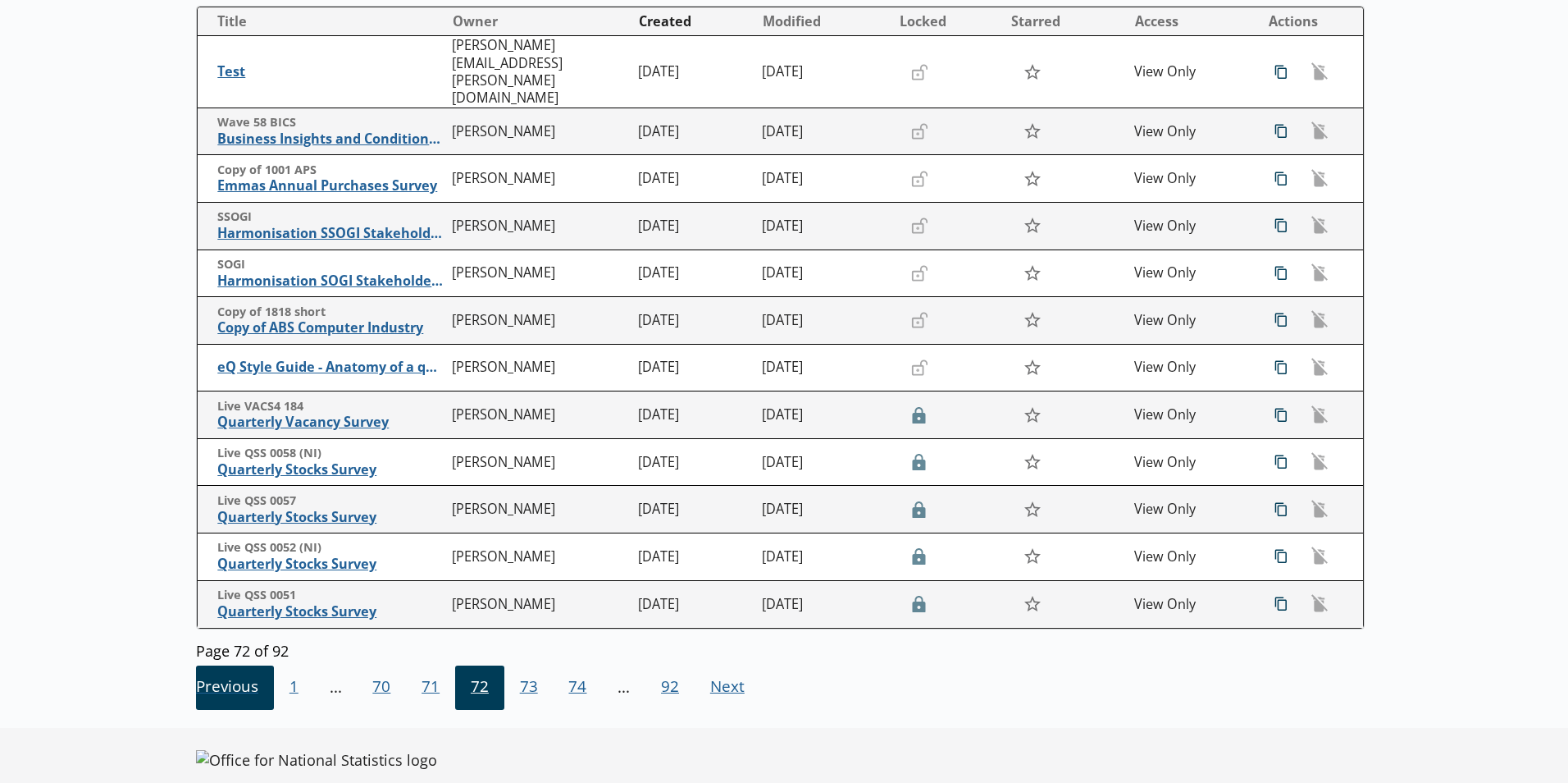
click at [251, 665] on span "Previous Go to previous page" at bounding box center [235, 688] width 78 height 45
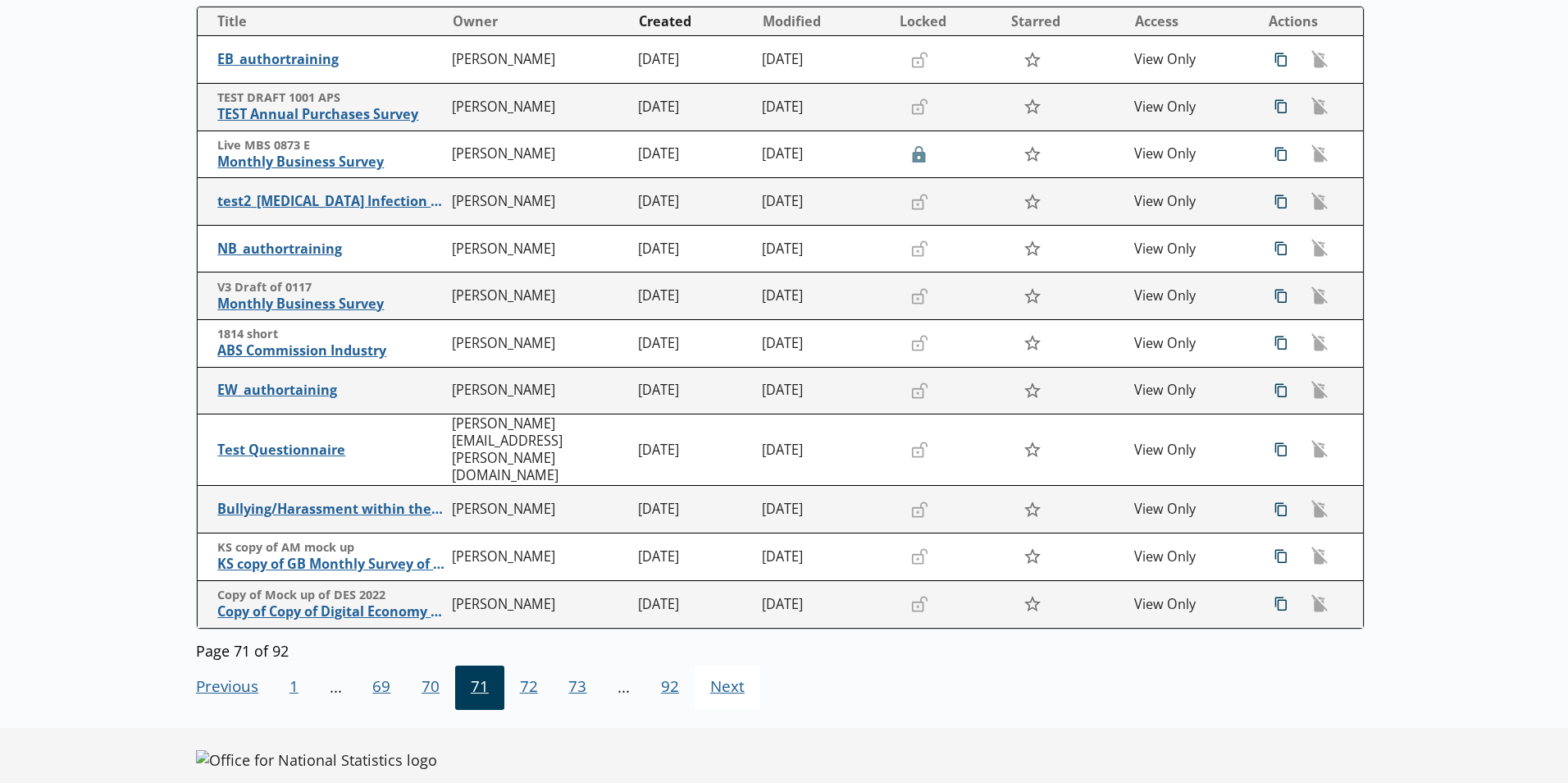
click at [698, 680] on span "Next Go to next page" at bounding box center [727, 688] width 66 height 45
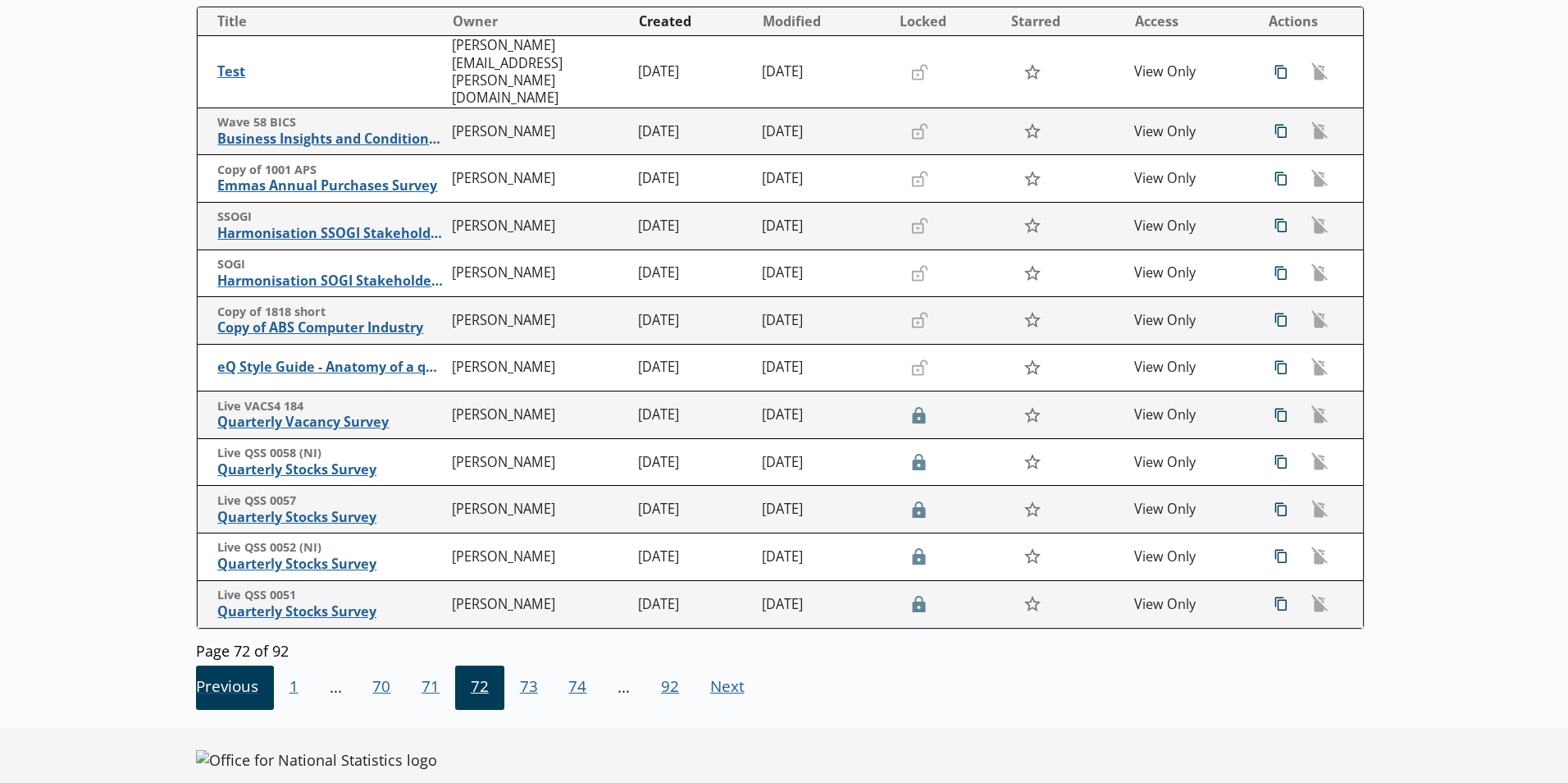
click at [215, 665] on span "Previous Go to previous page" at bounding box center [235, 688] width 78 height 45
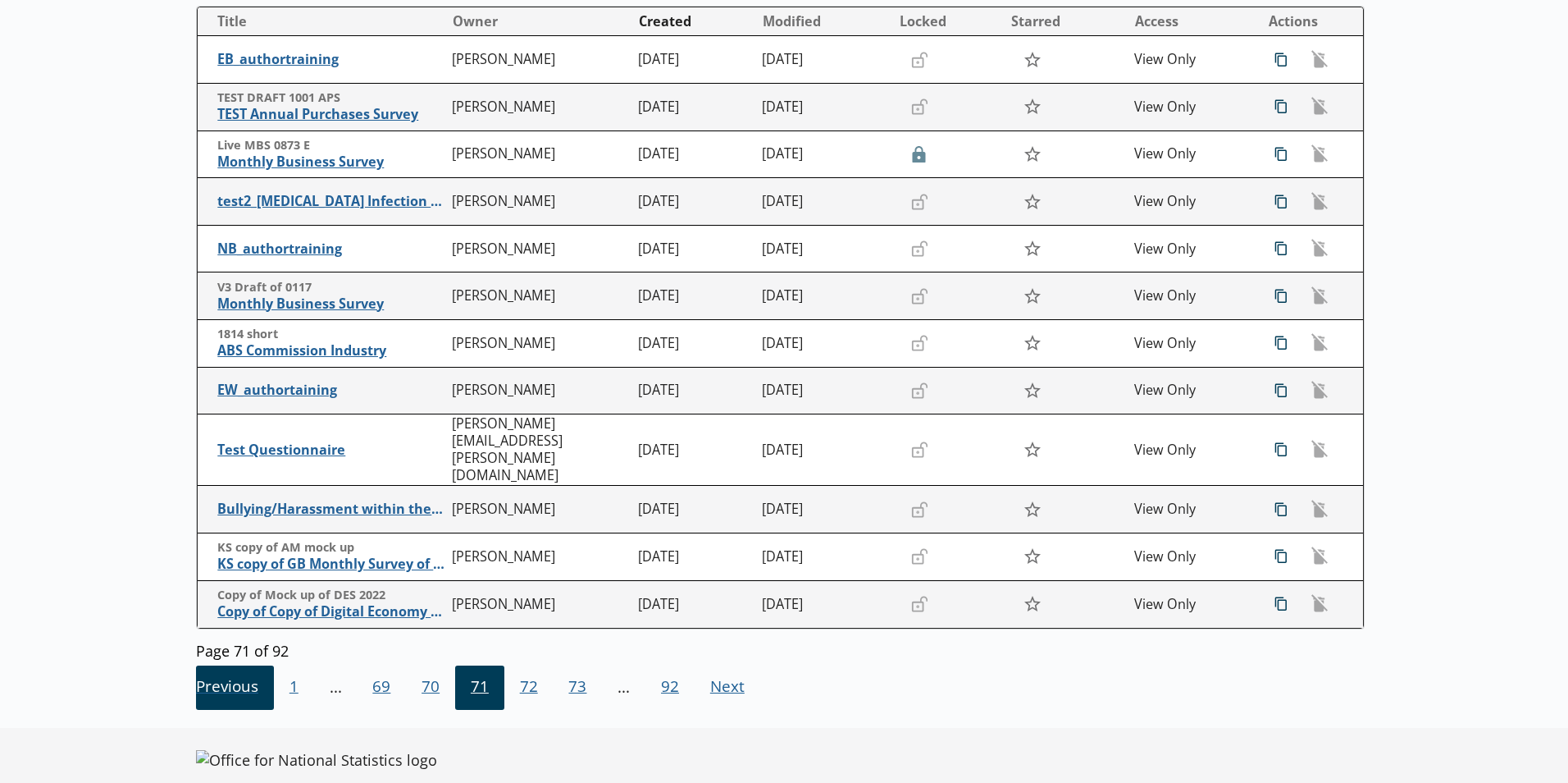
click at [215, 665] on span "Previous Go to previous page" at bounding box center [235, 688] width 78 height 45
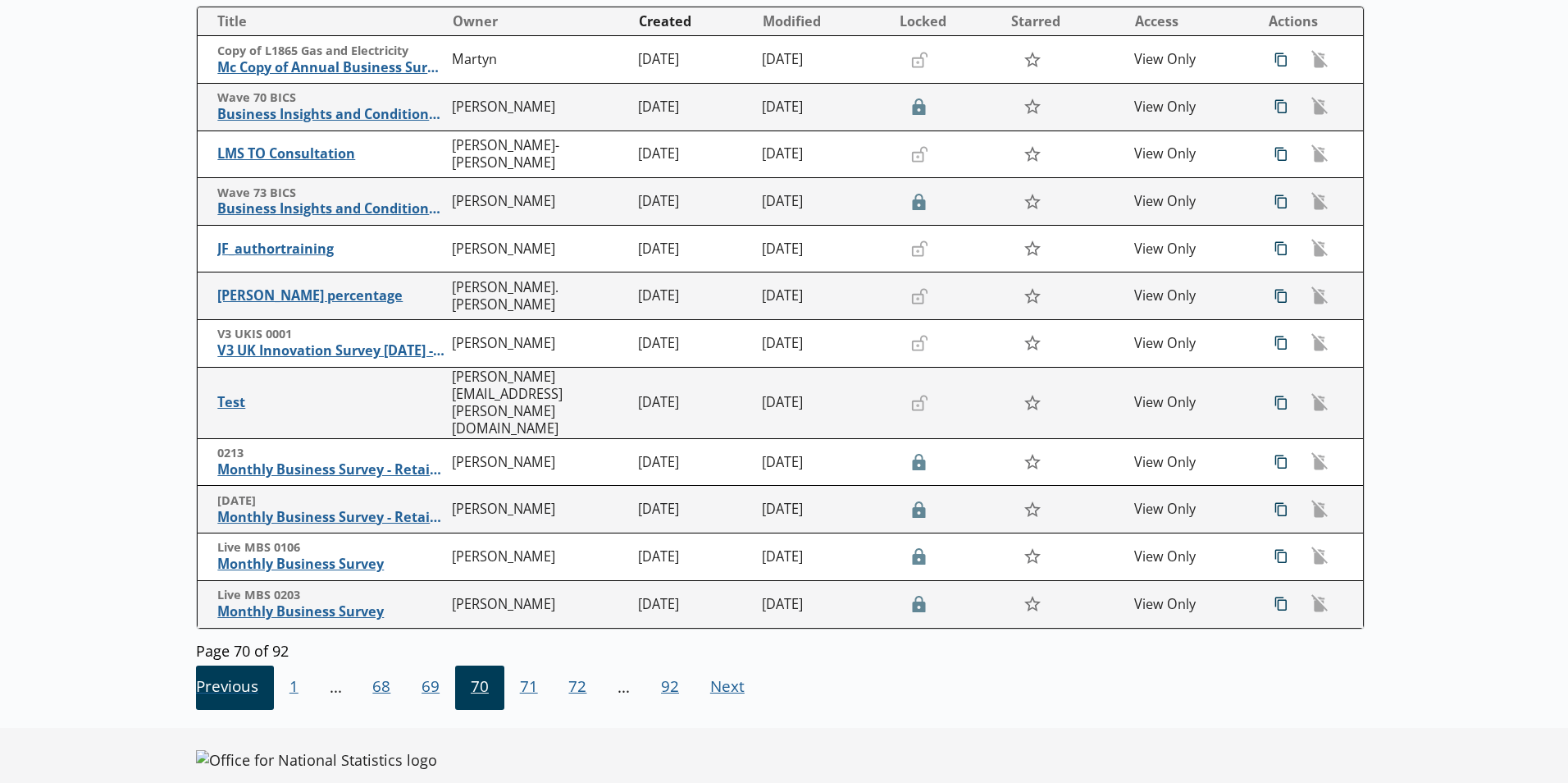
click at [215, 665] on span "Previous Go to previous page" at bounding box center [235, 688] width 78 height 45
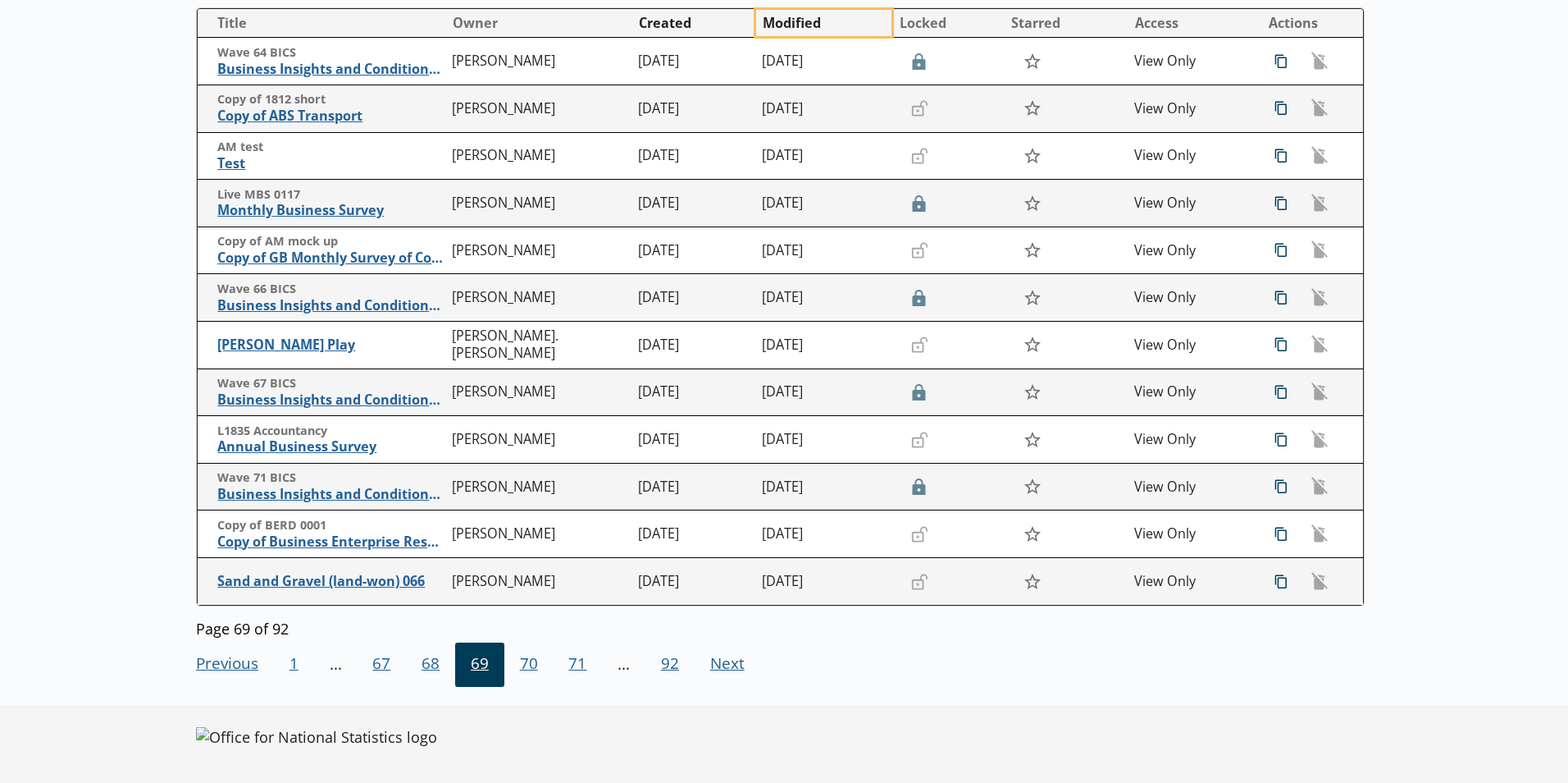
click at [785, 19] on button "Modified" at bounding box center [823, 22] width 134 height 26
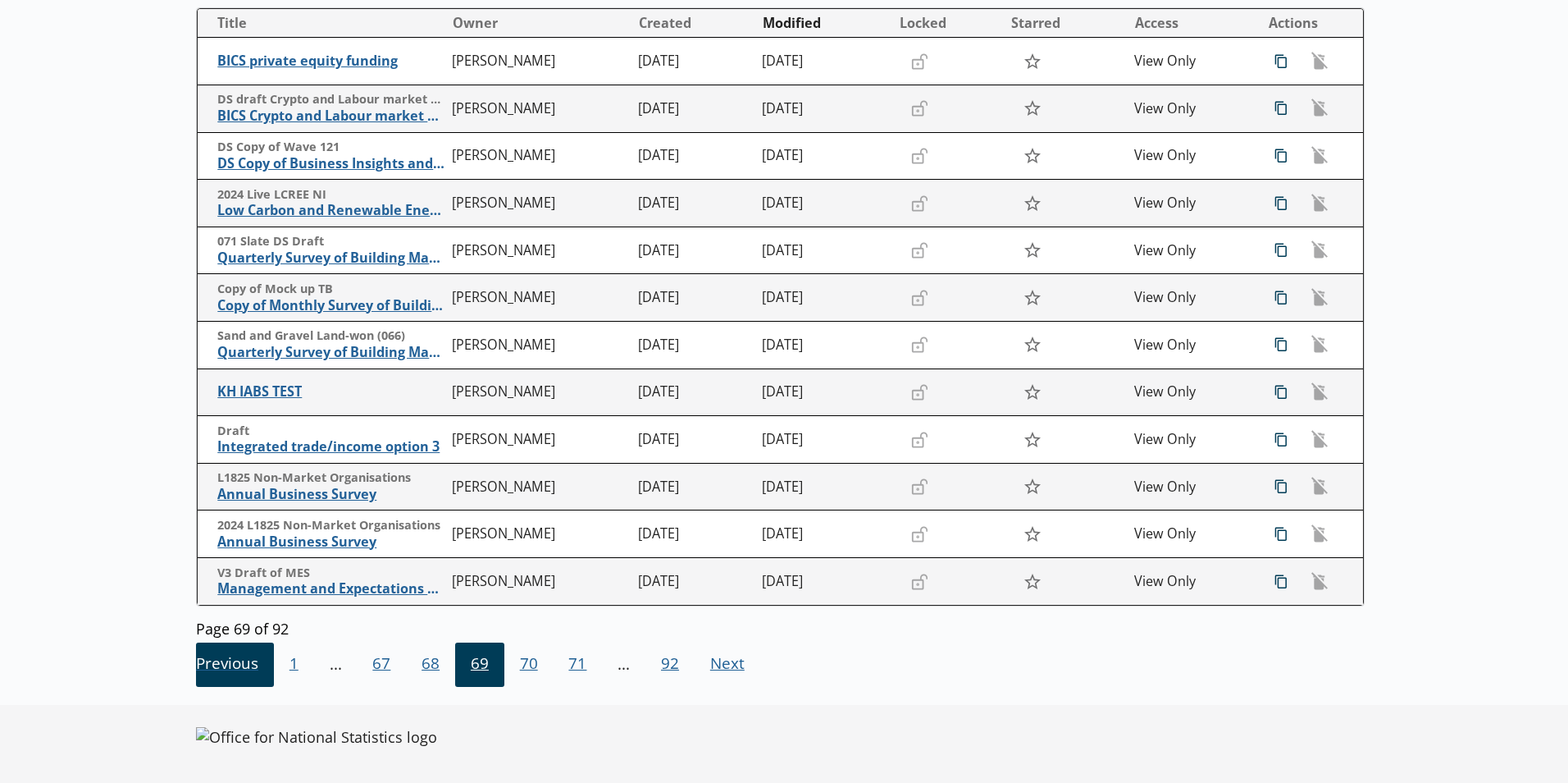
click at [256, 671] on span "Previous Go to previous page" at bounding box center [235, 665] width 78 height 45
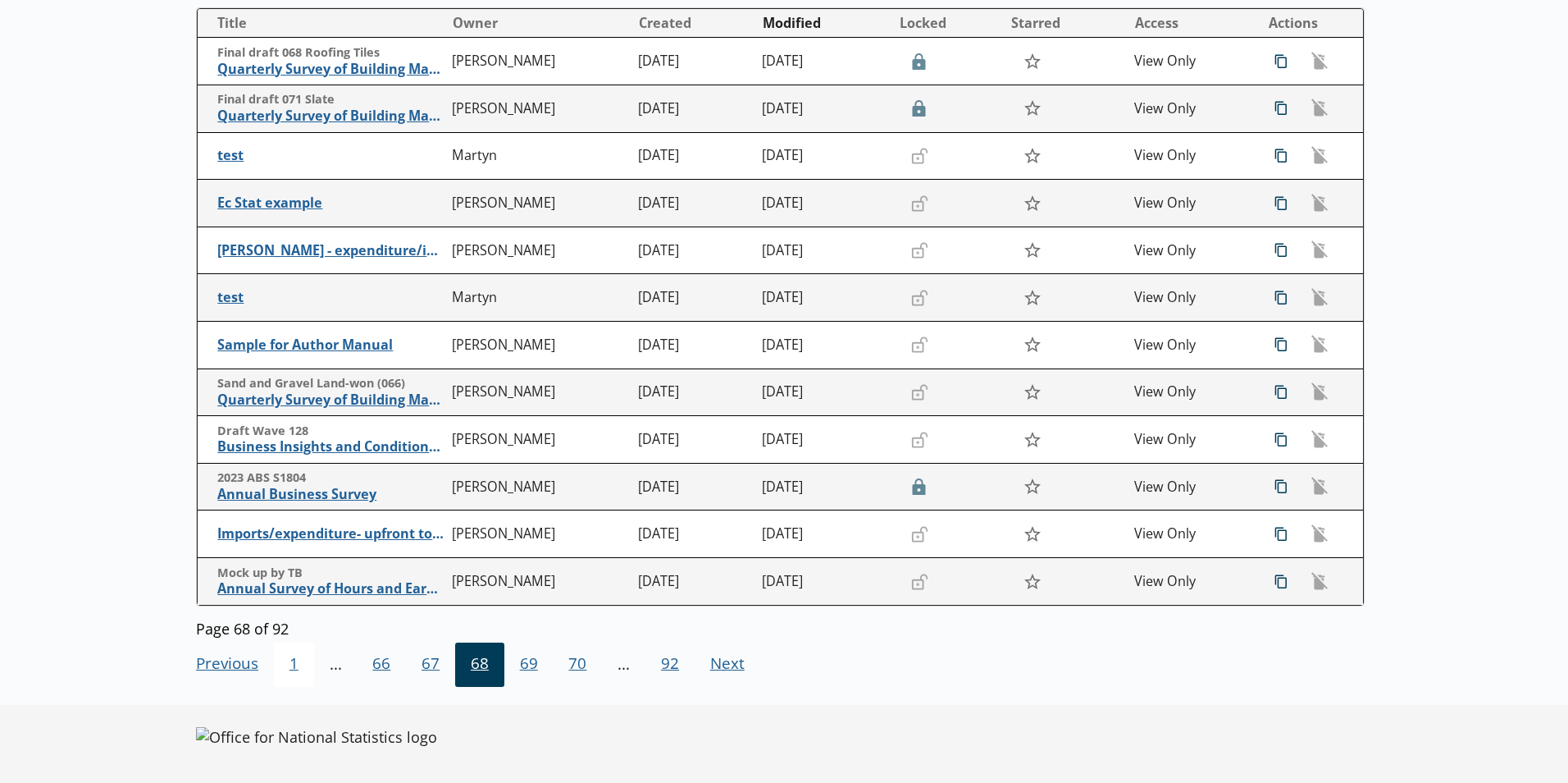
click at [284, 670] on span "1" at bounding box center [294, 665] width 40 height 45
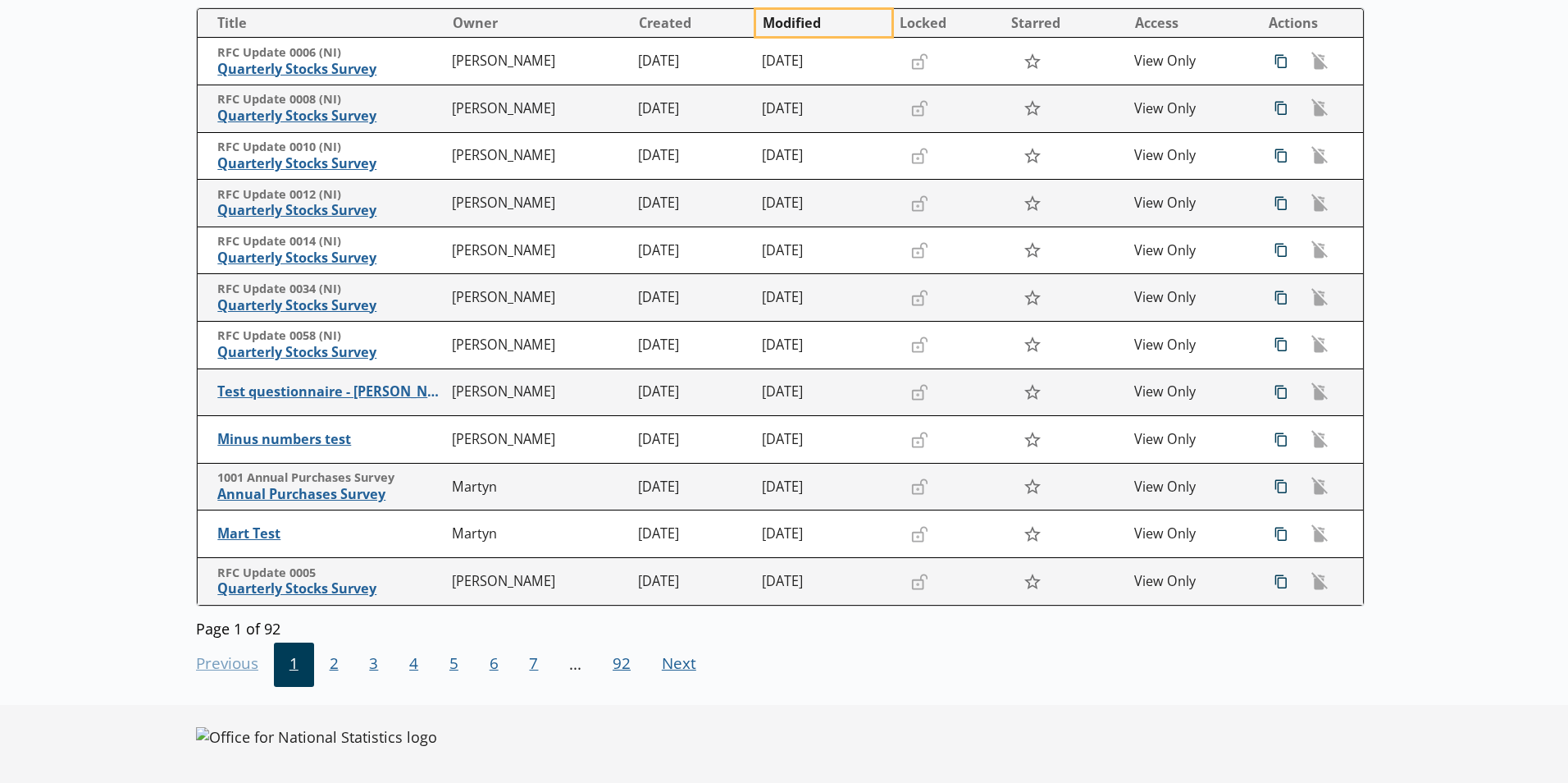
click at [818, 26] on button "Modified" at bounding box center [823, 22] width 134 height 26
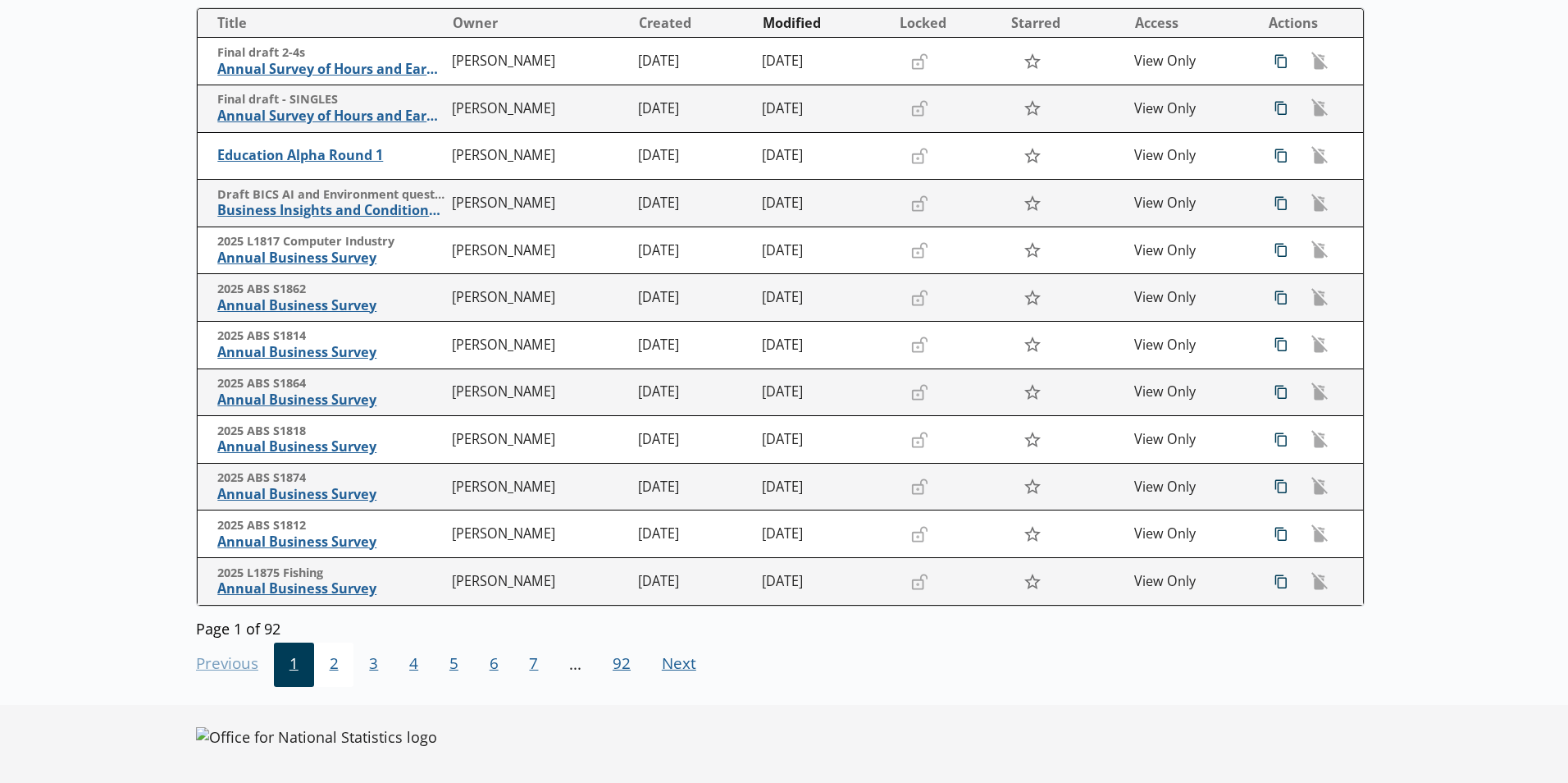
click at [339, 662] on span "2" at bounding box center [334, 665] width 40 height 45
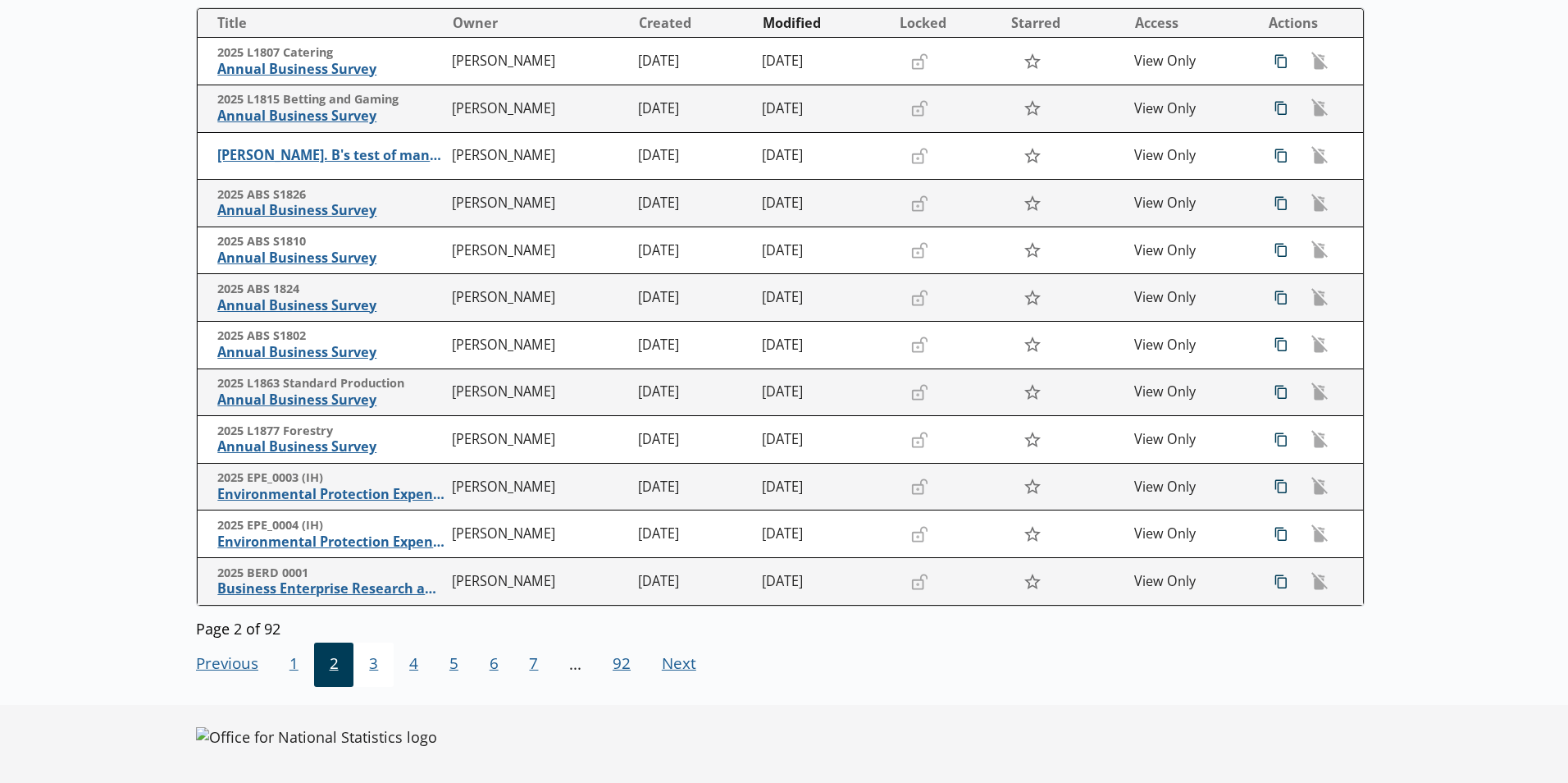
click at [373, 659] on span "3" at bounding box center [373, 665] width 40 height 45
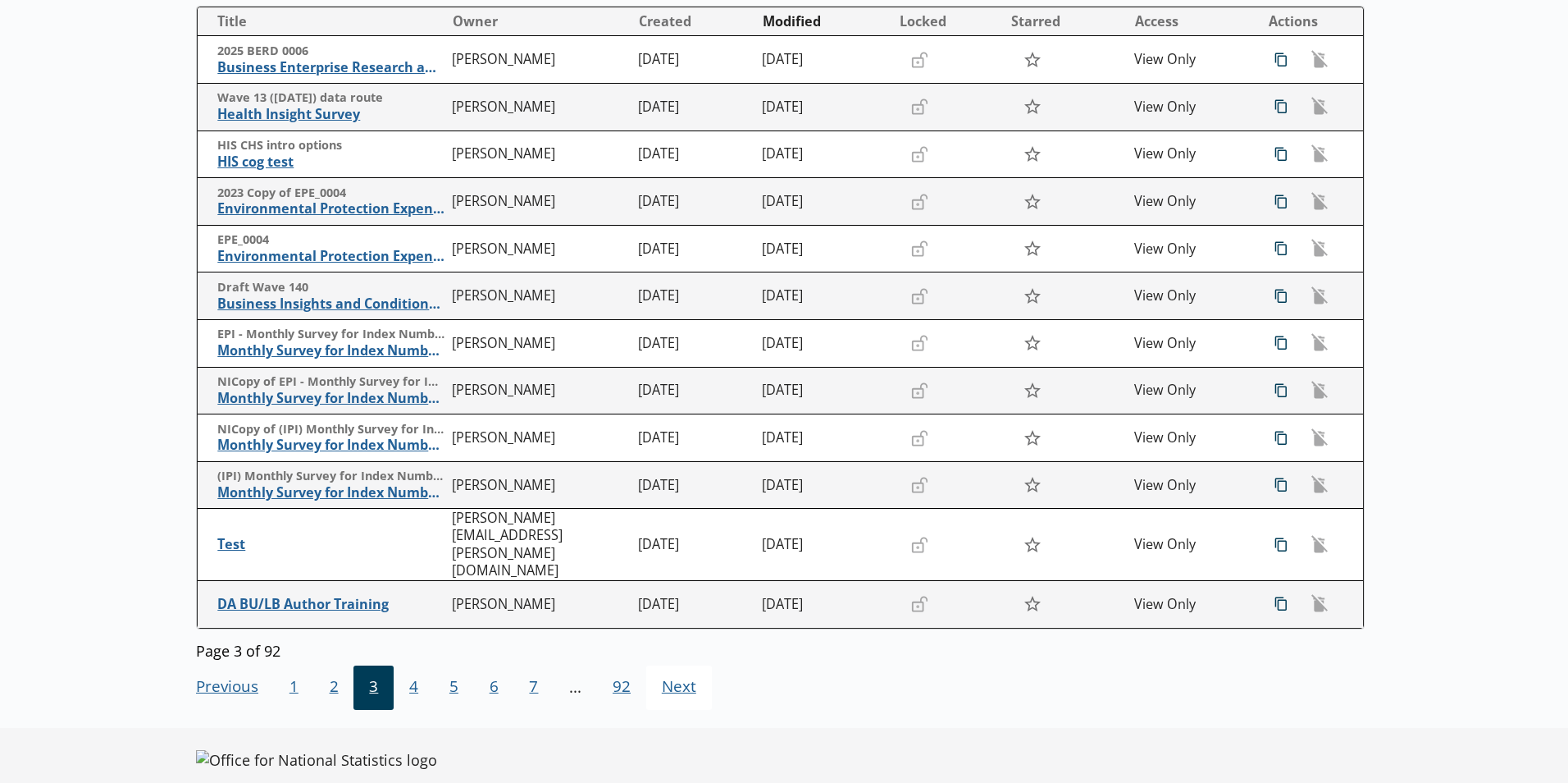
click at [680, 665] on span "Next Go to next page" at bounding box center [679, 688] width 66 height 45
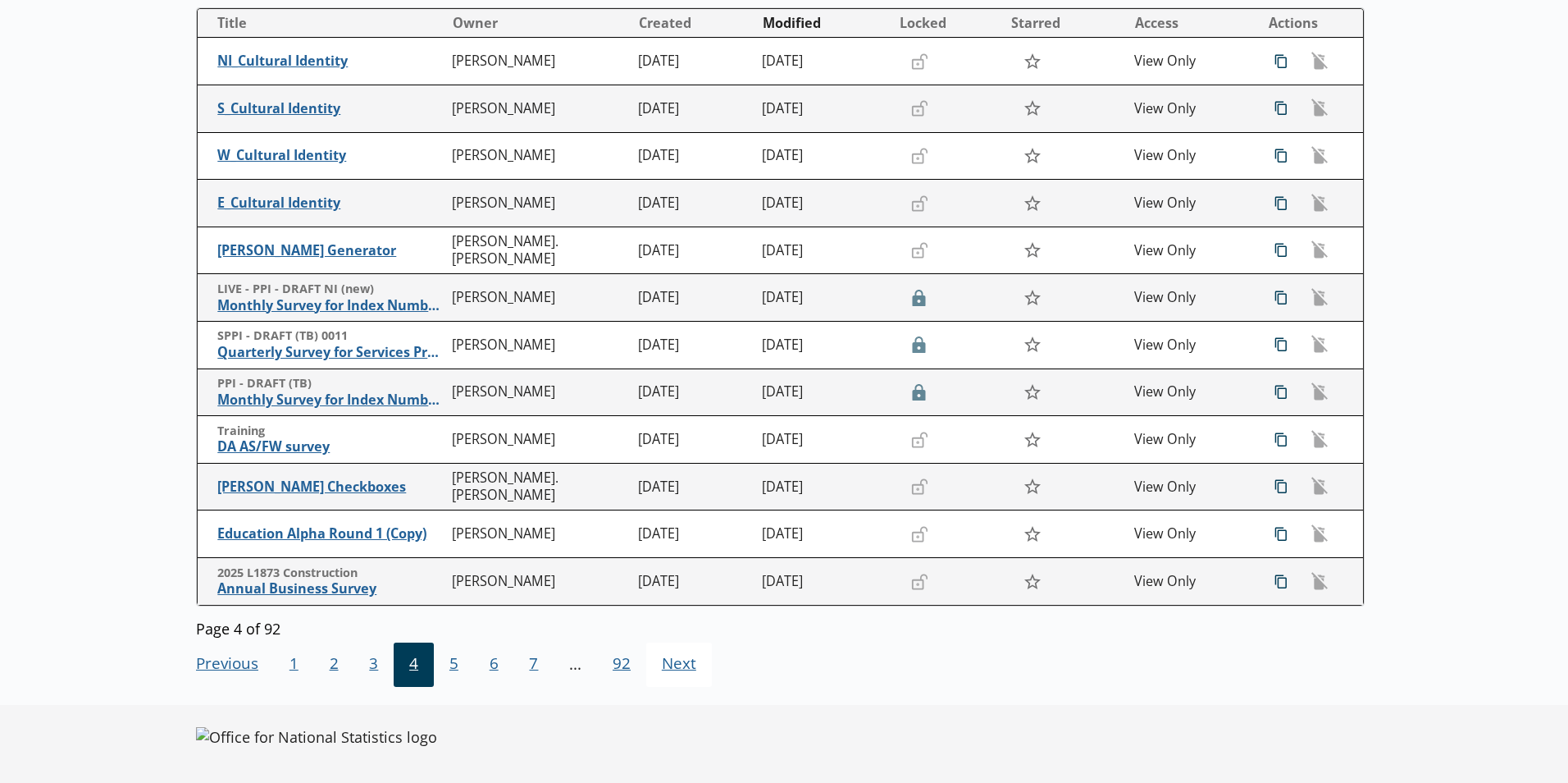
click at [682, 665] on span "Next Go to next page" at bounding box center [679, 665] width 66 height 45
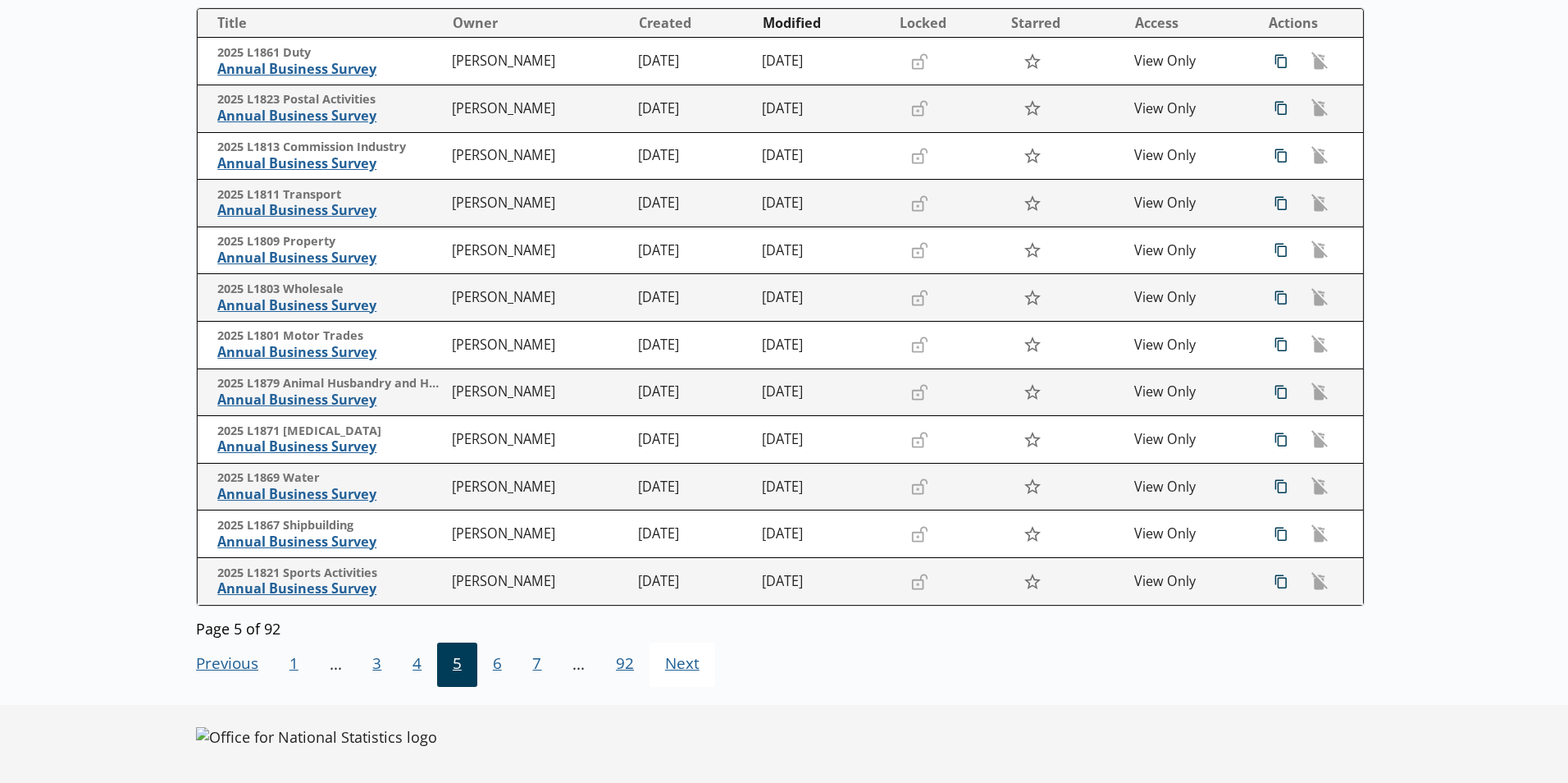
click at [682, 665] on span "Next Go to next page" at bounding box center [683, 665] width 66 height 45
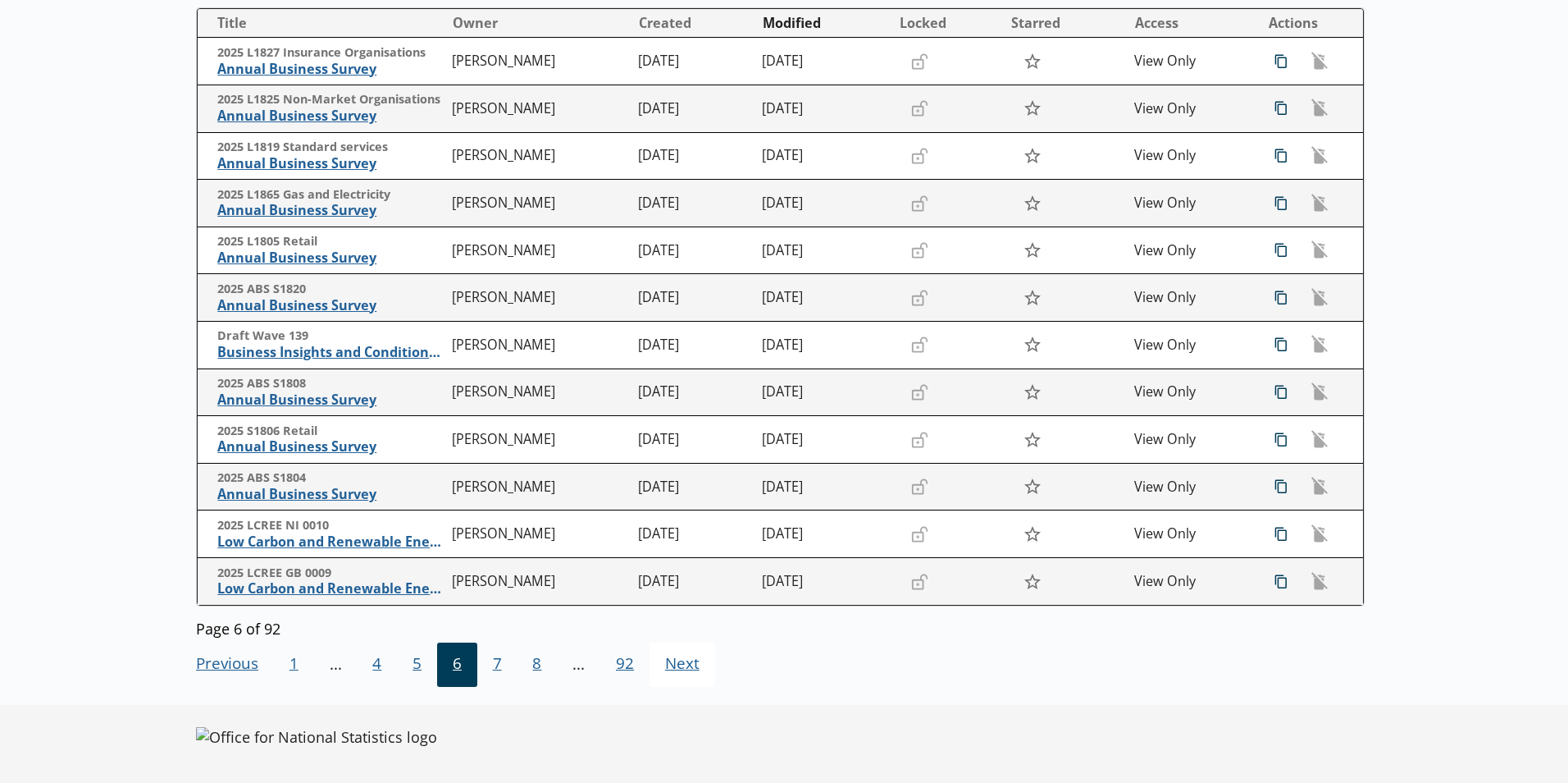
click at [682, 665] on span "Next Go to next page" at bounding box center [683, 665] width 66 height 45
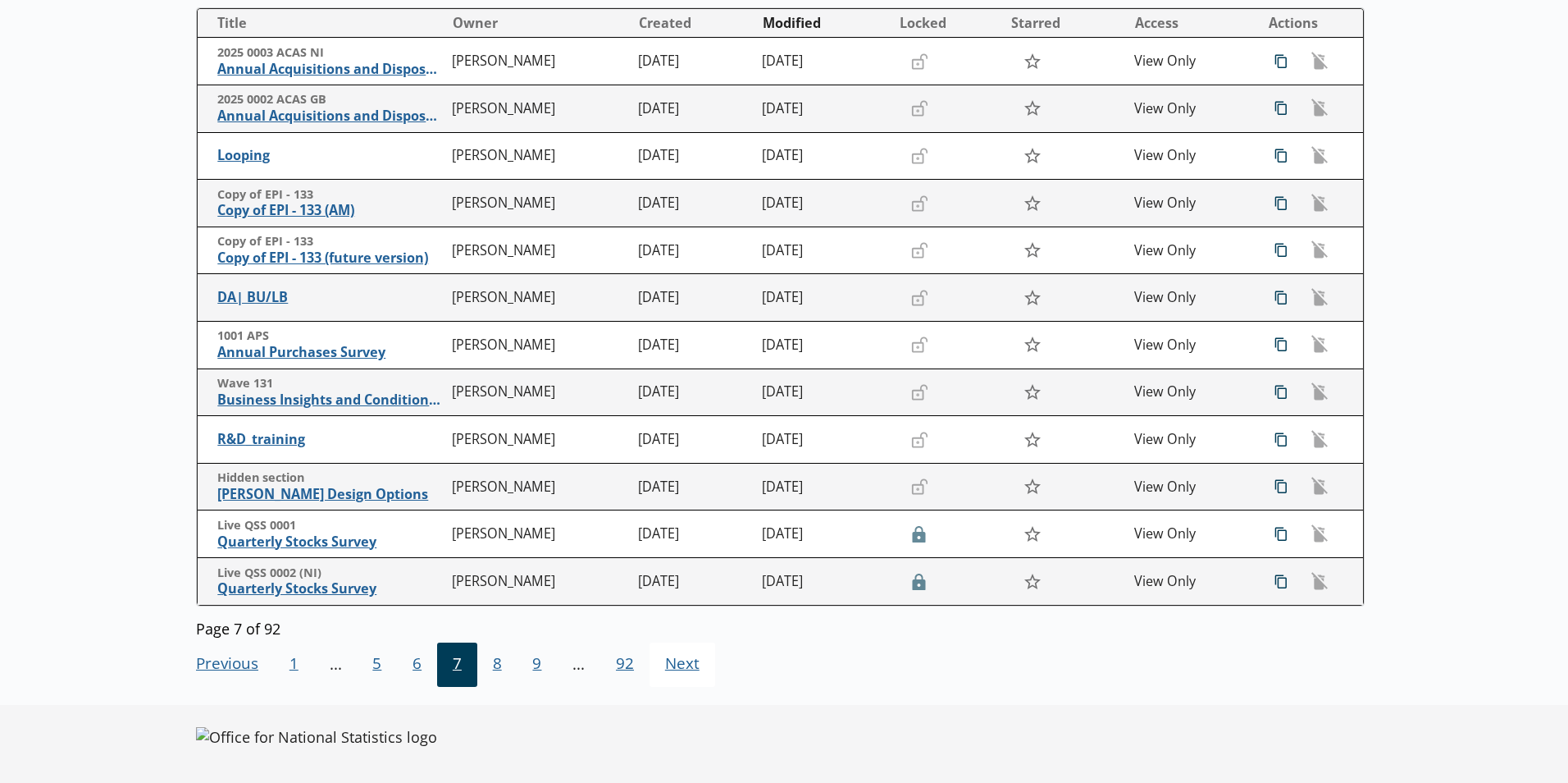
click at [671, 665] on span "Next Go to next page" at bounding box center [683, 665] width 66 height 45
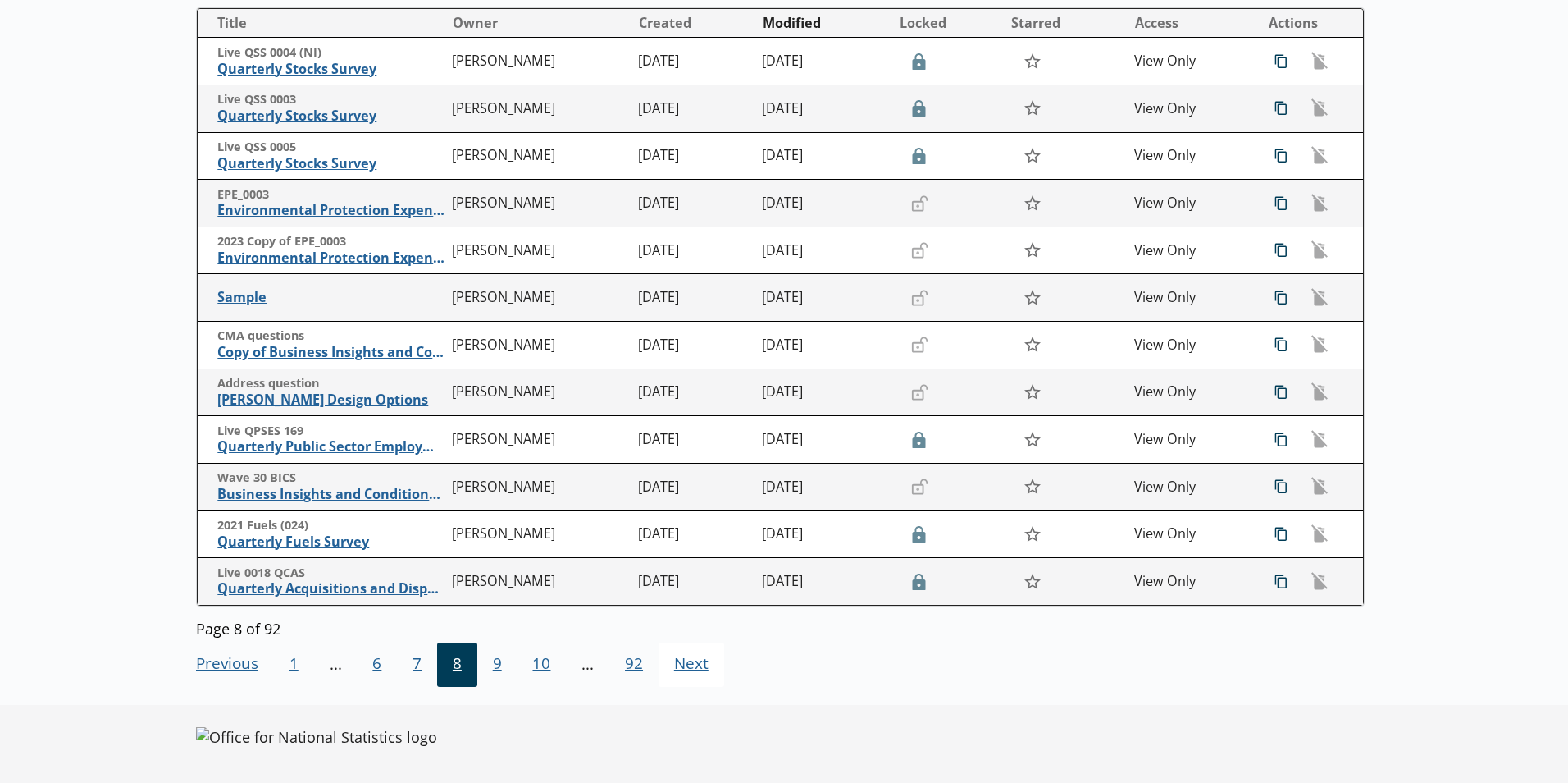
click at [671, 665] on span "Next Go to next page" at bounding box center [692, 665] width 66 height 45
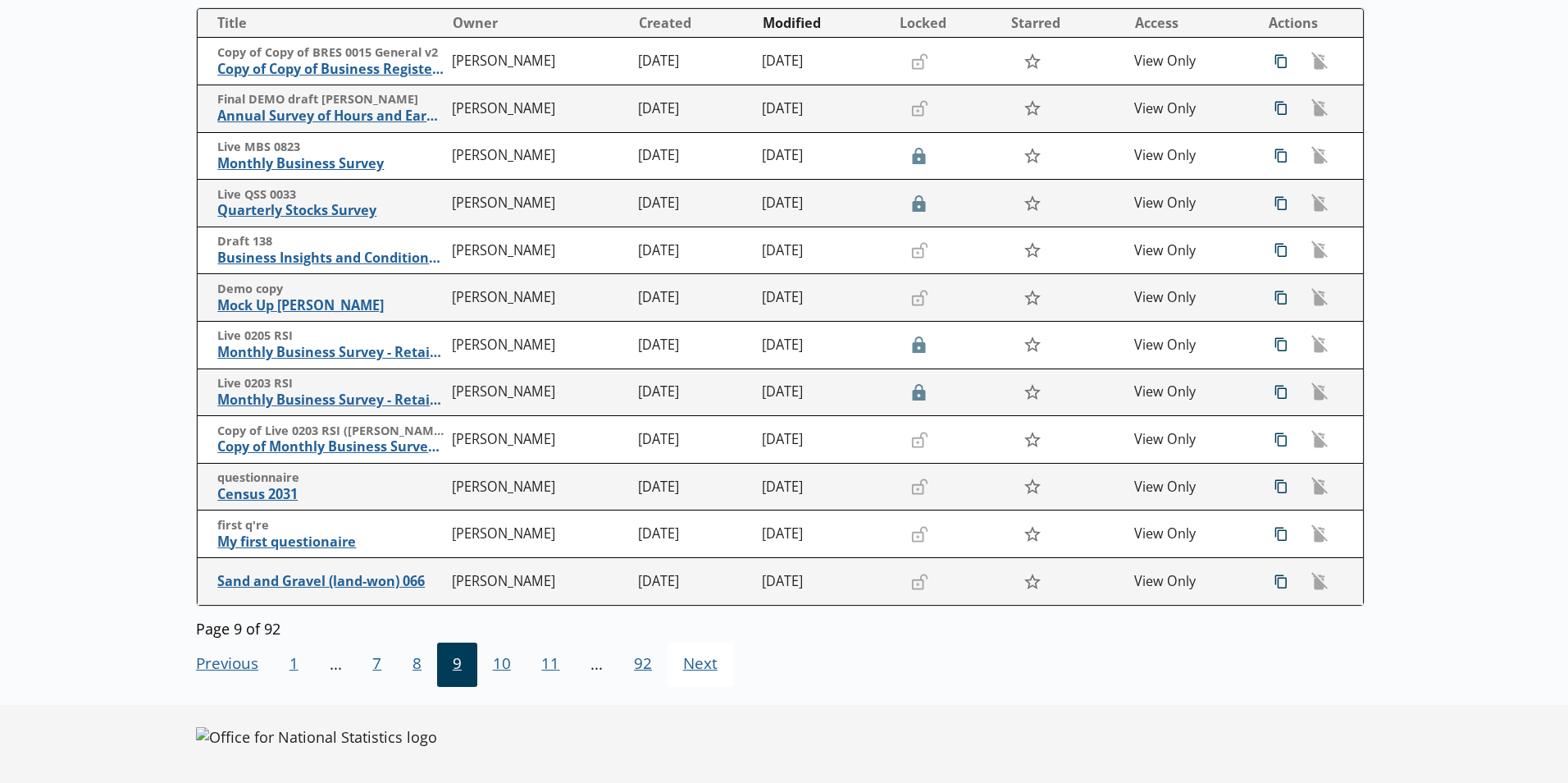
click at [671, 665] on span "Next Go to next page" at bounding box center [701, 665] width 66 height 45
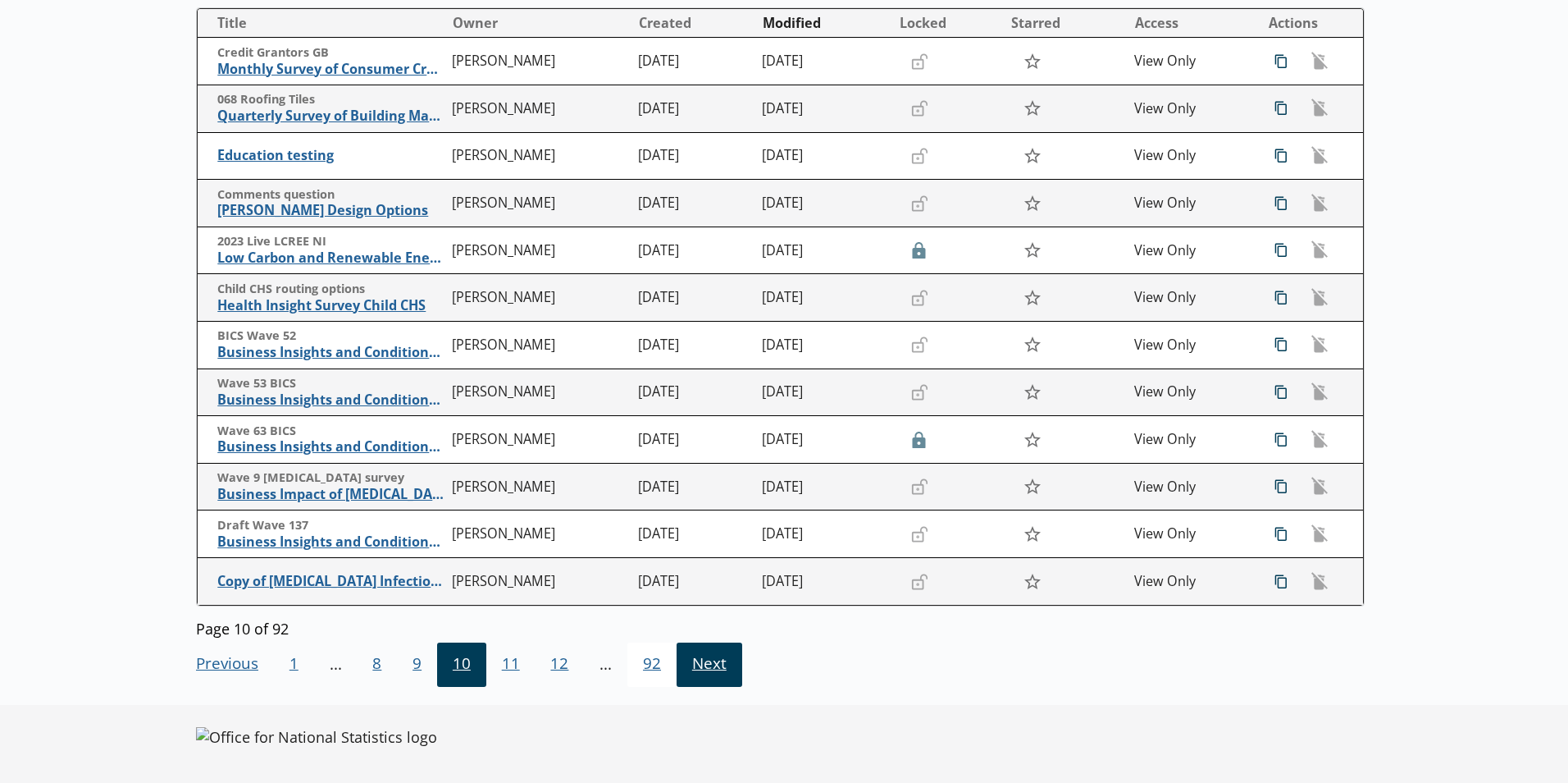
click at [671, 665] on span "92" at bounding box center [652, 665] width 49 height 45
